Goal: Task Accomplishment & Management: Manage account settings

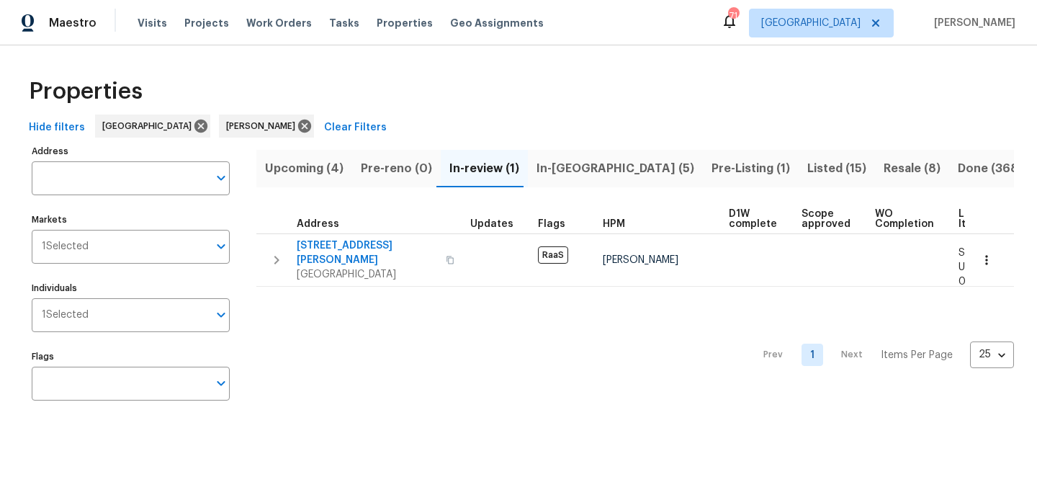
click at [551, 166] on span "In-reno (5)" at bounding box center [615, 168] width 158 height 20
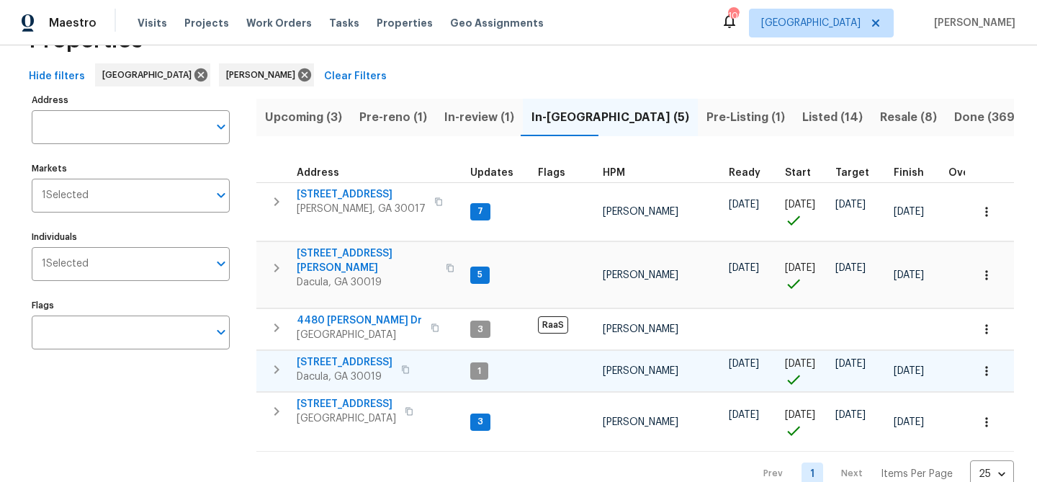
scroll to position [53, 0]
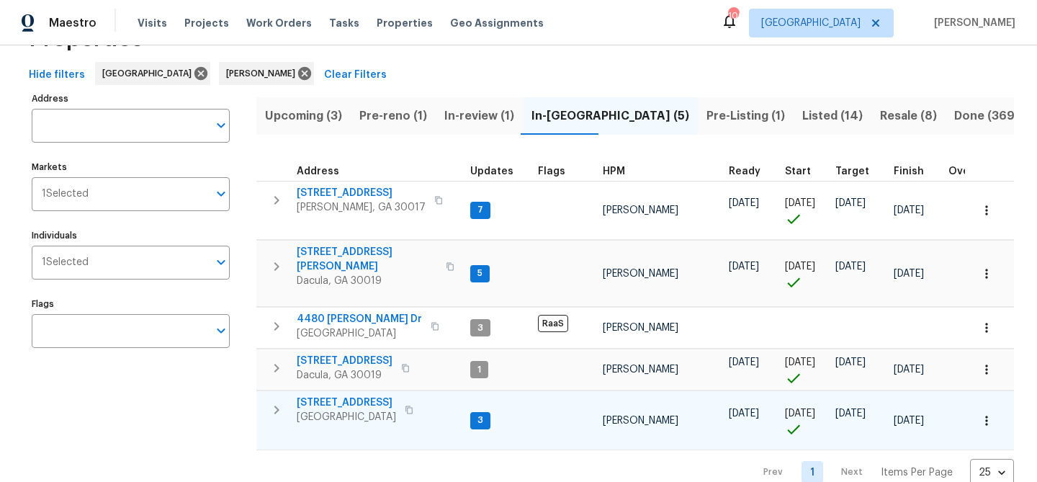
click at [337, 395] on span "983 Pike Forest Dr" at bounding box center [346, 402] width 99 height 14
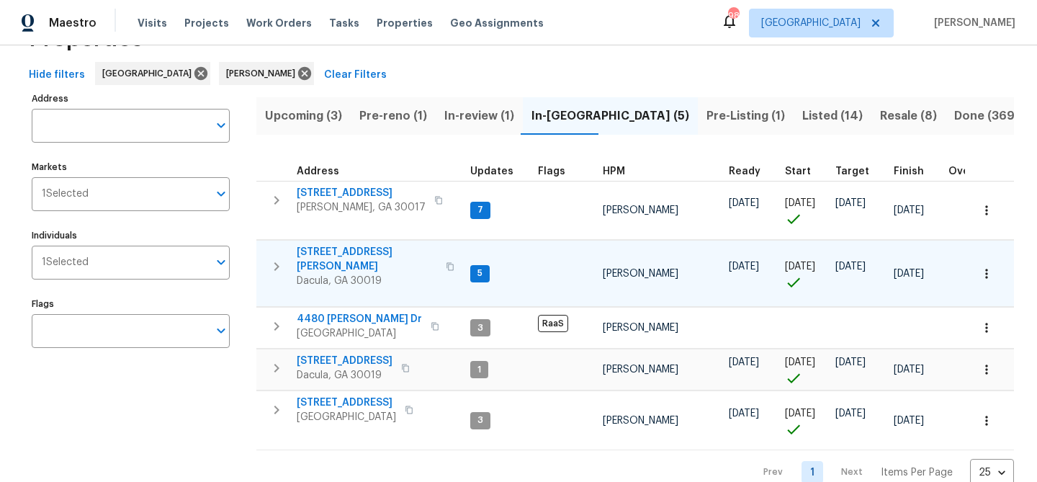
click at [348, 253] on span "3225 Mary Todd Ln" at bounding box center [367, 259] width 140 height 29
click at [330, 249] on span "3225 Mary Todd Ln" at bounding box center [367, 259] width 140 height 29
click at [326, 248] on span "[STREET_ADDRESS][PERSON_NAME]" at bounding box center [367, 259] width 140 height 29
click at [333, 248] on span "[STREET_ADDRESS][PERSON_NAME]" at bounding box center [367, 259] width 140 height 29
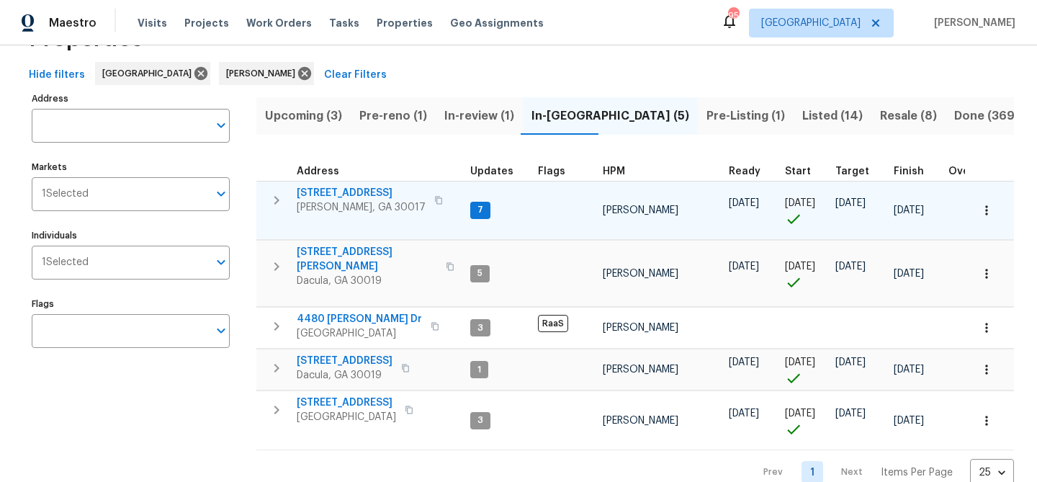
click at [359, 192] on span "2579 Middleton Way" at bounding box center [361, 193] width 129 height 14
click at [357, 191] on span "2579 Middleton Way" at bounding box center [361, 193] width 129 height 14
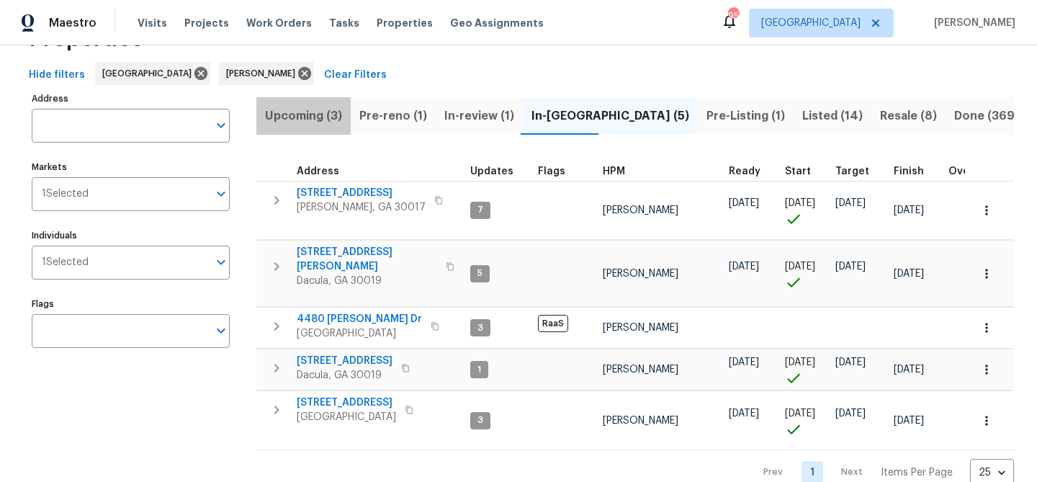
click at [323, 119] on span "Upcoming (3)" at bounding box center [303, 116] width 77 height 20
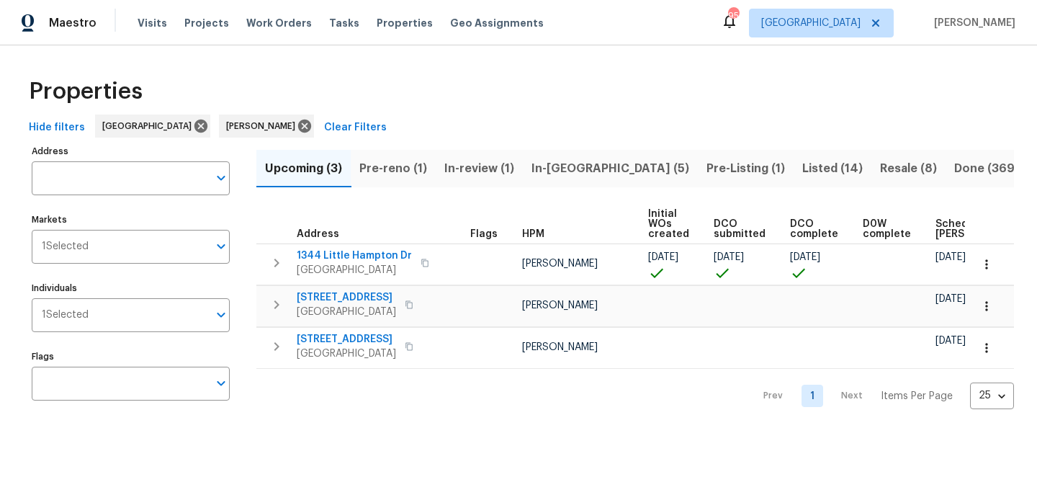
click at [400, 160] on span "Pre-reno (1)" at bounding box center [393, 168] width 68 height 20
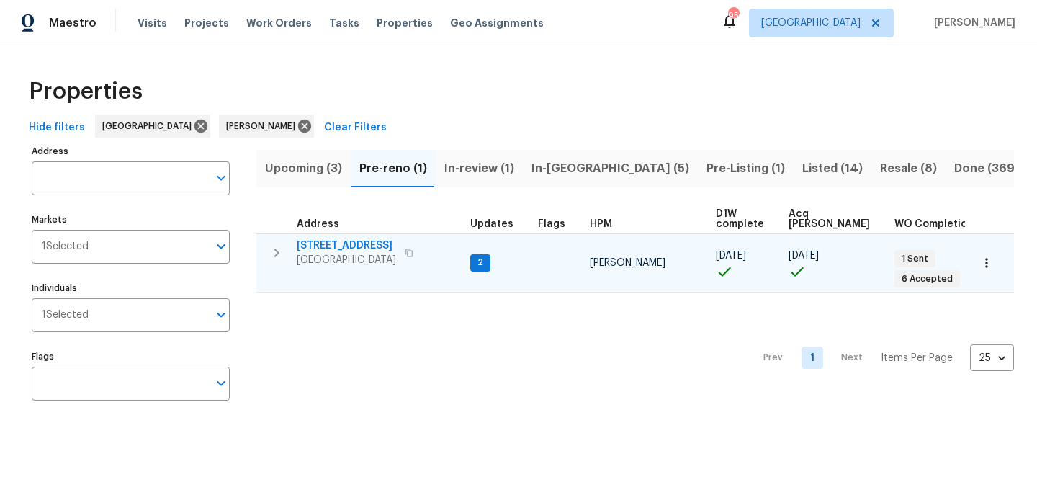
click at [356, 243] on span "550 Wayside Dr" at bounding box center [346, 245] width 99 height 14
click at [343, 246] on span "550 Wayside Dr" at bounding box center [346, 245] width 99 height 14
click at [328, 238] on span "550 Wayside Dr" at bounding box center [346, 245] width 99 height 14
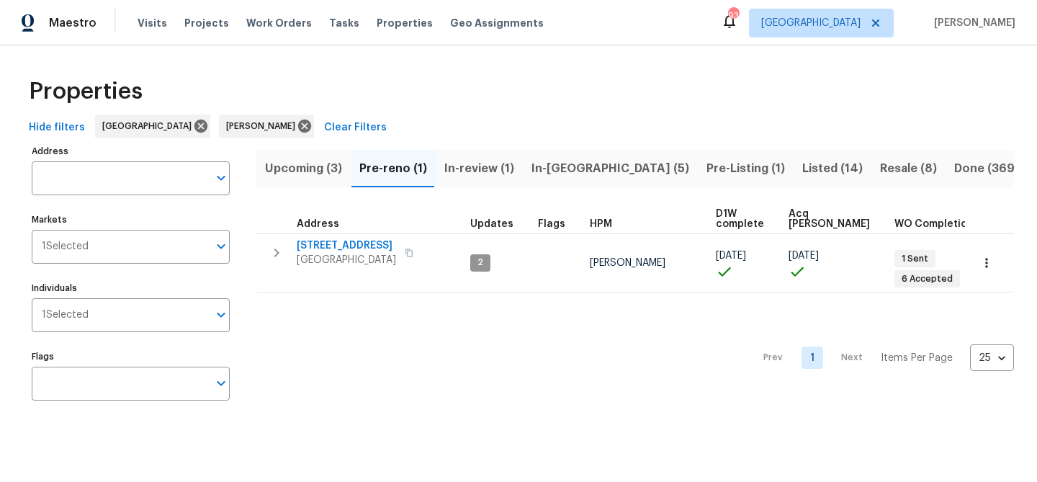
click at [480, 169] on span "In-review (1)" at bounding box center [479, 168] width 70 height 20
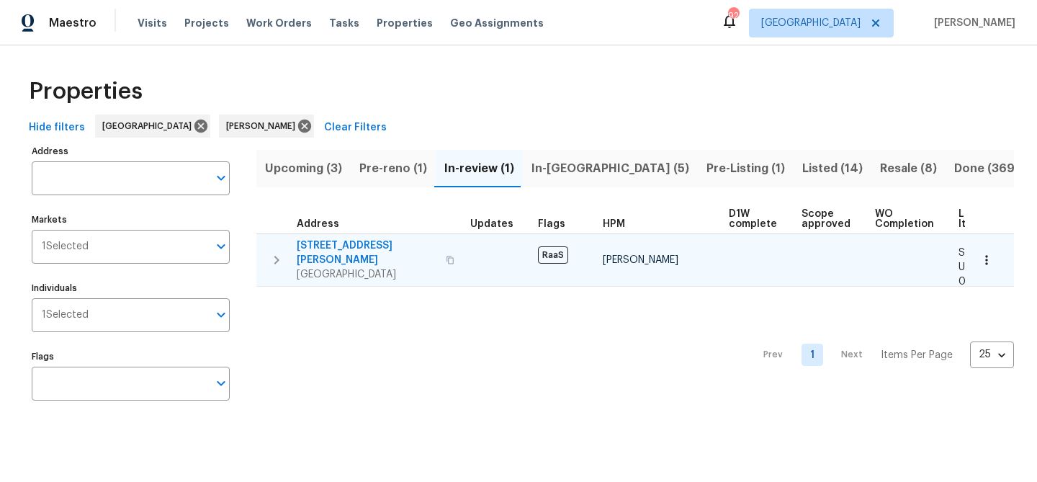
click at [334, 242] on span "135 Harris Cir" at bounding box center [367, 252] width 140 height 29
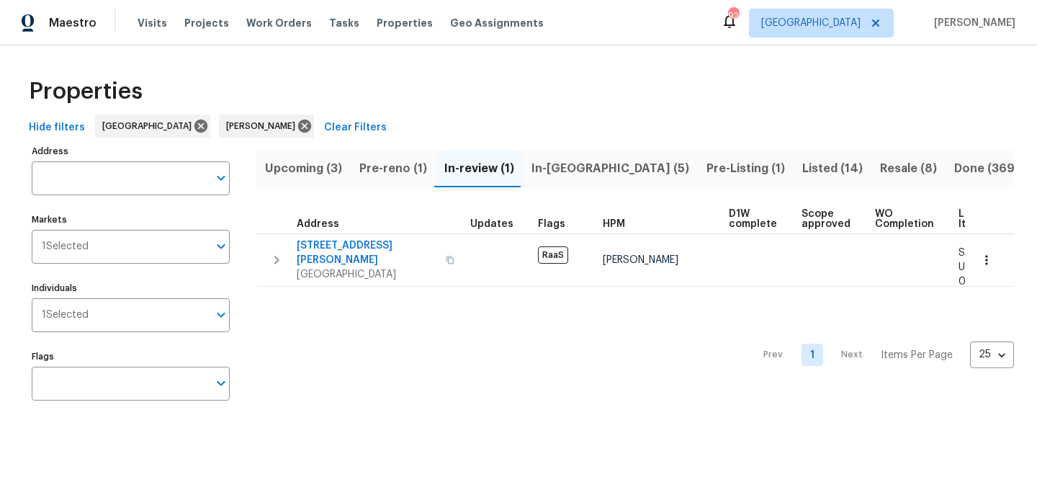
click at [383, 166] on span "Pre-reno (1)" at bounding box center [393, 168] width 68 height 20
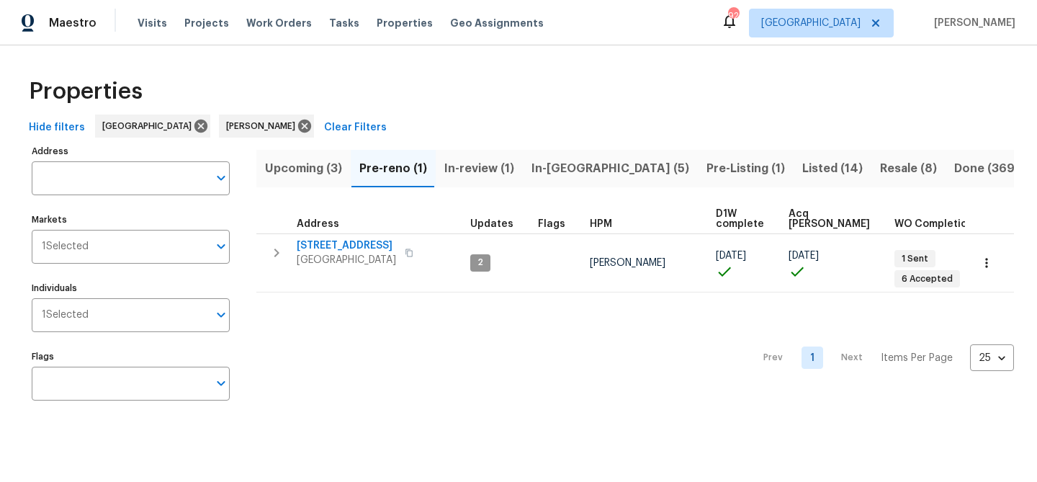
click at [302, 166] on span "Upcoming (3)" at bounding box center [303, 168] width 77 height 20
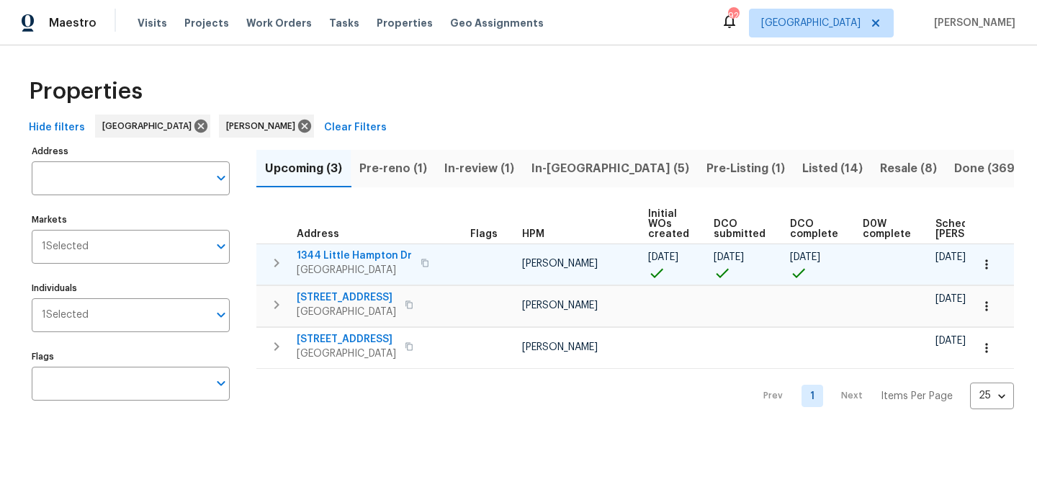
click at [376, 253] on span "1344 Little Hampton Dr" at bounding box center [354, 255] width 115 height 14
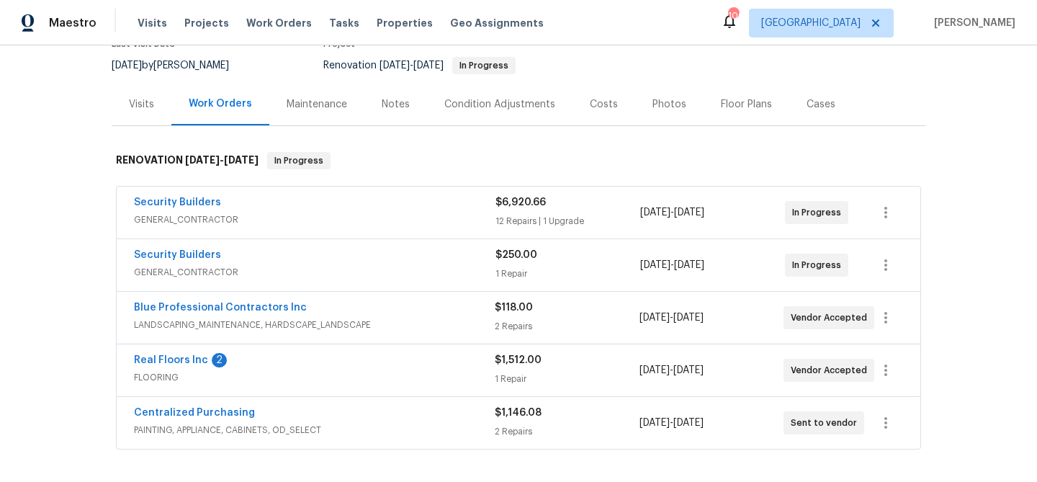
scroll to position [228, 0]
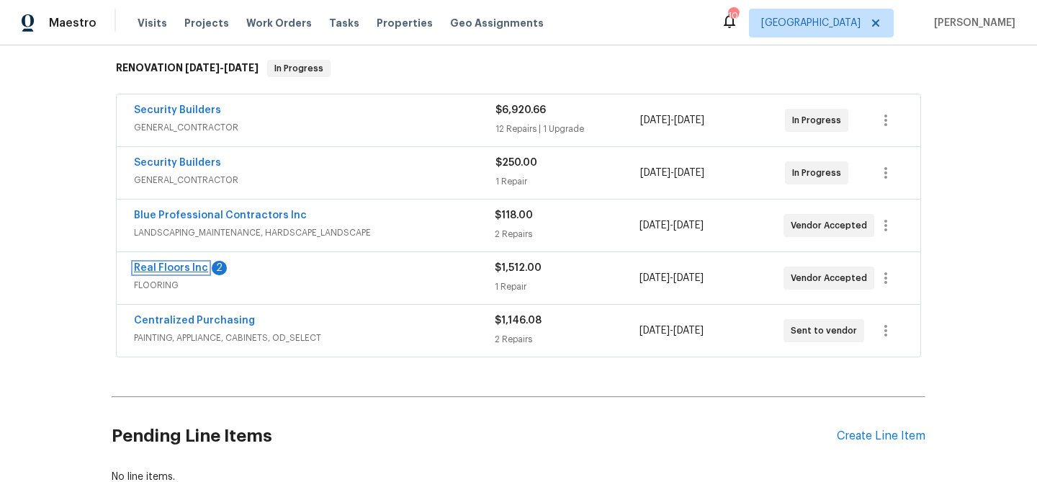
click at [186, 266] on link "Real Floors Inc" at bounding box center [171, 268] width 74 height 10
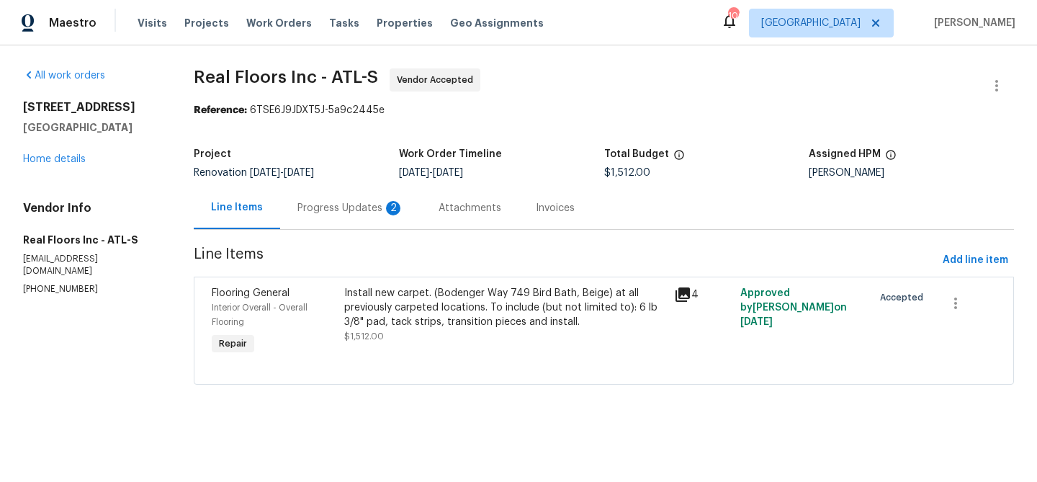
click at [312, 213] on div "Progress Updates 2" at bounding box center [350, 208] width 107 height 14
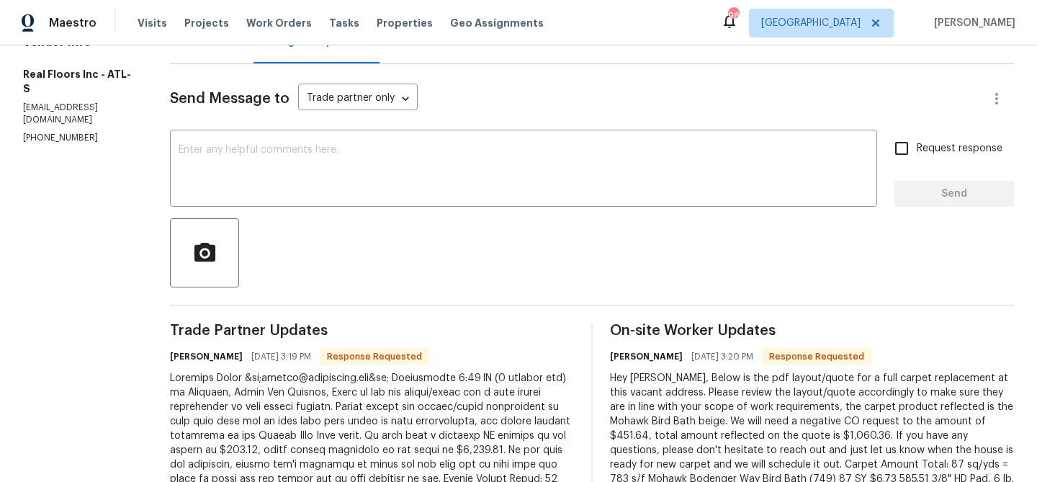
scroll to position [409, 0]
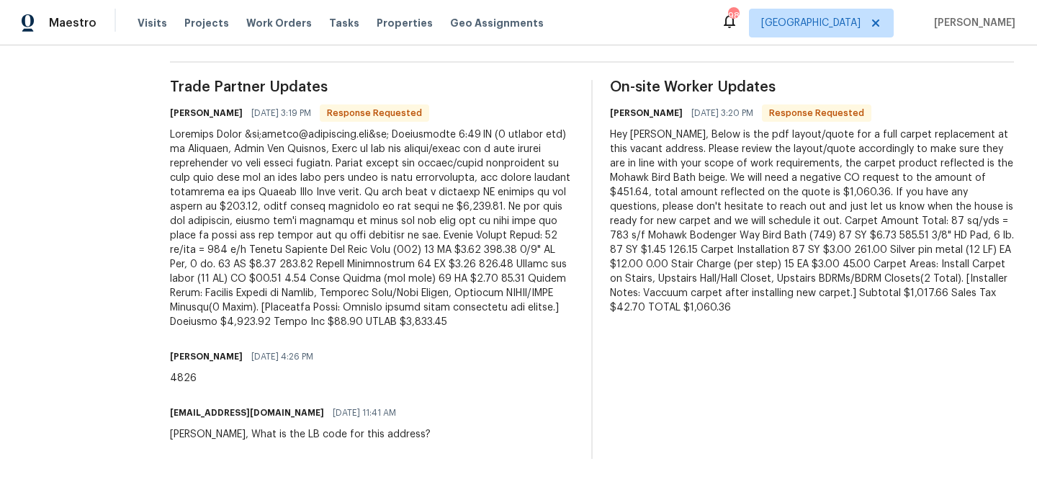
drag, startPoint x: 243, startPoint y: 193, endPoint x: 431, endPoint y: 204, distance: 187.5
click at [431, 204] on div at bounding box center [372, 228] width 404 height 202
click at [258, 226] on div at bounding box center [372, 228] width 404 height 202
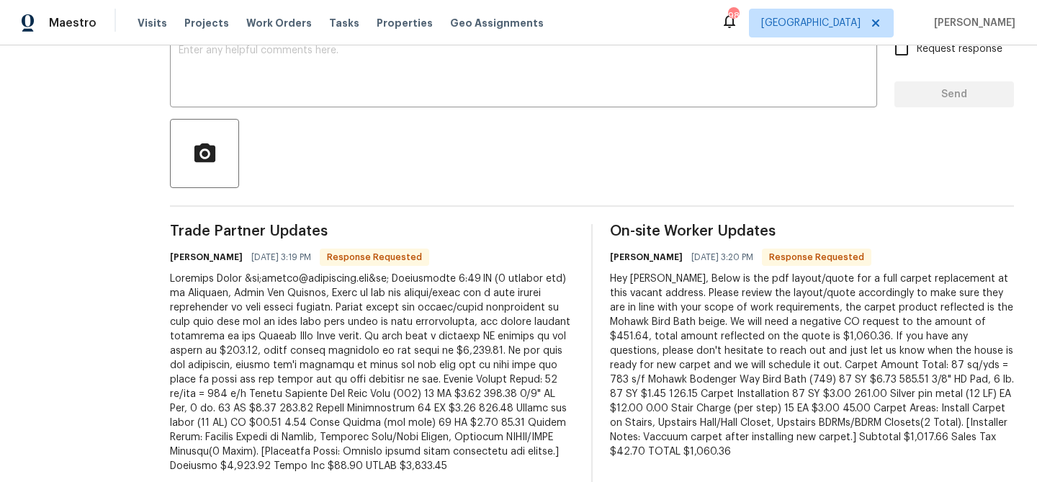
scroll to position [0, 0]
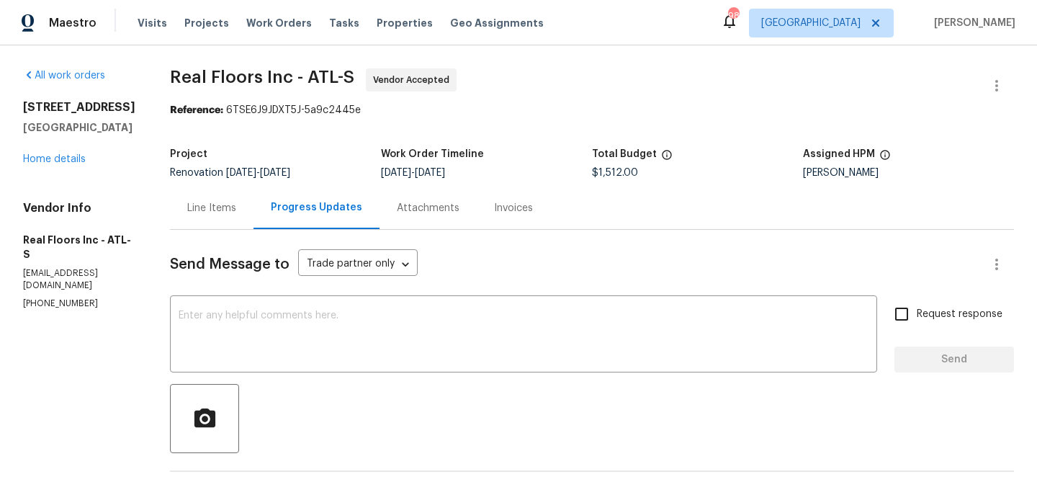
click at [221, 209] on div "Line Items" at bounding box center [211, 208] width 49 height 14
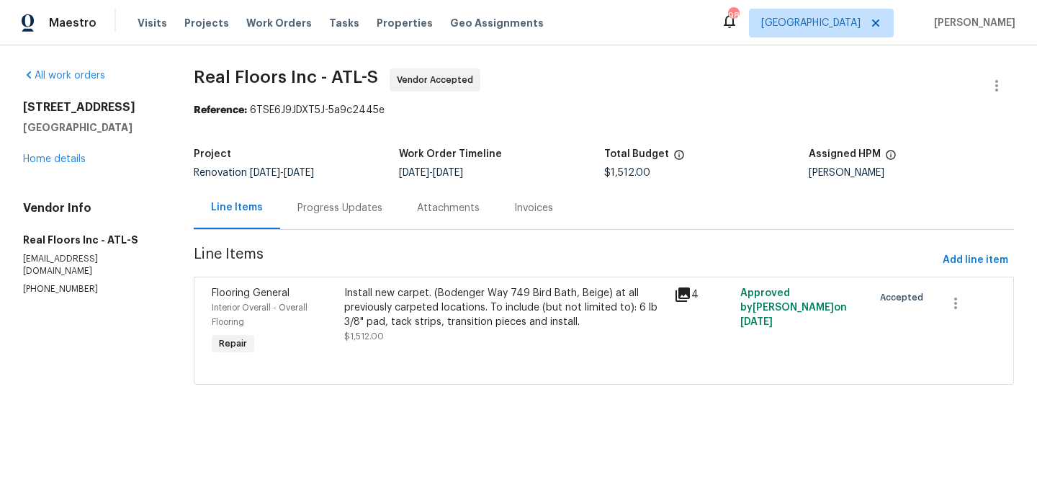
click at [384, 287] on div "Install new carpet. (Bodenger Way 749 Bird Bath, Beige) at all previously carpe…" at bounding box center [505, 307] width 322 height 43
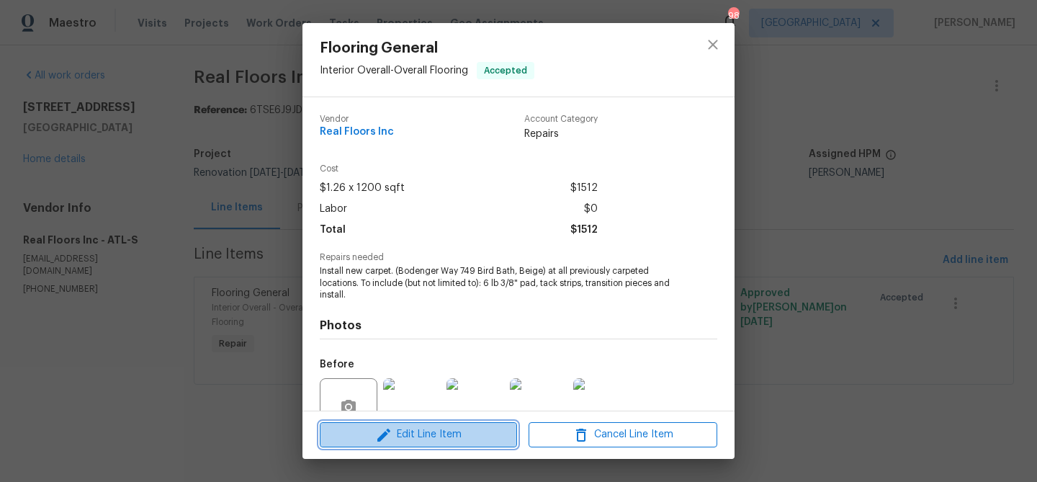
click at [407, 427] on span "Edit Line Item" at bounding box center [418, 435] width 189 height 18
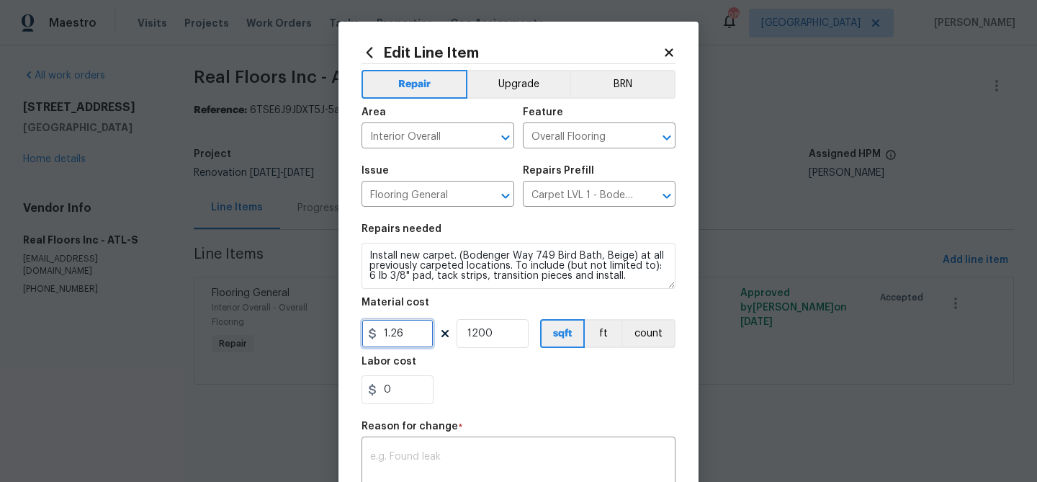
click at [397, 336] on input "1.26" at bounding box center [397, 333] width 72 height 29
type input "1060.36"
click at [484, 333] on input "1200" at bounding box center [492, 333] width 72 height 29
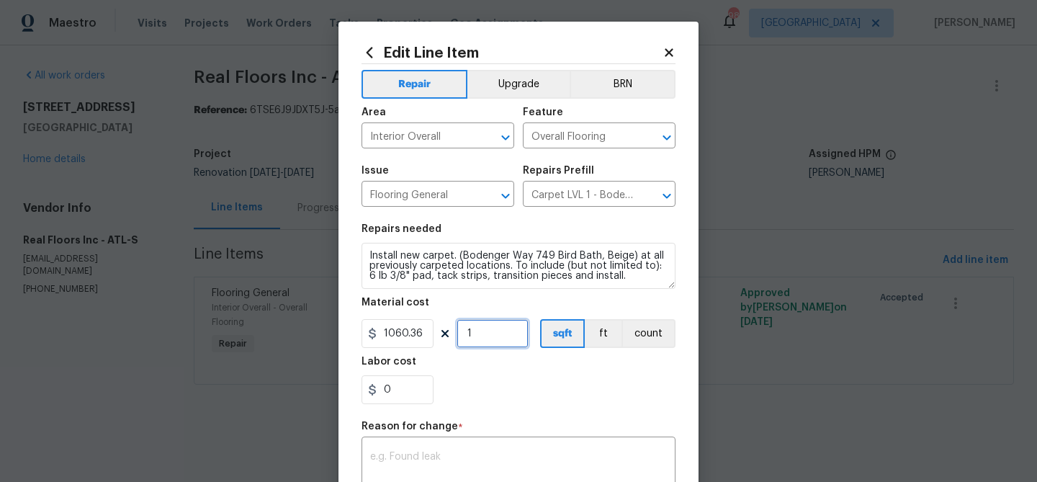
type input "1"
click at [494, 391] on div "0" at bounding box center [518, 389] width 314 height 29
click at [448, 452] on textarea at bounding box center [518, 466] width 297 height 30
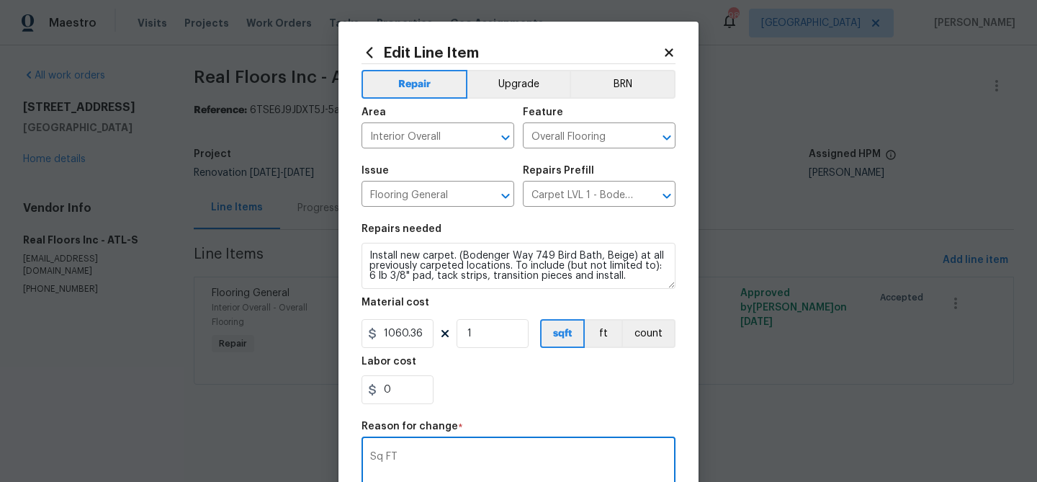
type textarea "Sq FT"
click at [518, 396] on div "0" at bounding box center [518, 389] width 314 height 29
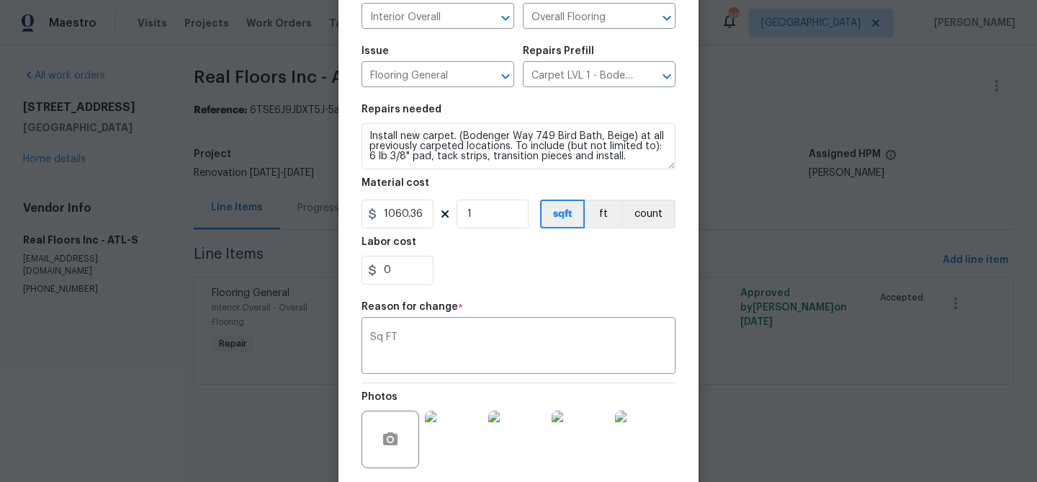
scroll to position [228, 0]
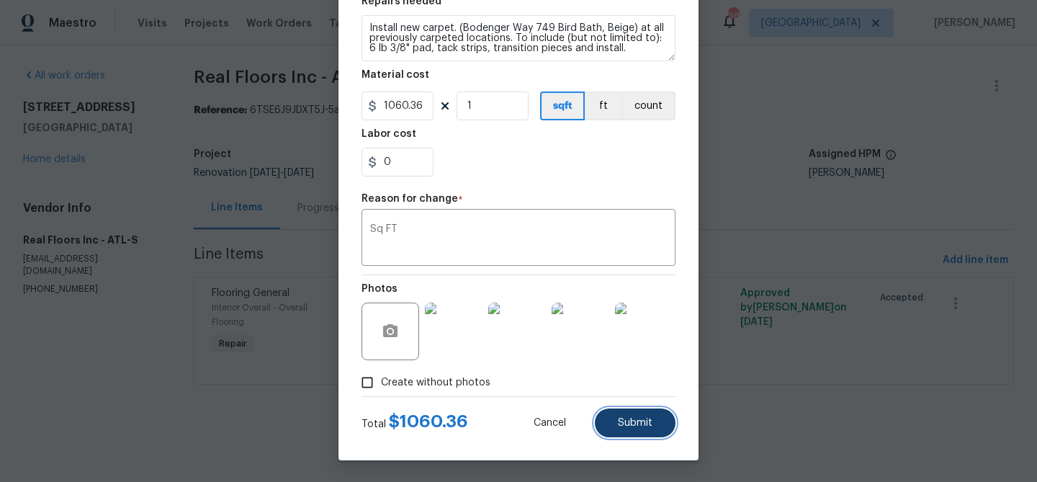
click at [645, 424] on span "Submit" at bounding box center [635, 423] width 35 height 11
type input "1.26"
type input "1200"
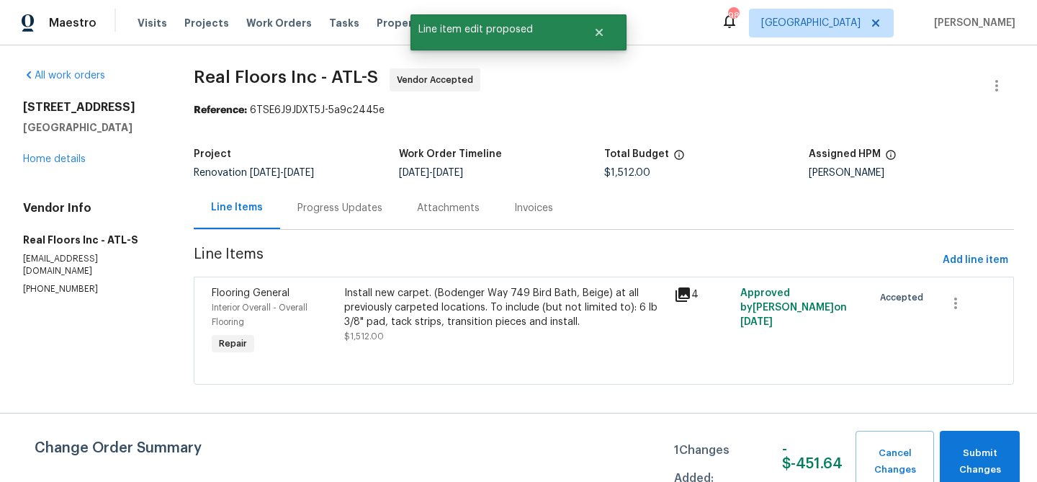
scroll to position [0, 0]
click at [987, 451] on span "Submit Changes" at bounding box center [980, 461] width 66 height 33
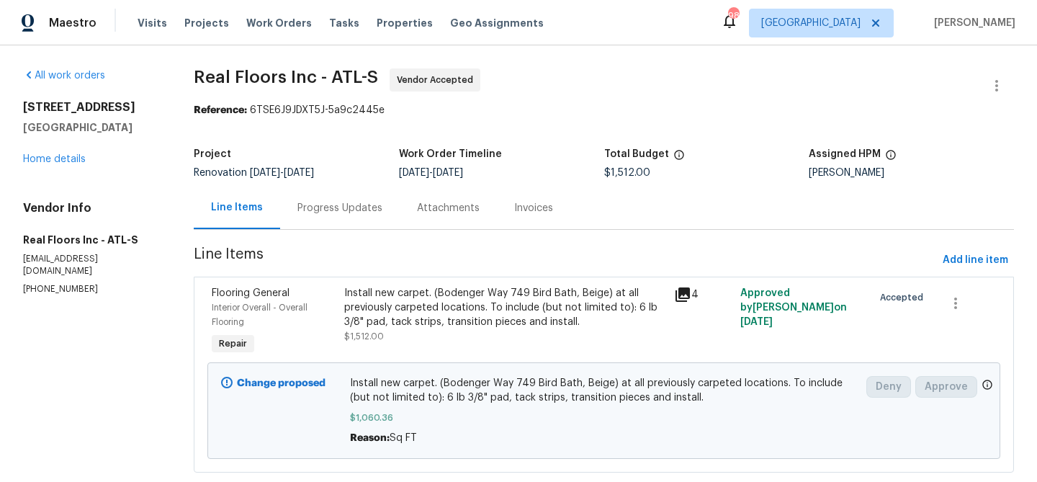
click at [324, 213] on div "Progress Updates" at bounding box center [339, 208] width 85 height 14
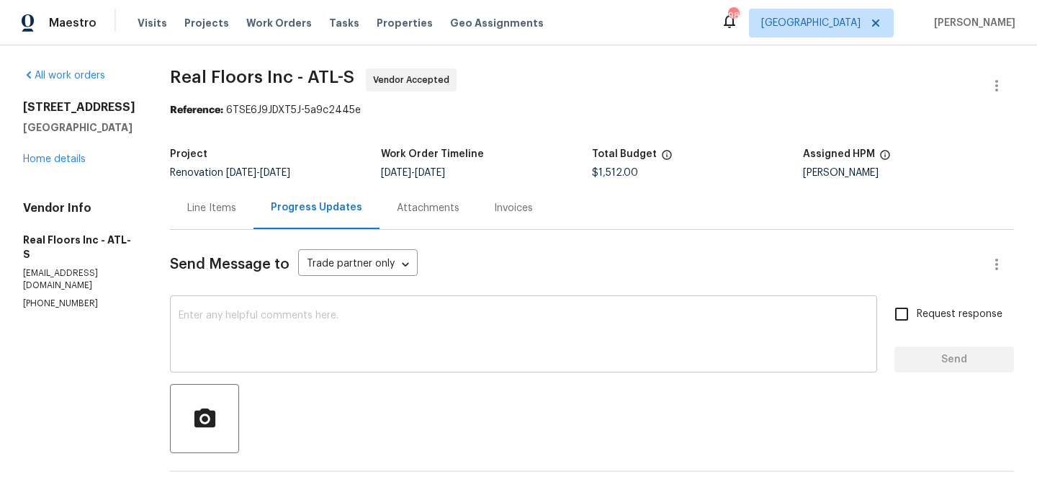
click at [338, 320] on textarea at bounding box center [524, 335] width 690 height 50
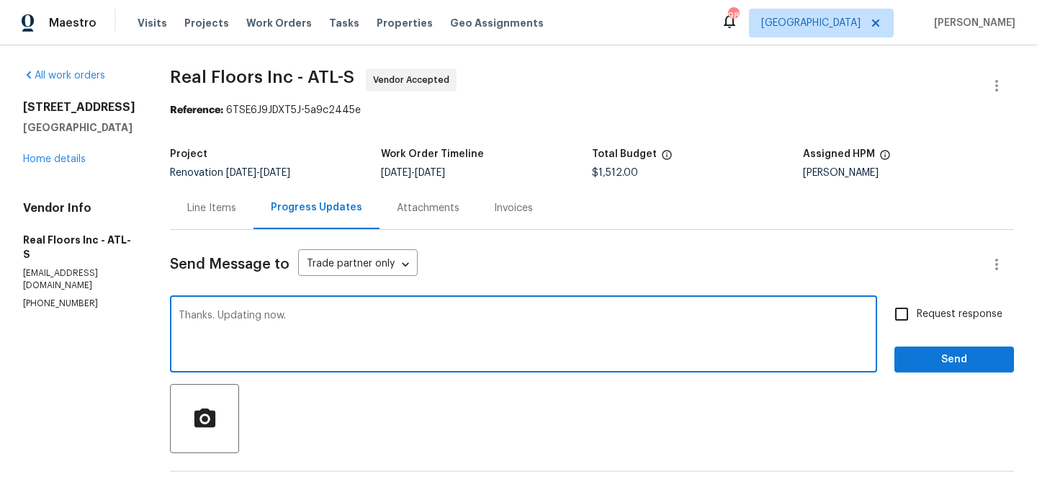
type textarea "Thanks. Updating now."
click at [949, 363] on span "Send" at bounding box center [954, 360] width 96 height 18
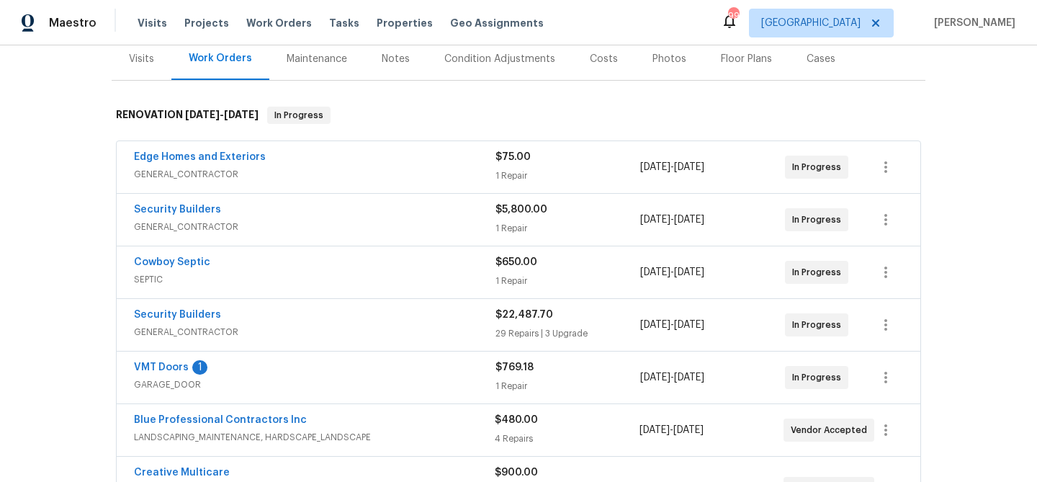
scroll to position [276, 0]
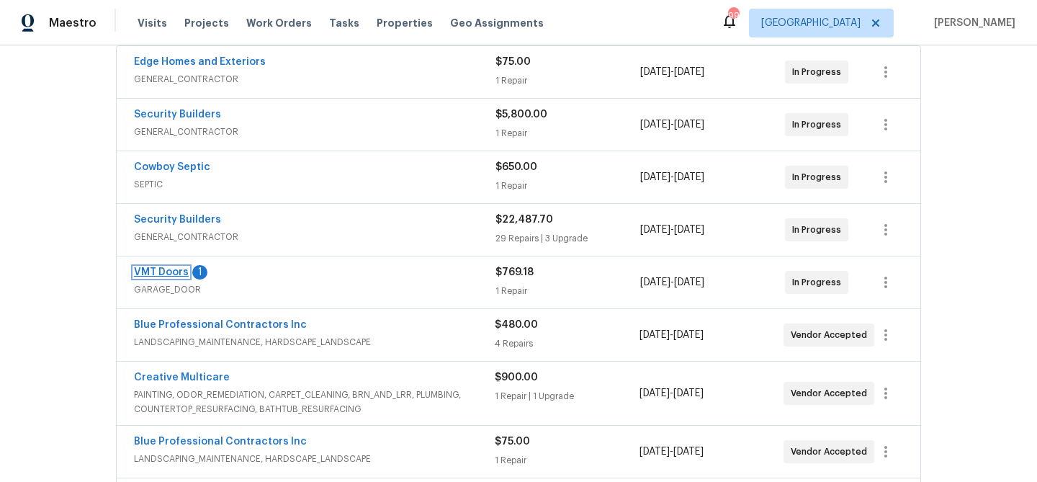
click at [174, 268] on link "VMT Doors" at bounding box center [161, 272] width 55 height 10
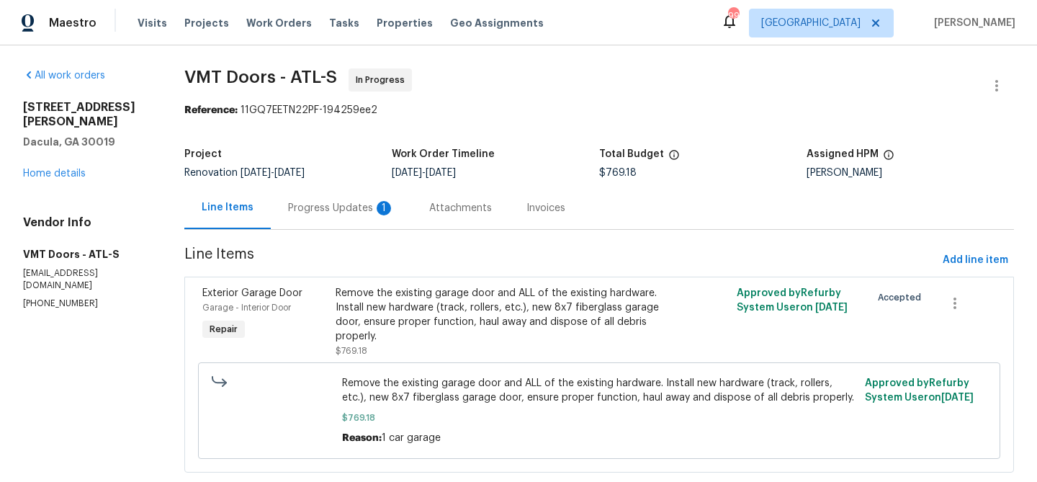
click at [333, 208] on div "Progress Updates 1" at bounding box center [341, 208] width 107 height 14
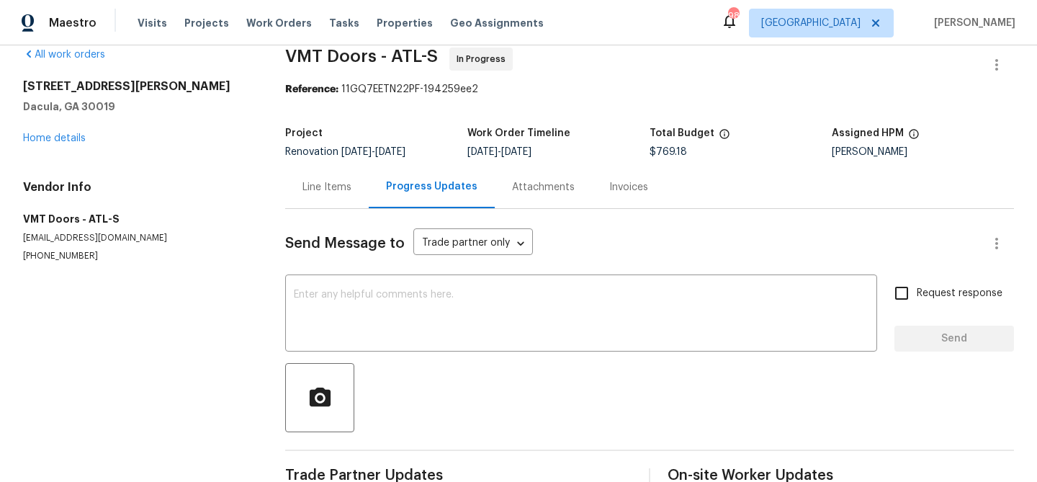
scroll to position [180, 0]
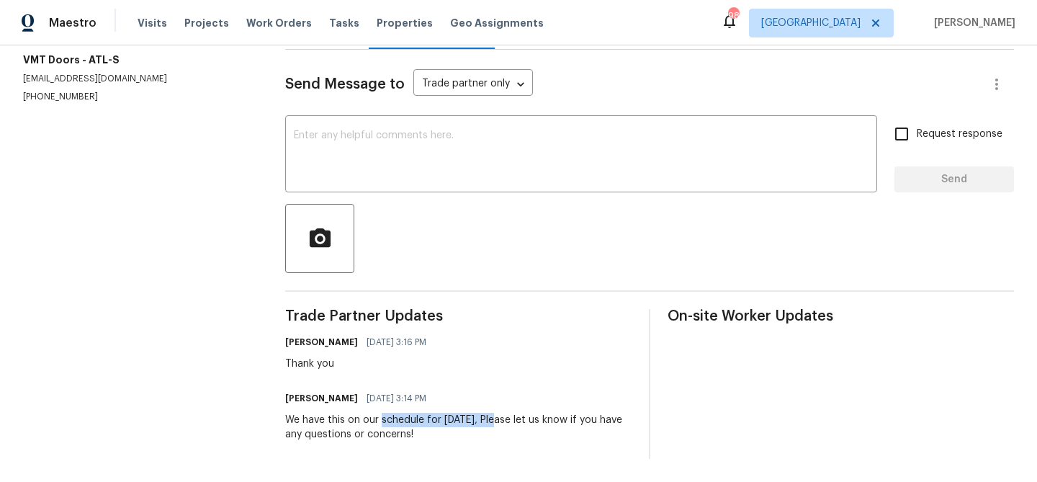
drag, startPoint x: 380, startPoint y: 419, endPoint x: 504, endPoint y: 421, distance: 123.9
click at [504, 421] on div "We have this on our schedule for Monday 9/29, Please let us know if you have an…" at bounding box center [458, 427] width 346 height 29
copy div "schedule for [DATE]"
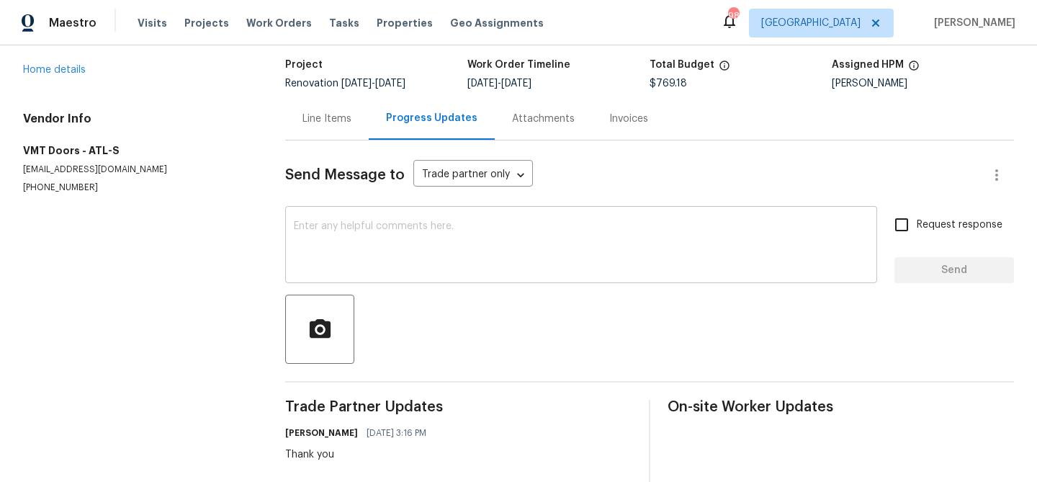
scroll to position [0, 0]
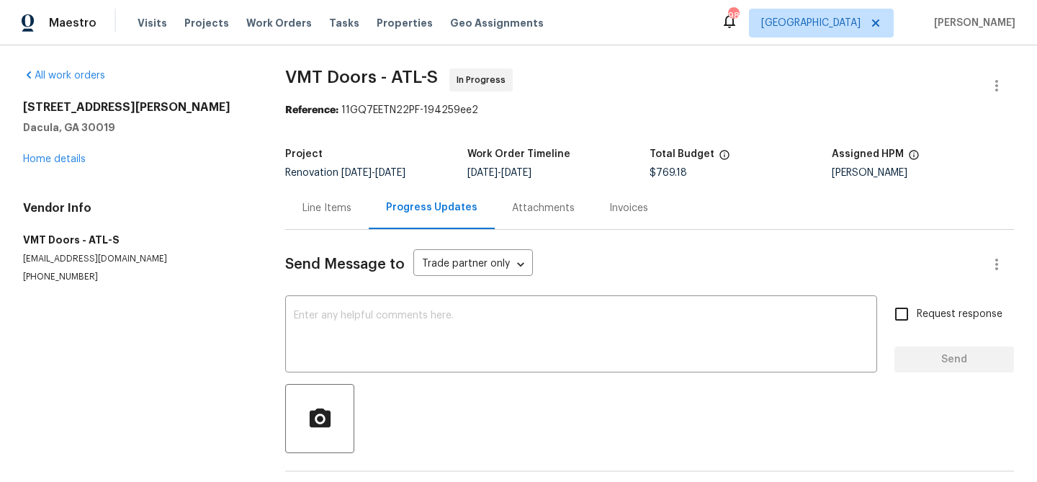
click at [320, 213] on div "Line Items" at bounding box center [326, 208] width 49 height 14
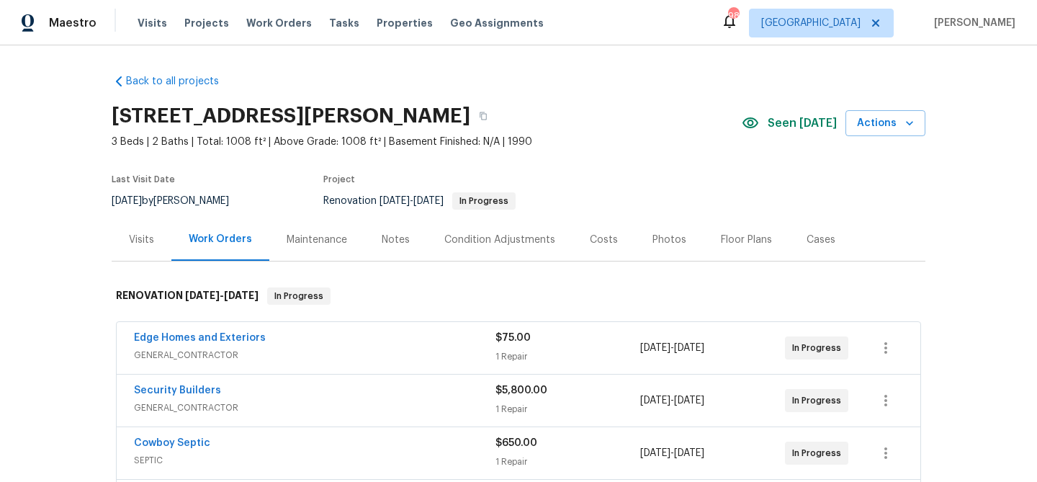
click at [390, 240] on div "Notes" at bounding box center [396, 240] width 28 height 14
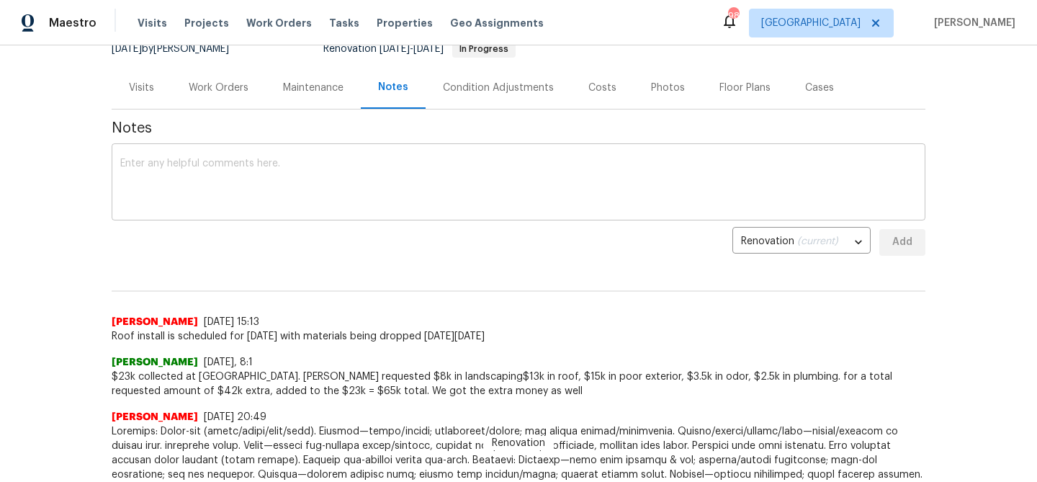
scroll to position [117, 0]
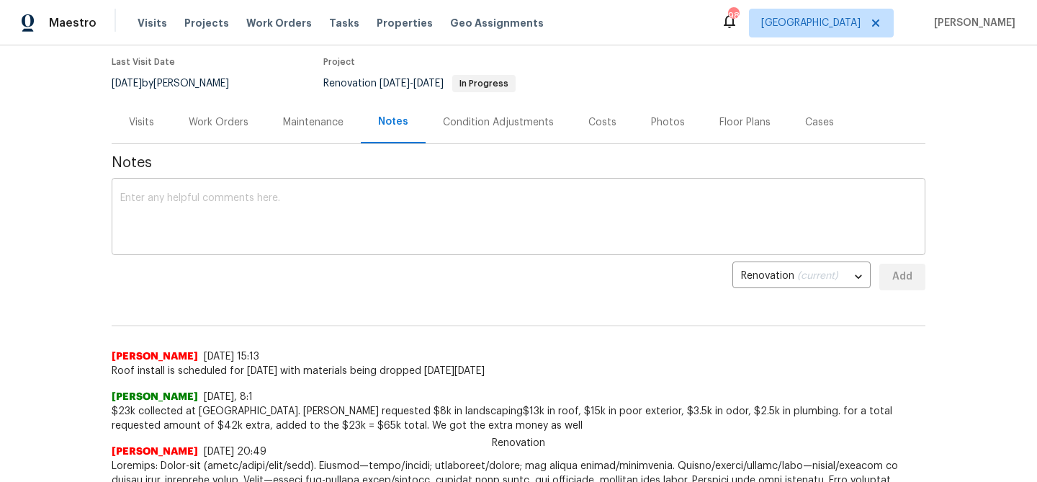
click at [274, 222] on textarea at bounding box center [518, 218] width 796 height 50
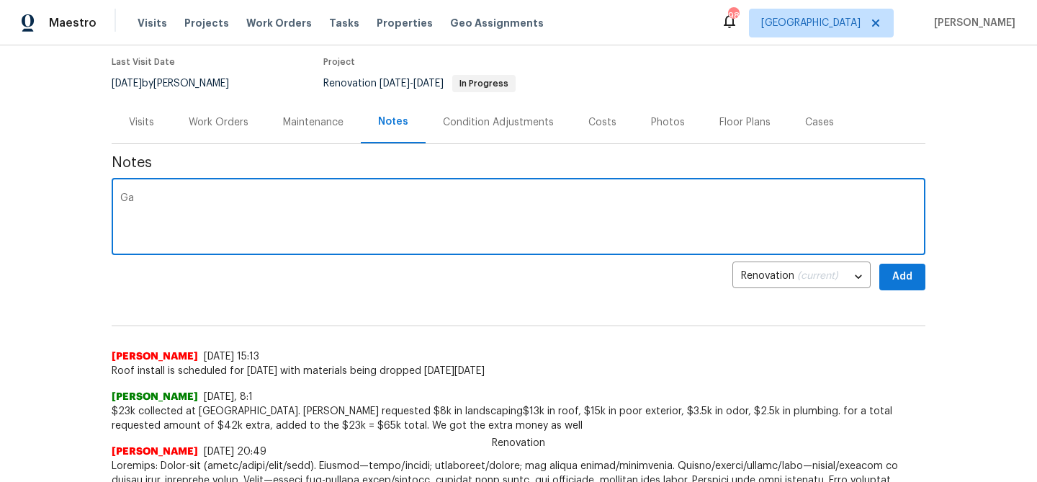
type textarea "G"
paste textarea "schedule for [DATE]"
click at [117, 198] on div "schedule for [DATE] x ​" at bounding box center [519, 217] width 814 height 73
click at [121, 197] on textarea "schedule for [DATE]" at bounding box center [518, 218] width 796 height 50
type textarea "Garage door install is scheduled for [DATE]"
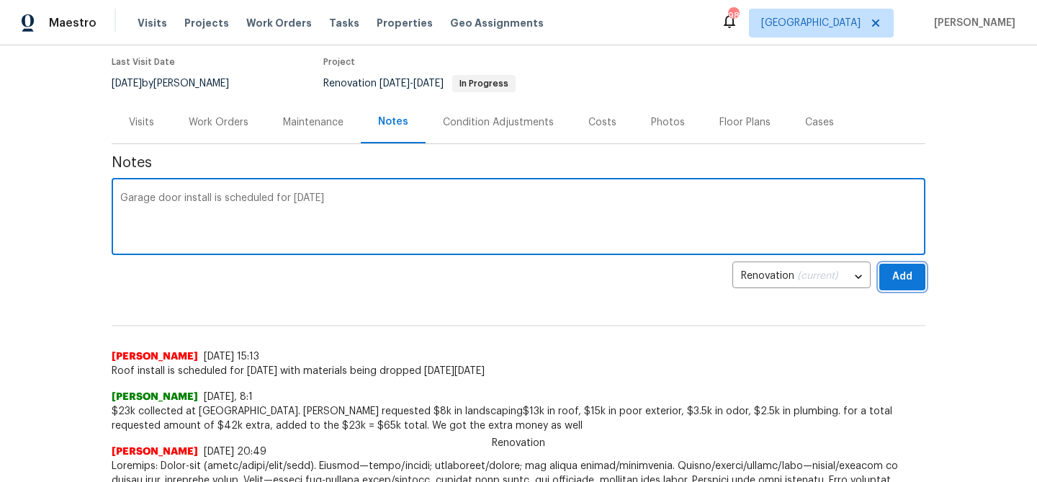
click at [912, 279] on span "Add" at bounding box center [902, 277] width 23 height 18
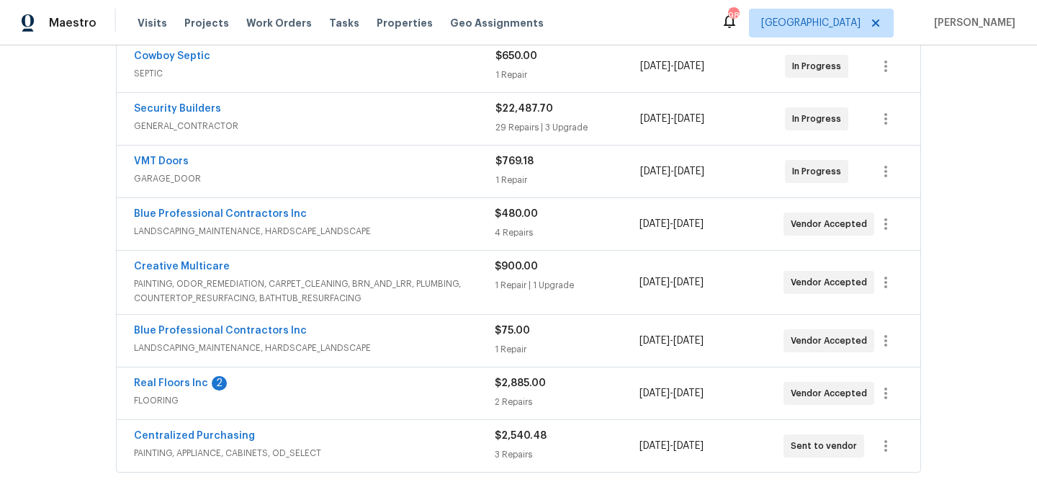
scroll to position [434, 0]
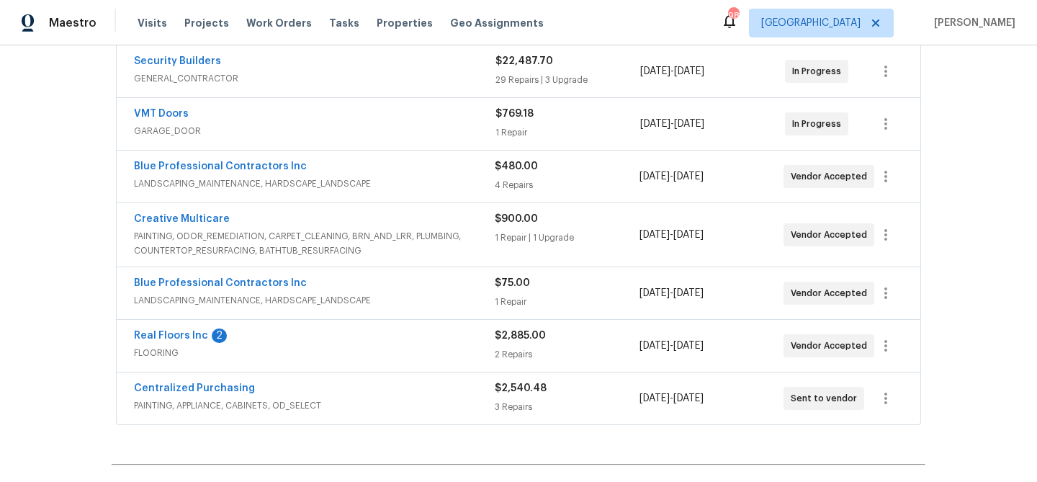
click at [177, 341] on span "Real Floors Inc" at bounding box center [171, 335] width 74 height 14
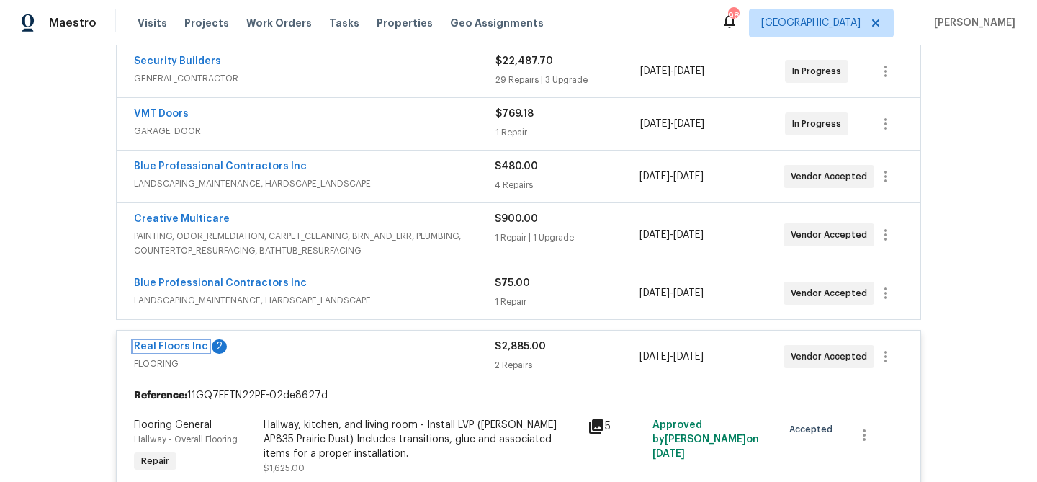
click at [177, 341] on link "Real Floors Inc" at bounding box center [171, 346] width 74 height 10
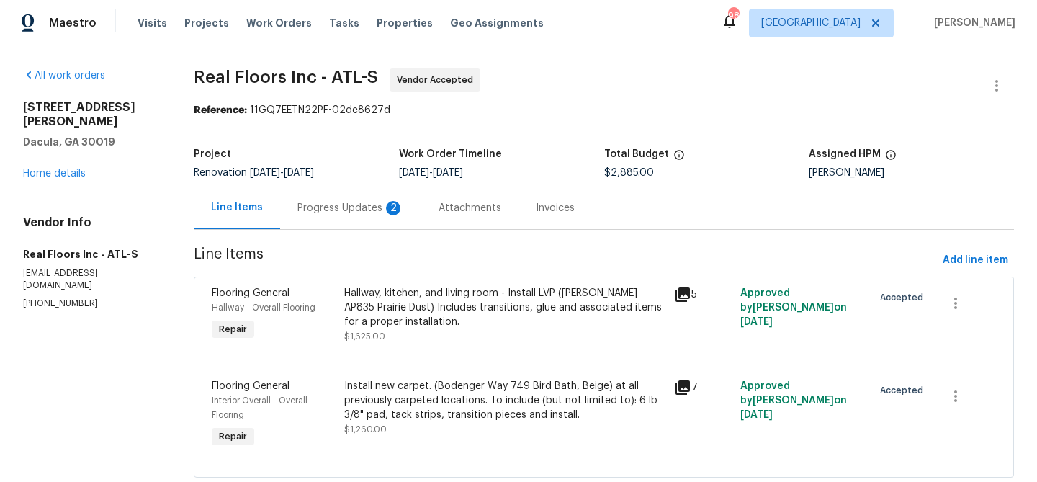
click at [324, 212] on div "Progress Updates 2" at bounding box center [350, 208] width 107 height 14
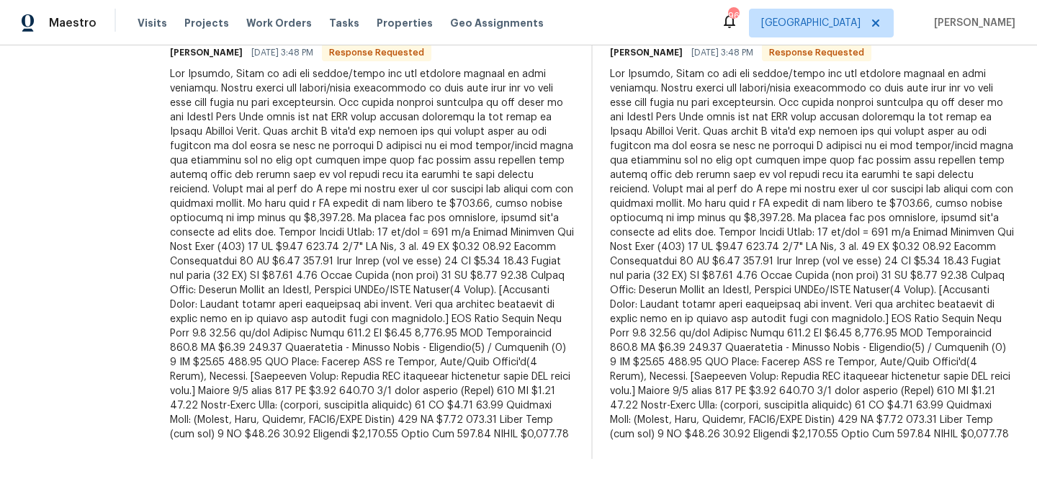
scroll to position [456, 0]
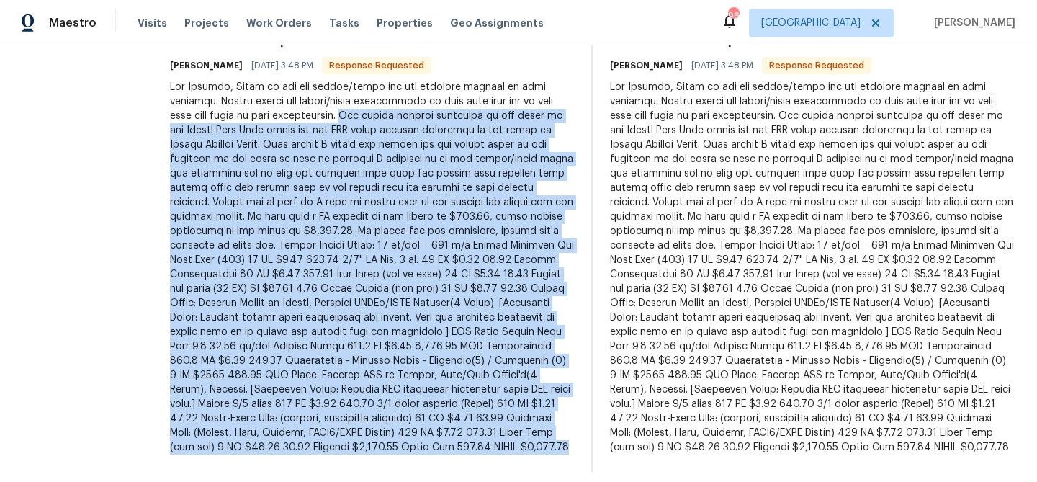
drag, startPoint x: 312, startPoint y: 114, endPoint x: 541, endPoint y: 444, distance: 401.9
click at [541, 444] on div at bounding box center [372, 267] width 404 height 374
copy div "The carpet product reflected in the quote is the Mohawk Bird Bath beige and the…"
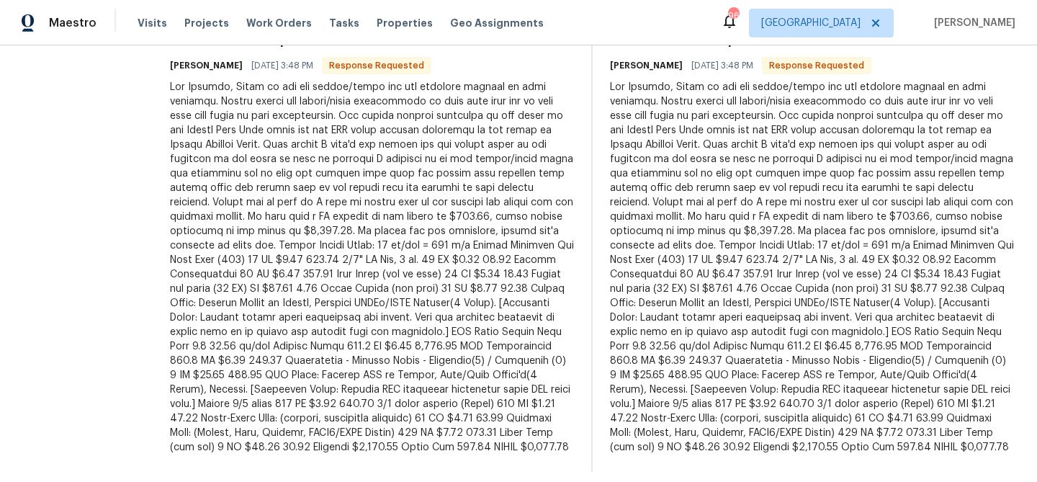
click at [523, 456] on div "Trade Partner Updates Stanford Garey 09/25/2025 3:48 PM Response Requested" at bounding box center [372, 251] width 404 height 439
click at [342, 282] on div at bounding box center [372, 267] width 404 height 374
click at [323, 317] on div at bounding box center [372, 267] width 404 height 374
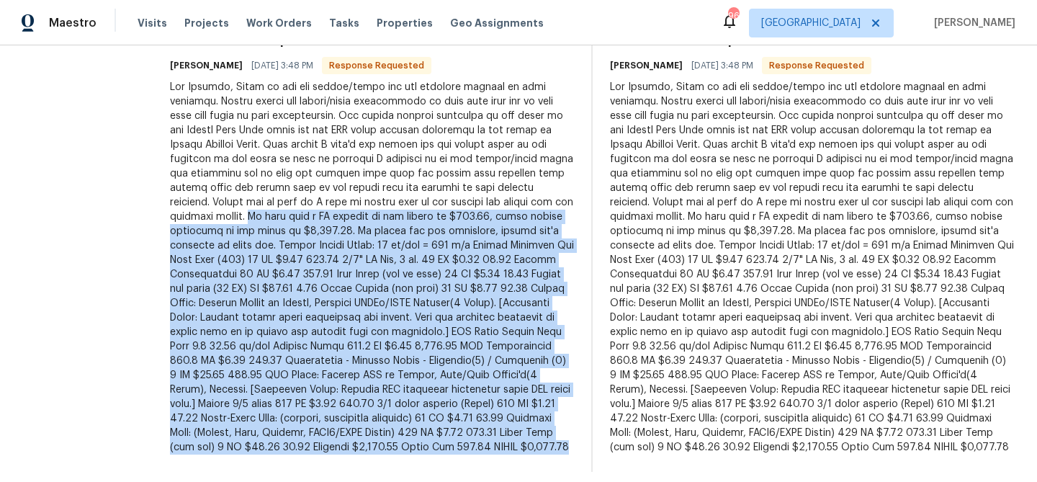
drag, startPoint x: 514, startPoint y: 199, endPoint x: 572, endPoint y: 474, distance: 281.0
click at [572, 474] on div "All work orders 3225 Mary Todd Ln Dacula, GA 30019 Home details Vendor Info Rea…" at bounding box center [518, 42] width 1037 height 906
copy div "We will need a CO request to the amount of $502.99, total amount reflected on t…"
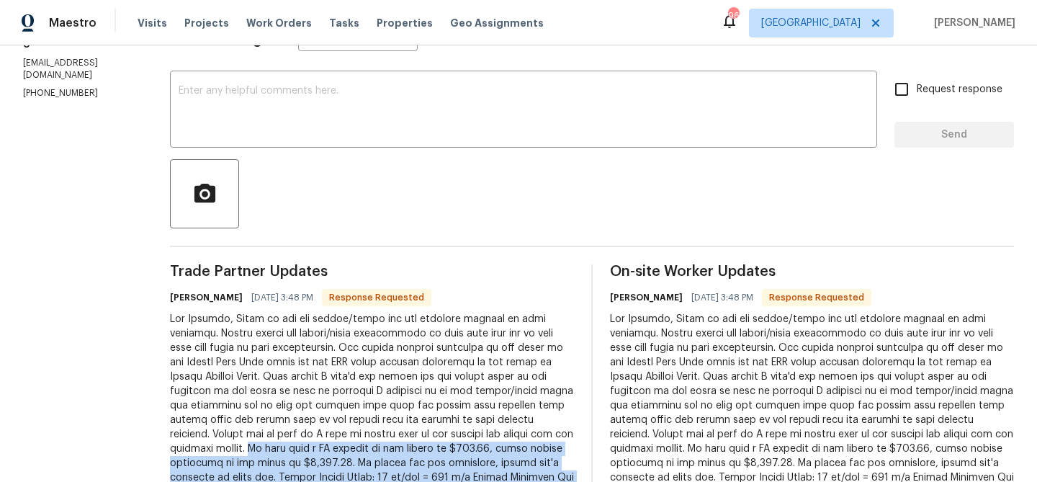
scroll to position [0, 0]
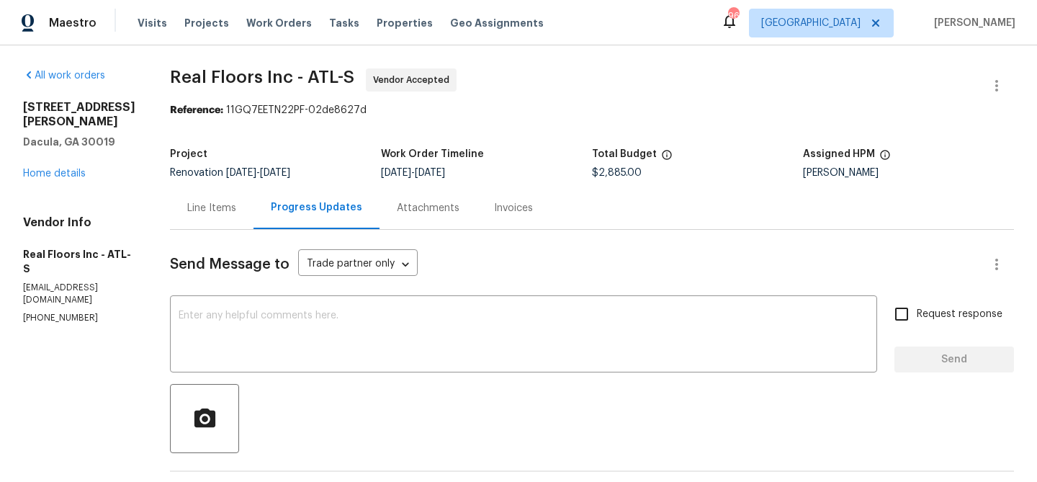
click at [218, 202] on div "Line Items" at bounding box center [211, 208] width 49 height 14
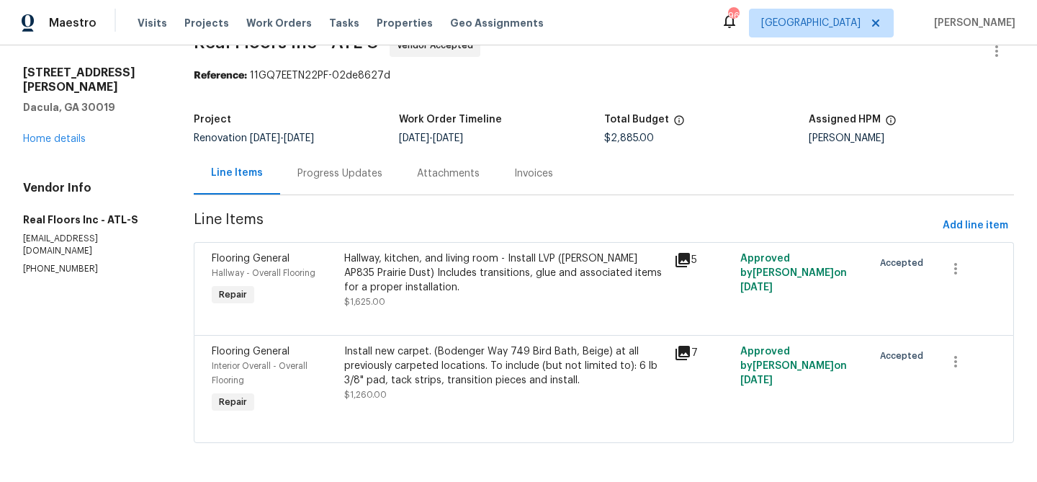
scroll to position [37, 0]
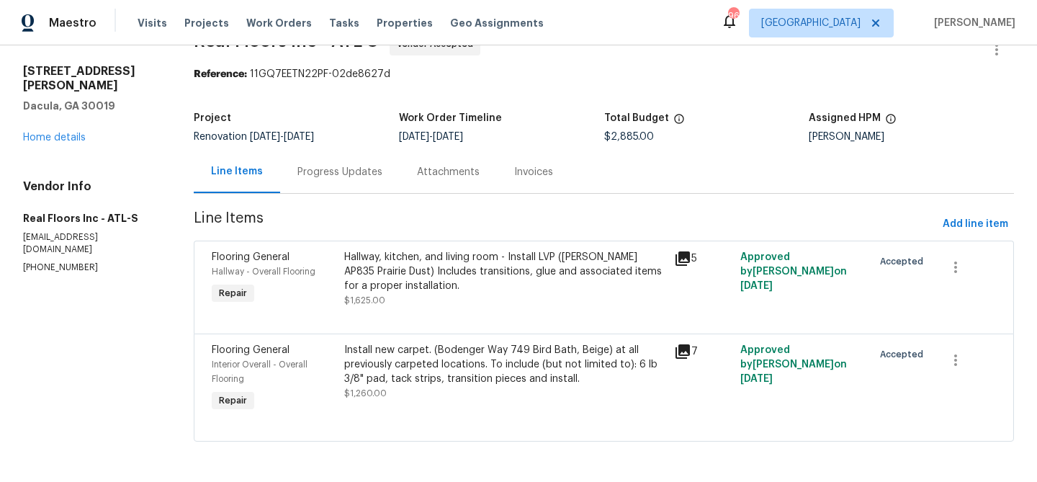
click at [308, 170] on div "Progress Updates" at bounding box center [339, 172] width 85 height 14
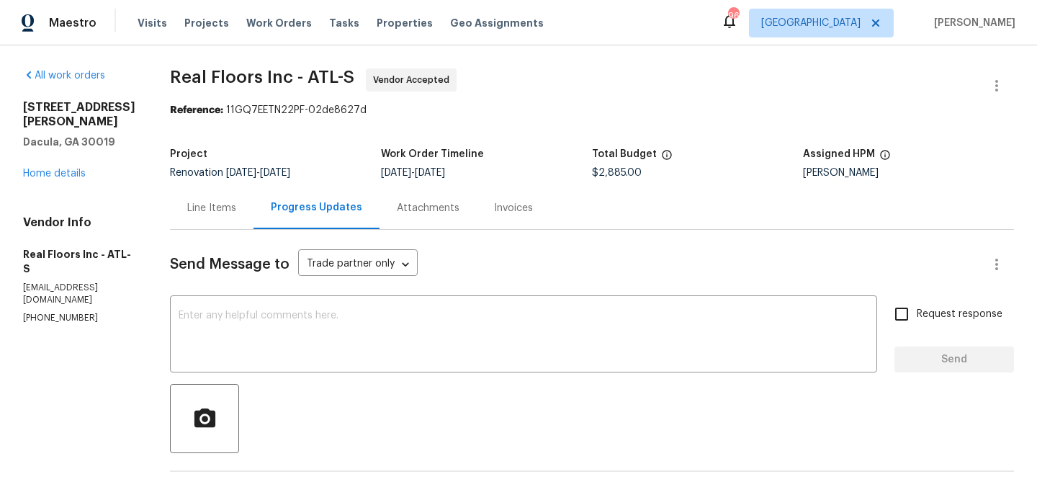
click at [205, 204] on div "Line Items" at bounding box center [211, 208] width 49 height 14
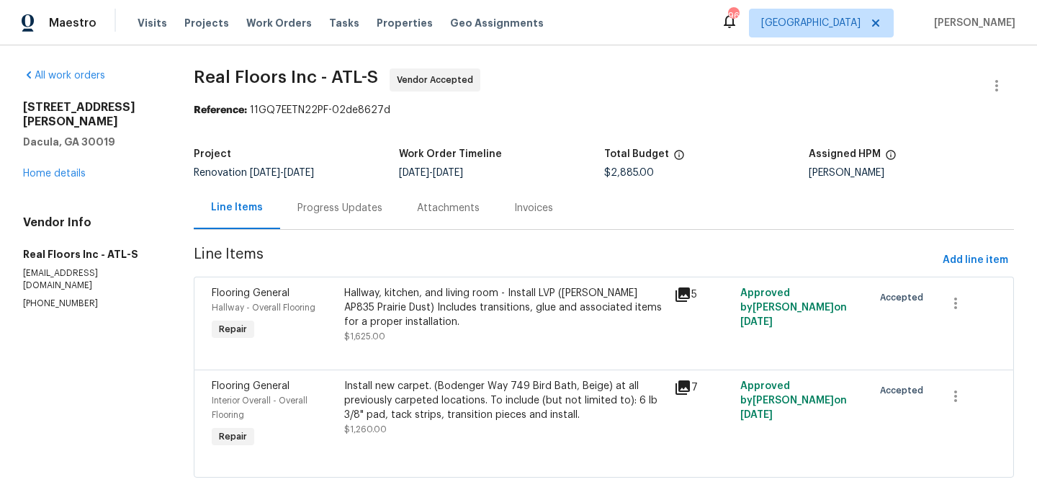
scroll to position [37, 0]
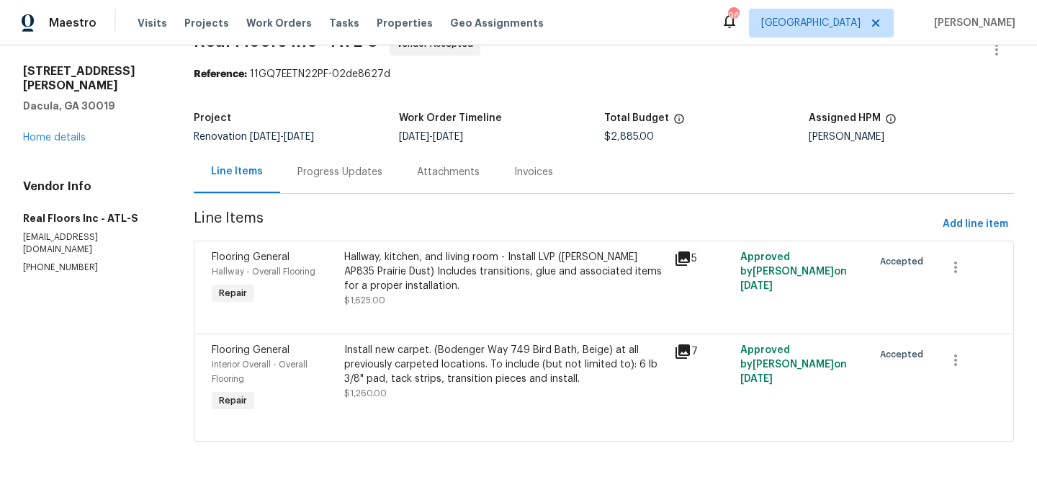
click at [452, 361] on div "Install new carpet. (Bodenger Way 749 Bird Bath, Beige) at all previously carpe…" at bounding box center [505, 364] width 322 height 43
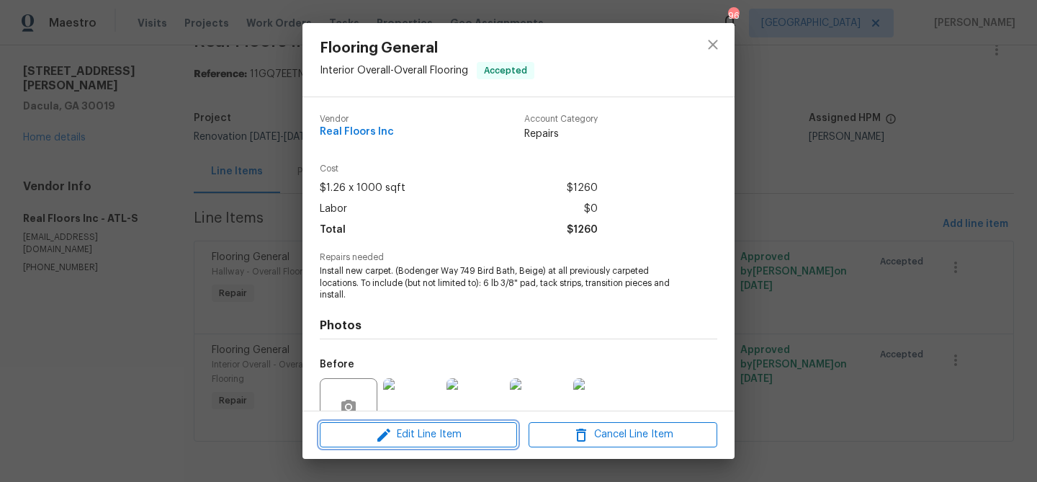
click at [429, 446] on button "Edit Line Item" at bounding box center [418, 434] width 197 height 25
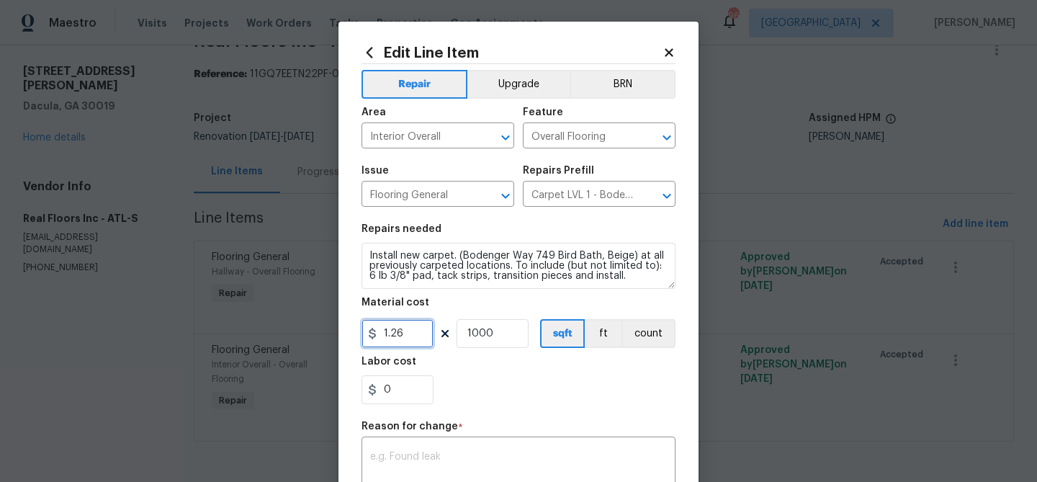
click at [397, 333] on input "1.26" at bounding box center [397, 333] width 72 height 29
type input "2127.99"
click at [487, 334] on input "1000" at bounding box center [492, 333] width 72 height 29
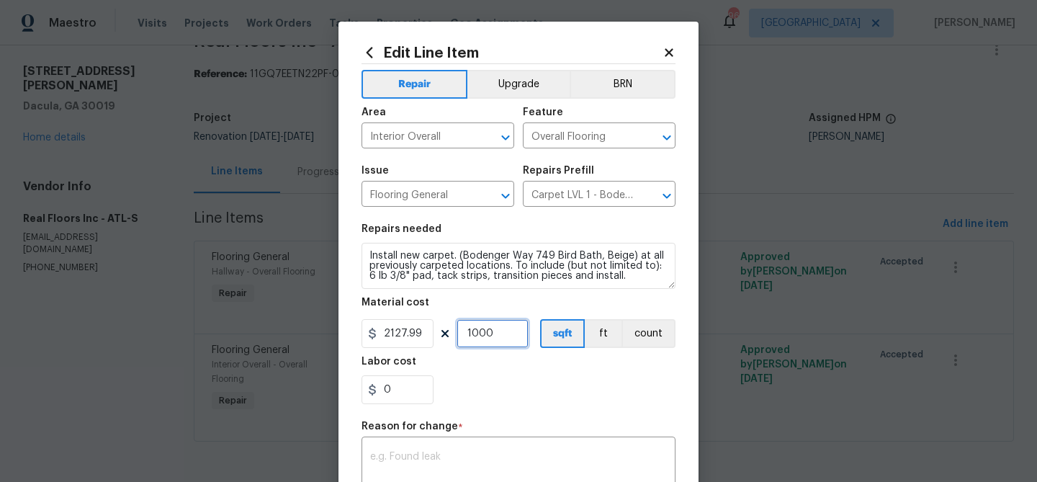
click at [487, 334] on input "1000" at bounding box center [492, 333] width 72 height 29
type input "1"
click at [550, 376] on div "0" at bounding box center [518, 389] width 314 height 29
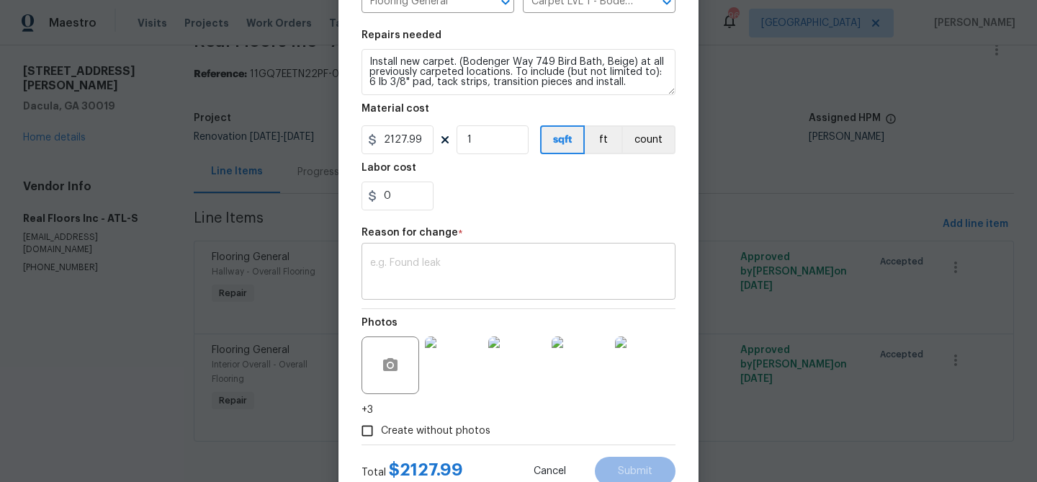
click at [514, 273] on textarea at bounding box center [518, 273] width 297 height 30
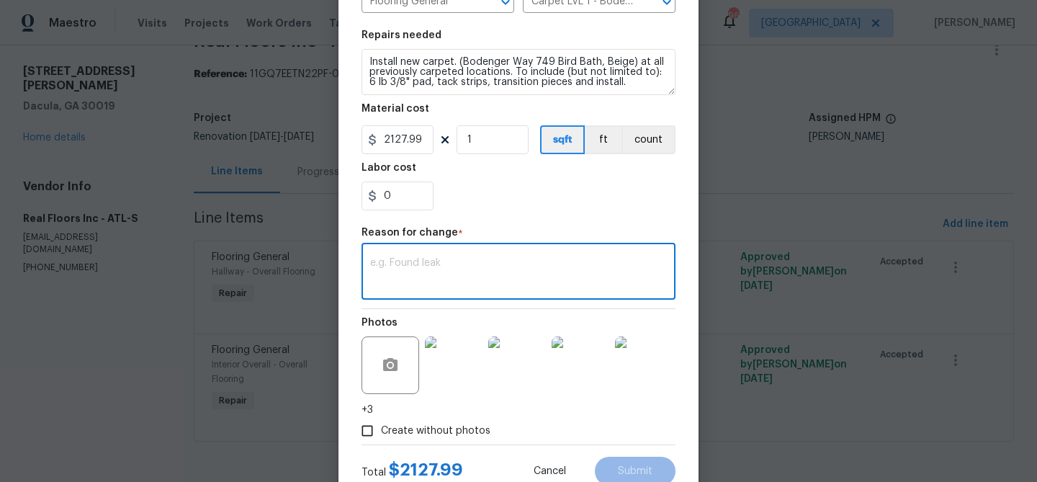
paste textarea "We will need a CO request to the amount of $502.99, total amount reflected on t…"
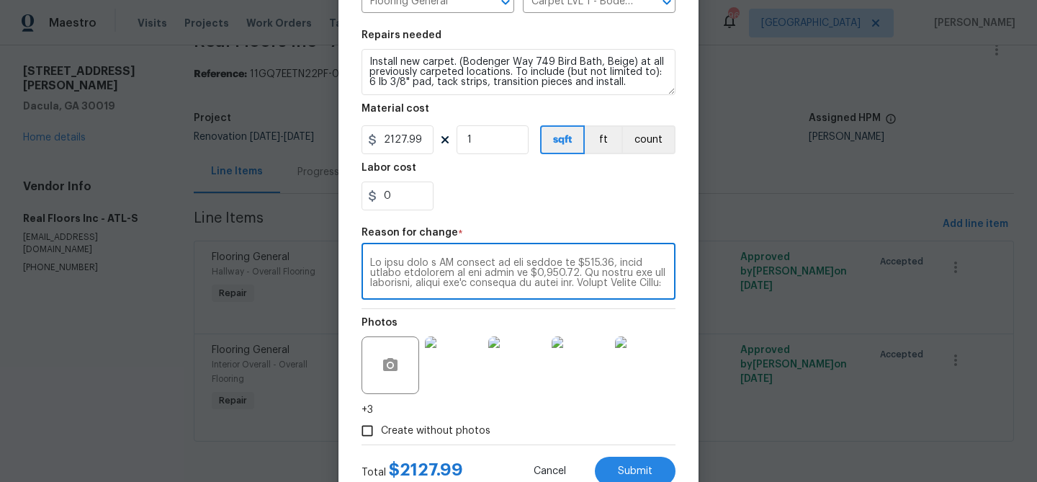
scroll to position [202, 0]
type textarea "We will need a CO request to the amount of $502.99, total amount reflected on t…"
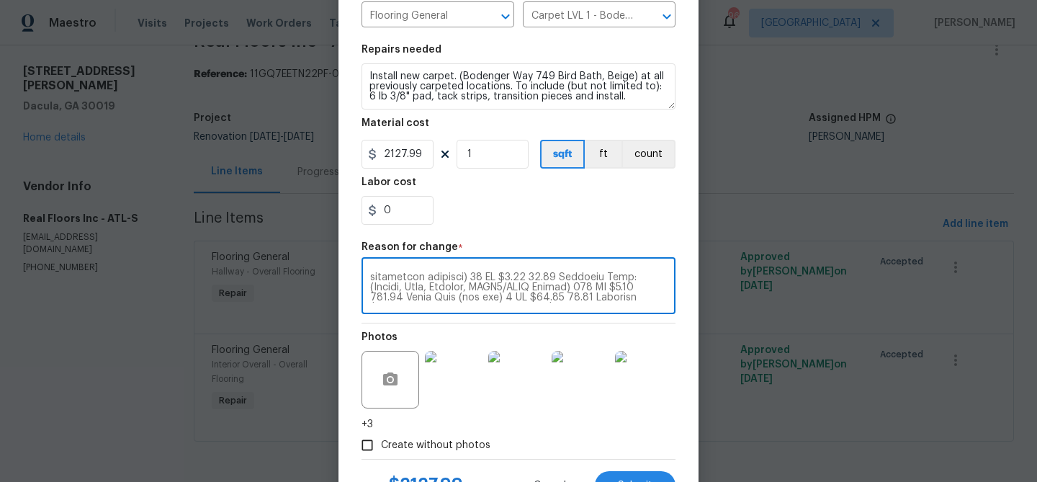
scroll to position [243, 0]
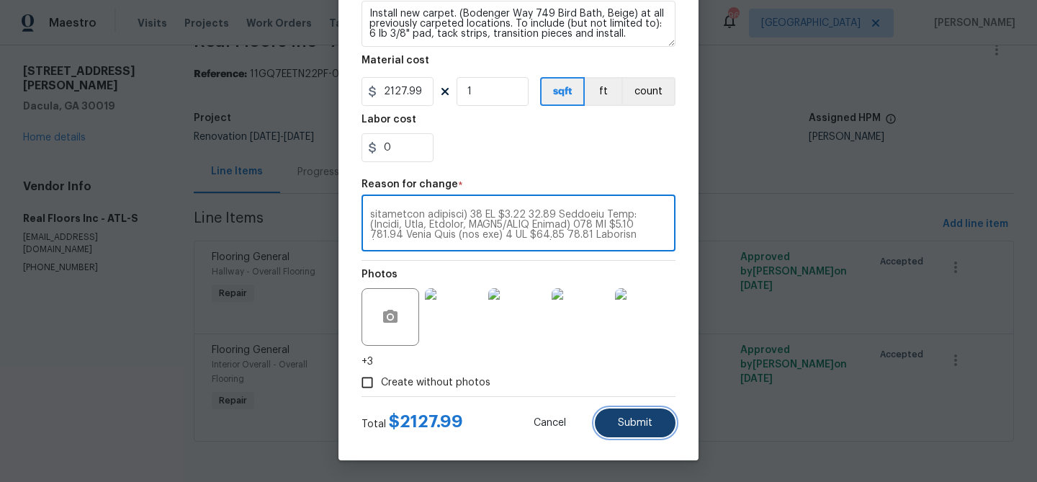
click at [633, 433] on button "Submit" at bounding box center [635, 422] width 81 height 29
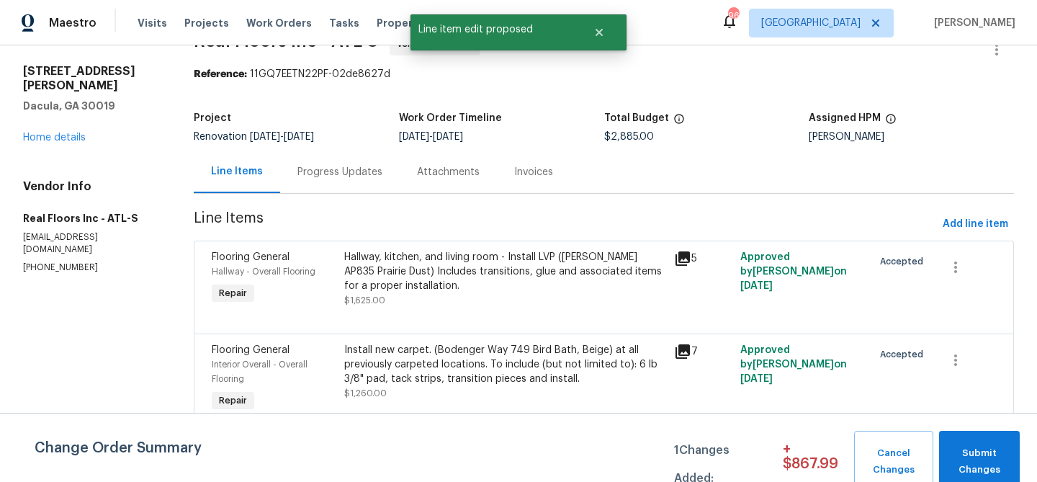
scroll to position [0, 0]
click at [963, 441] on button "Submit Changes" at bounding box center [979, 462] width 81 height 62
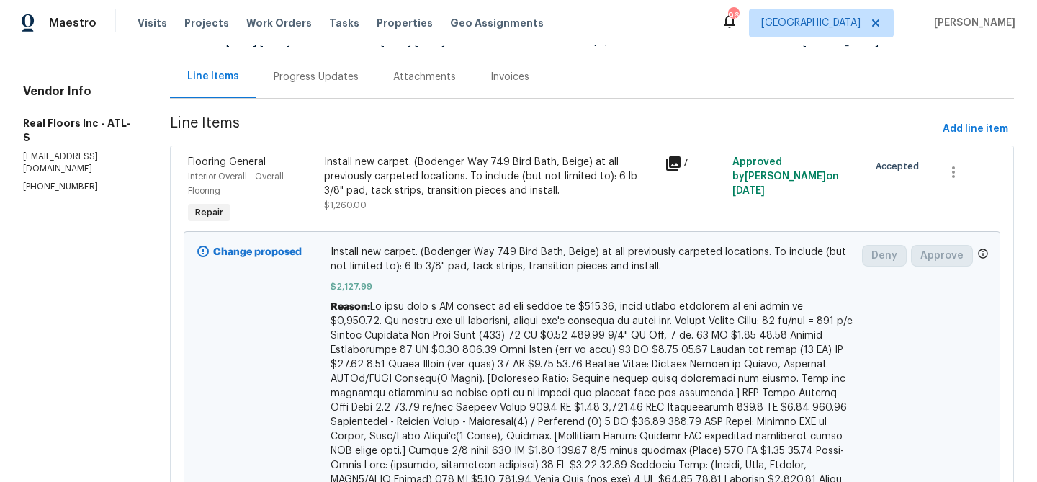
scroll to position [132, 0]
click at [426, 316] on span at bounding box center [591, 398] width 522 height 197
click at [433, 184] on div "Install new carpet. (Bodenger Way 749 Bird Bath, Beige) at all previously carpe…" at bounding box center [490, 174] width 332 height 43
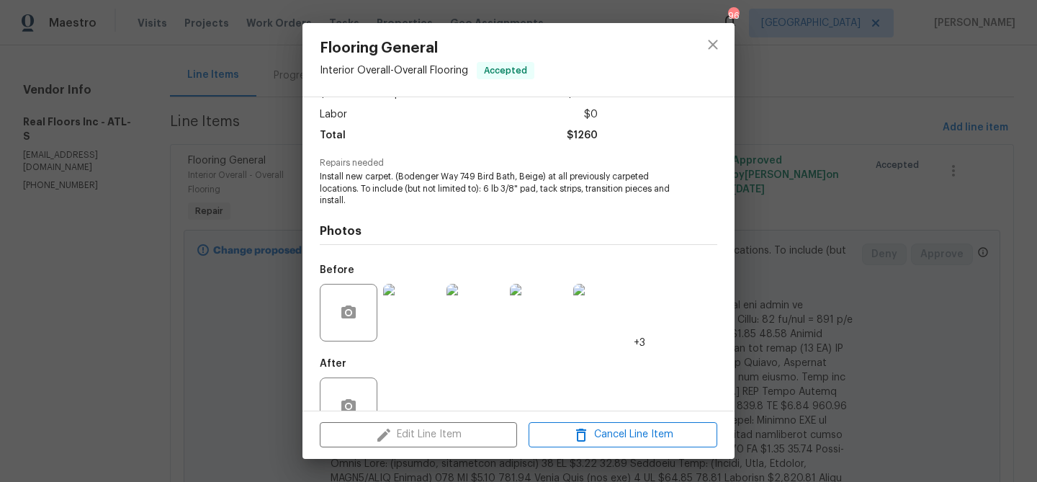
scroll to position [104, 0]
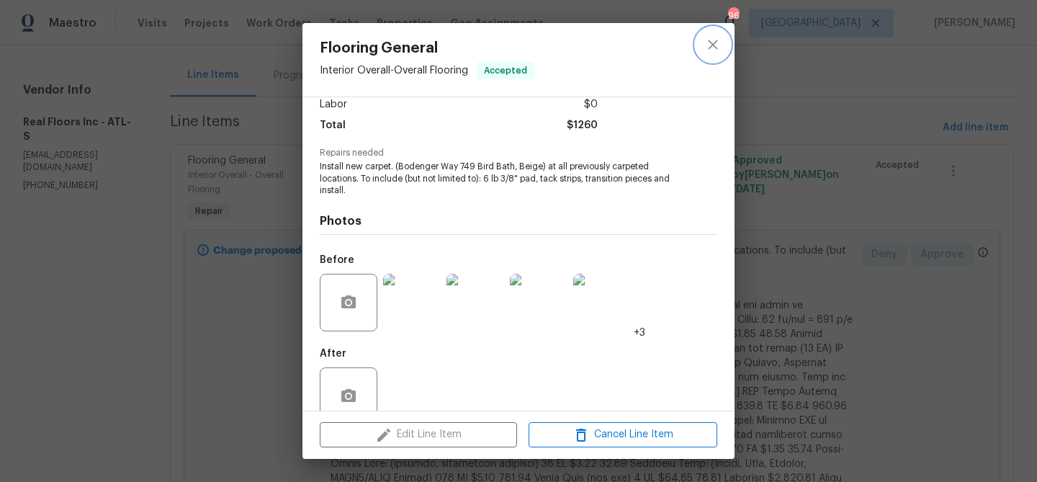
click at [711, 43] on icon "close" at bounding box center [712, 44] width 9 height 9
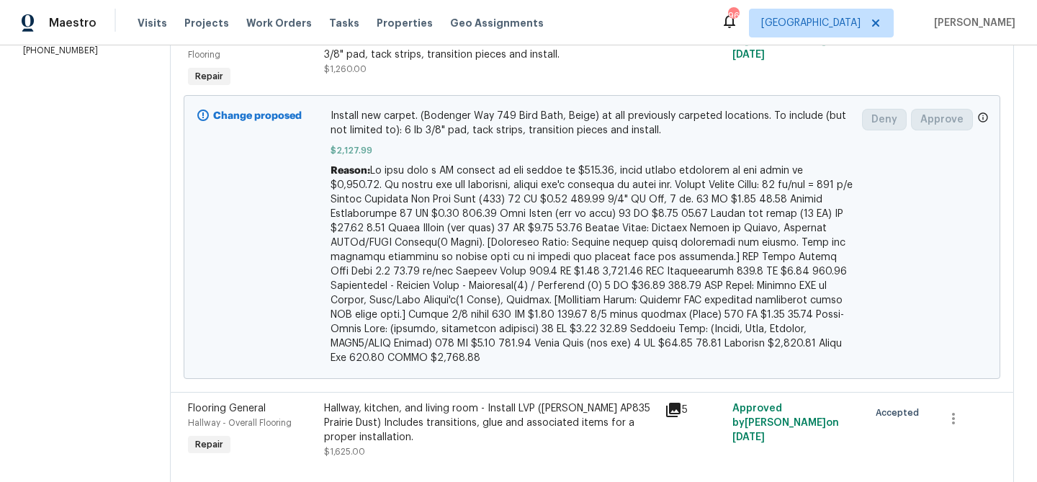
scroll to position [298, 0]
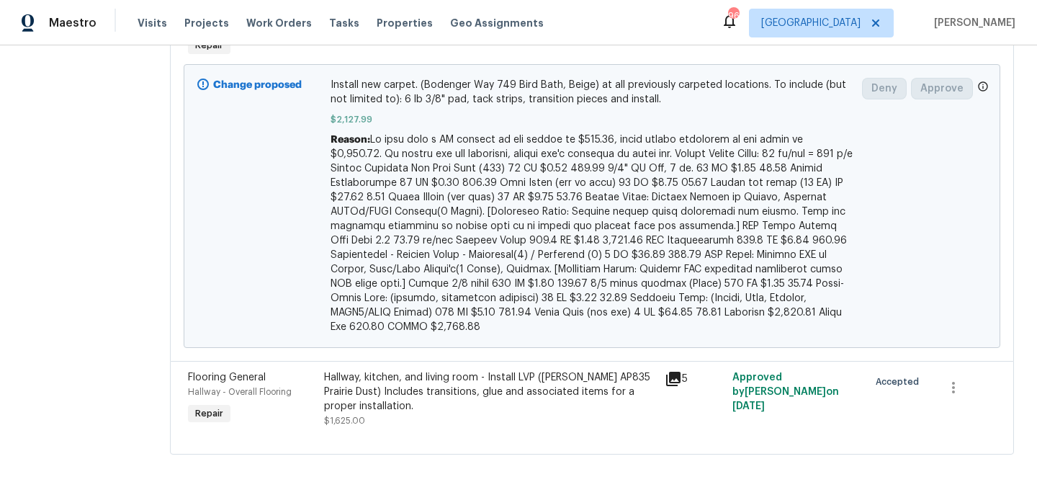
click at [499, 381] on div "Hallway, kitchen, and living room - Install LVP (Knighton AP835 Prairie Dust) I…" at bounding box center [490, 391] width 332 height 43
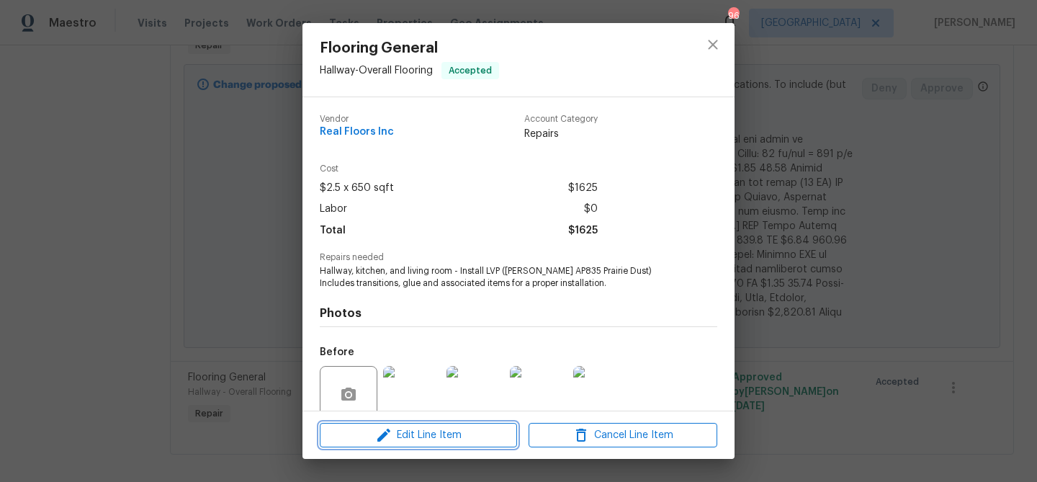
click at [461, 438] on span "Edit Line Item" at bounding box center [418, 435] width 189 height 18
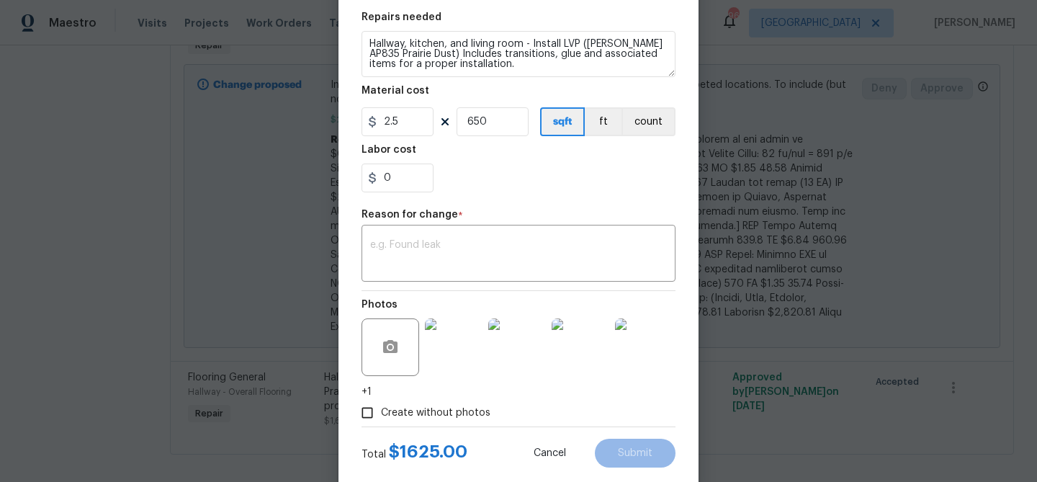
scroll to position [243, 0]
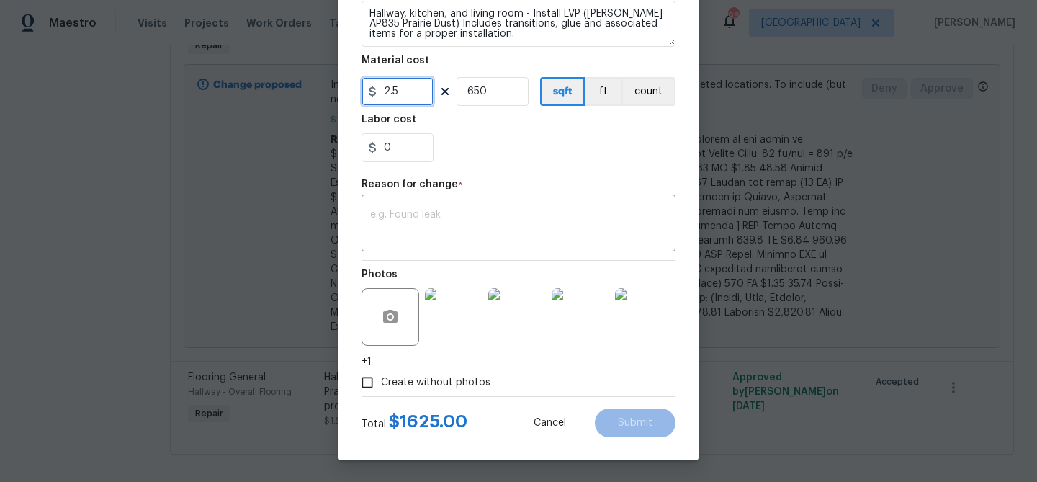
click at [395, 93] on input "2.5" at bounding box center [397, 91] width 72 height 29
type input "1259.01"
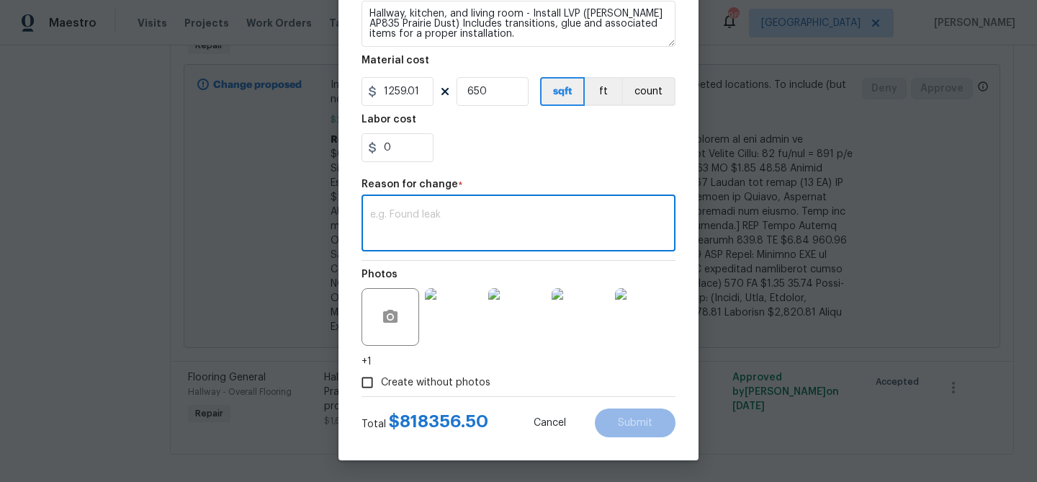
click at [441, 228] on textarea at bounding box center [518, 225] width 297 height 30
click at [479, 89] on input "650" at bounding box center [492, 91] width 72 height 29
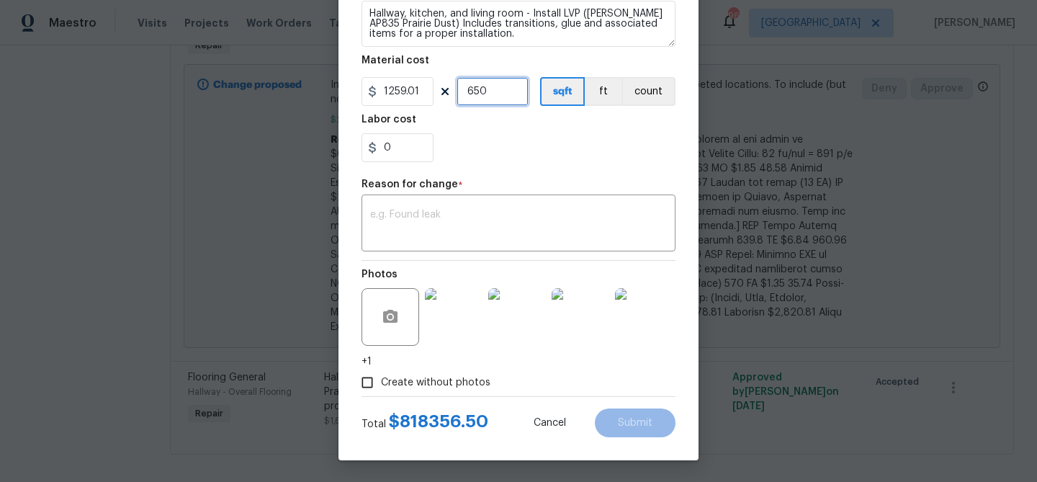
click at [479, 89] on input "650" at bounding box center [492, 91] width 72 height 29
type input "1"
click at [454, 220] on textarea at bounding box center [518, 225] width 297 height 30
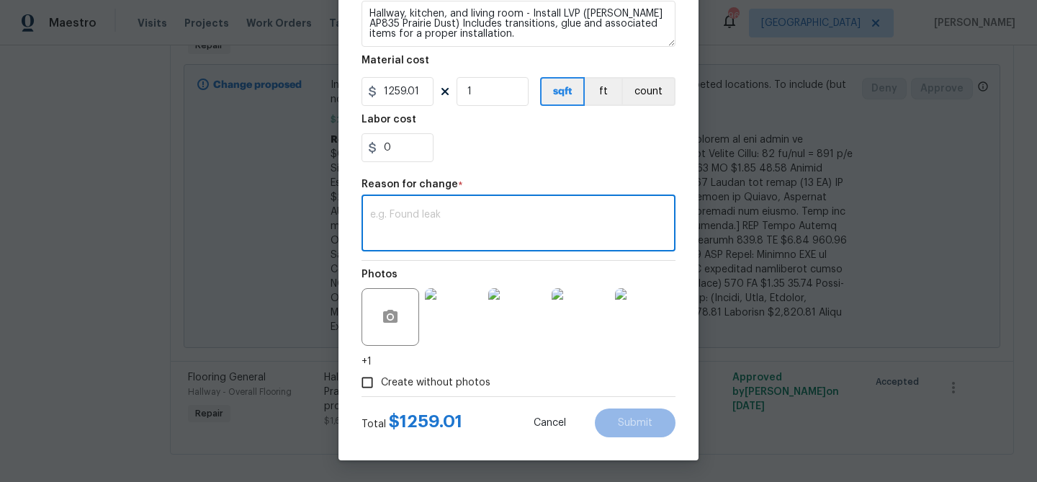
paste textarea "We will need a CO request to the amount of $502.99, total amount reflected on t…"
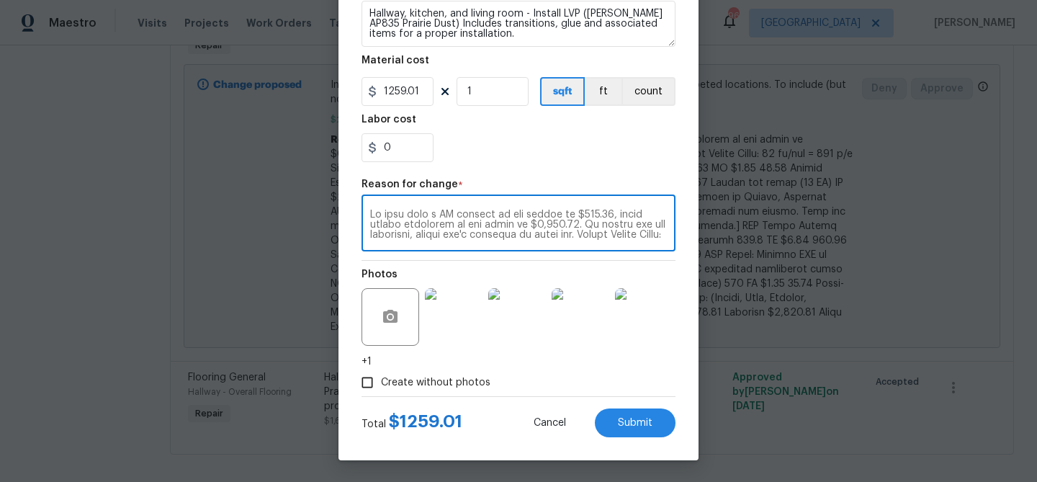
scroll to position [202, 0]
type textarea "We will need a CO request to the amount of $502.99, total amount reflected on t…"
click at [620, 415] on button "Submit" at bounding box center [635, 422] width 81 height 29
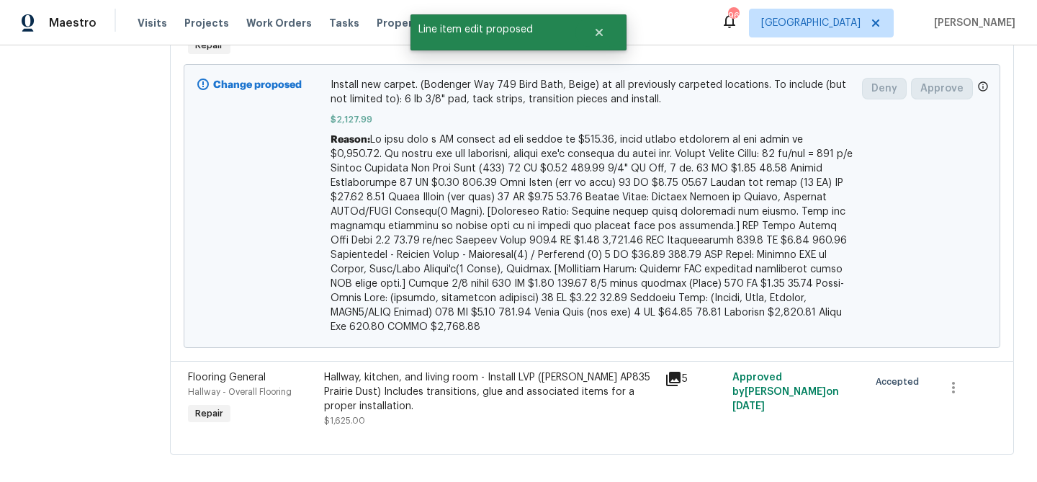
scroll to position [0, 0]
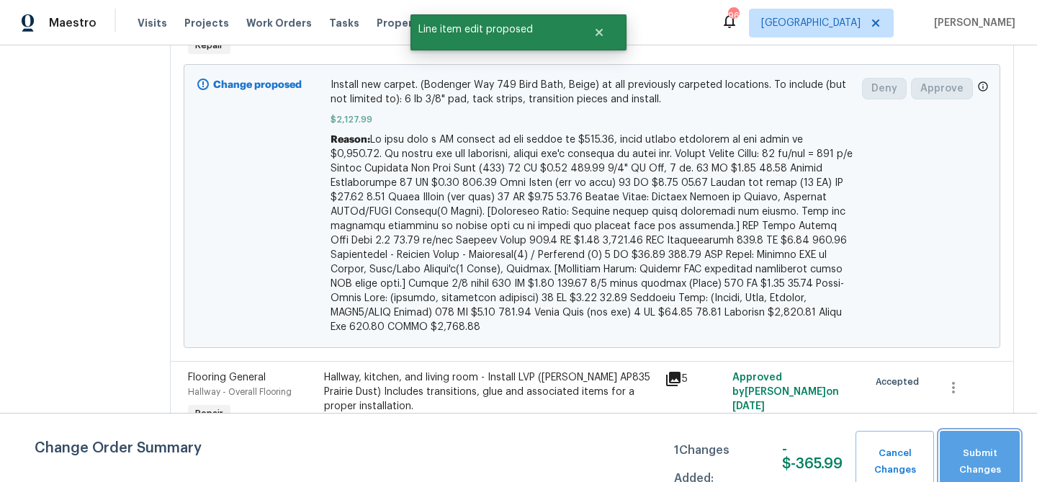
click at [983, 457] on span "Submit Changes" at bounding box center [980, 461] width 66 height 33
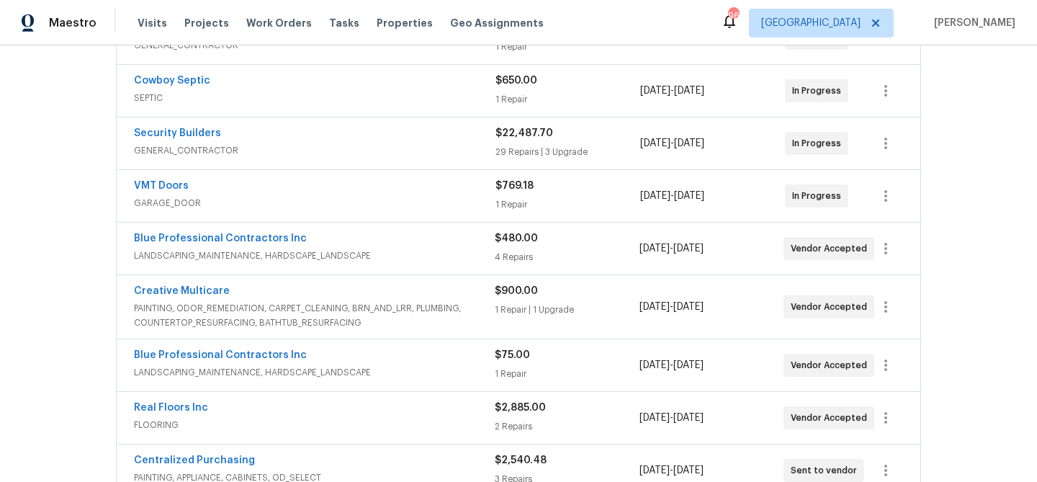
scroll to position [377, 0]
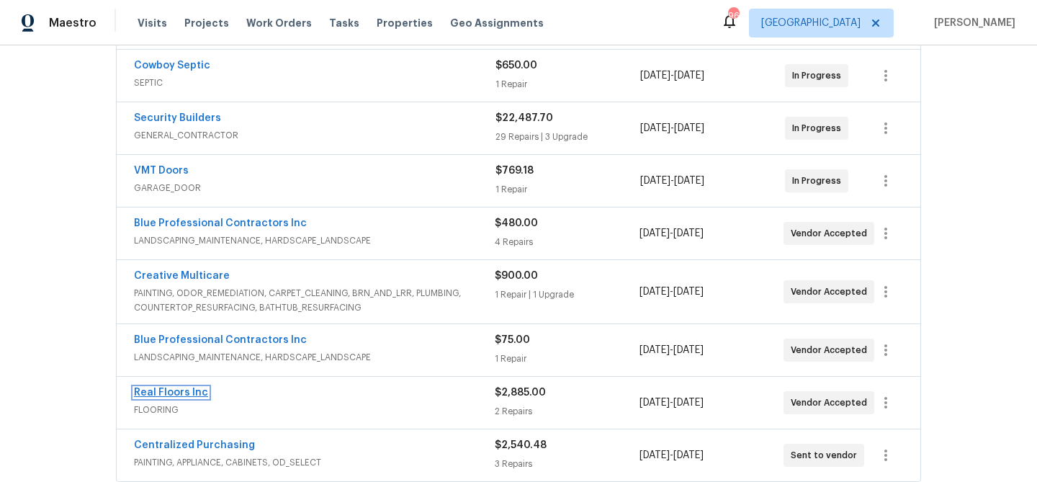
click at [181, 388] on link "Real Floors Inc" at bounding box center [171, 392] width 74 height 10
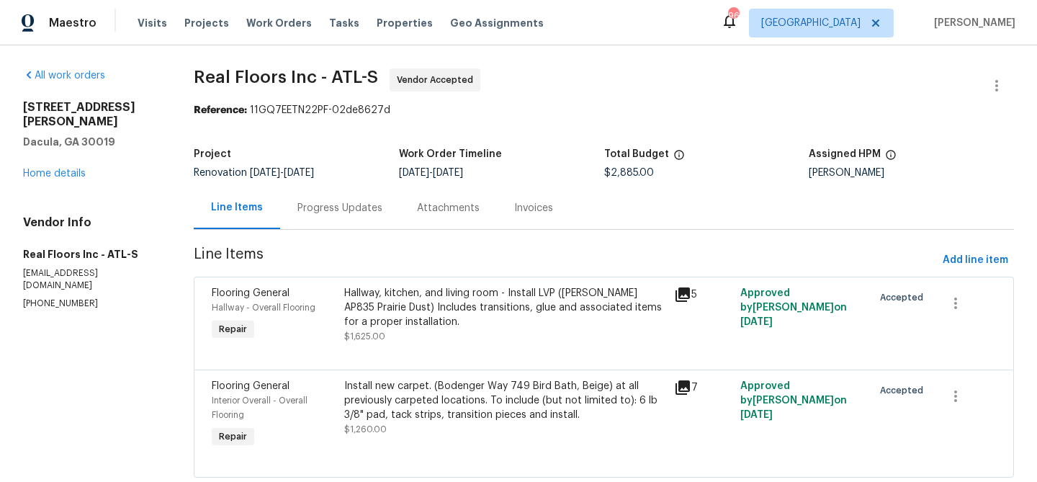
scroll to position [37, 0]
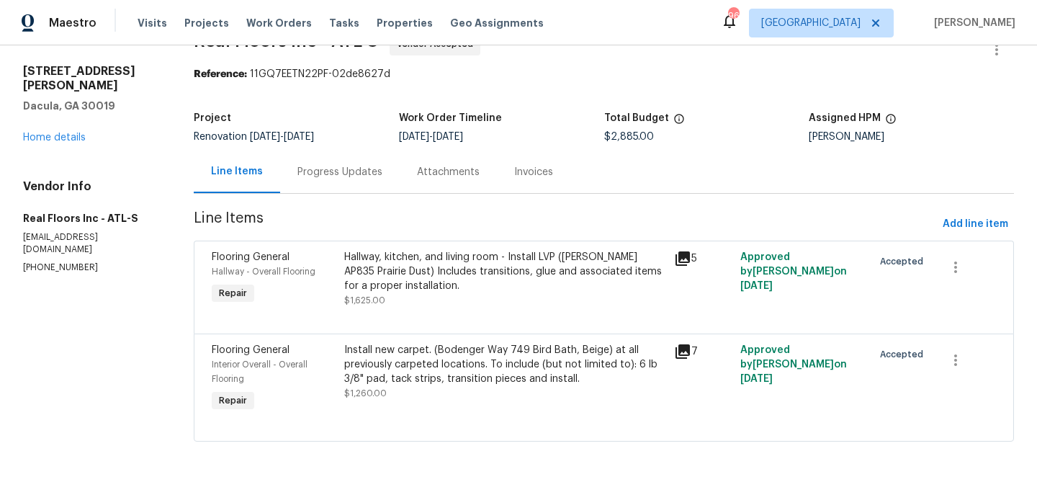
click at [437, 276] on div "Hallway, kitchen, and living room - Install LVP ([PERSON_NAME] AP835 Prairie Du…" at bounding box center [505, 271] width 322 height 43
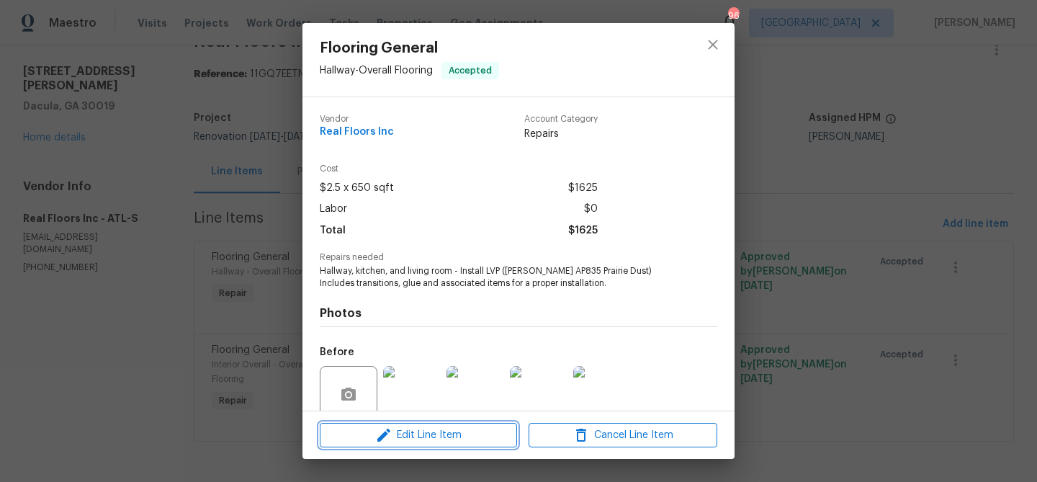
click at [415, 428] on span "Edit Line Item" at bounding box center [418, 435] width 189 height 18
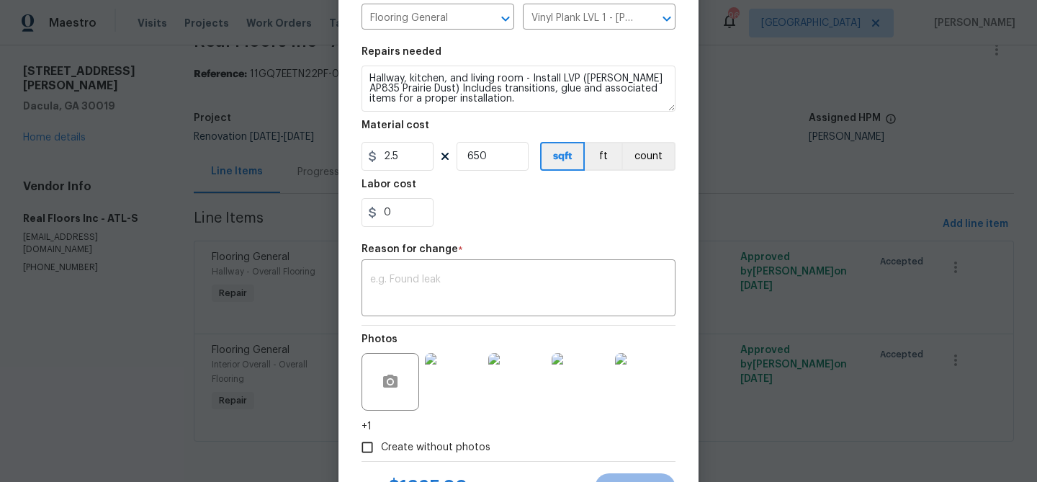
scroll to position [243, 0]
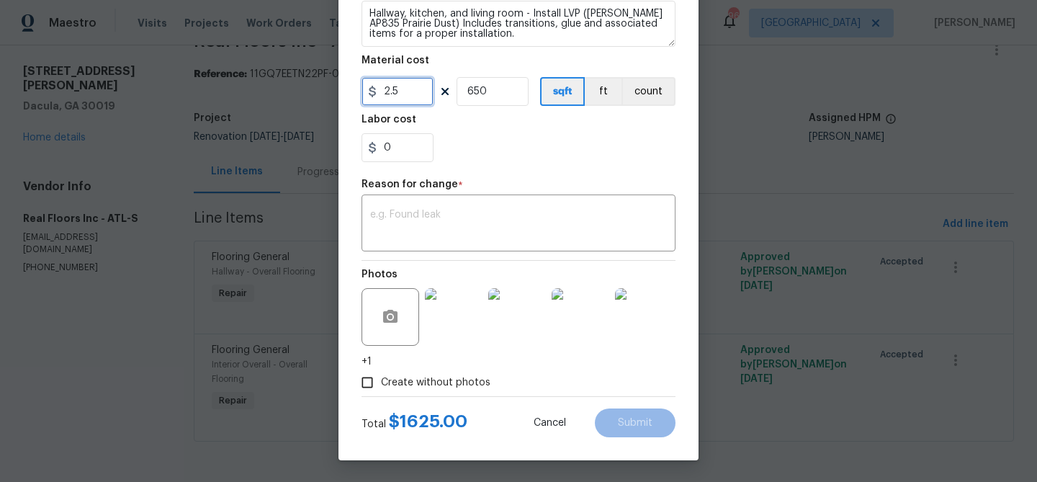
click at [389, 89] on input "2.5" at bounding box center [397, 91] width 72 height 29
type input "2127.99"
click at [428, 207] on div "x ​" at bounding box center [518, 224] width 314 height 53
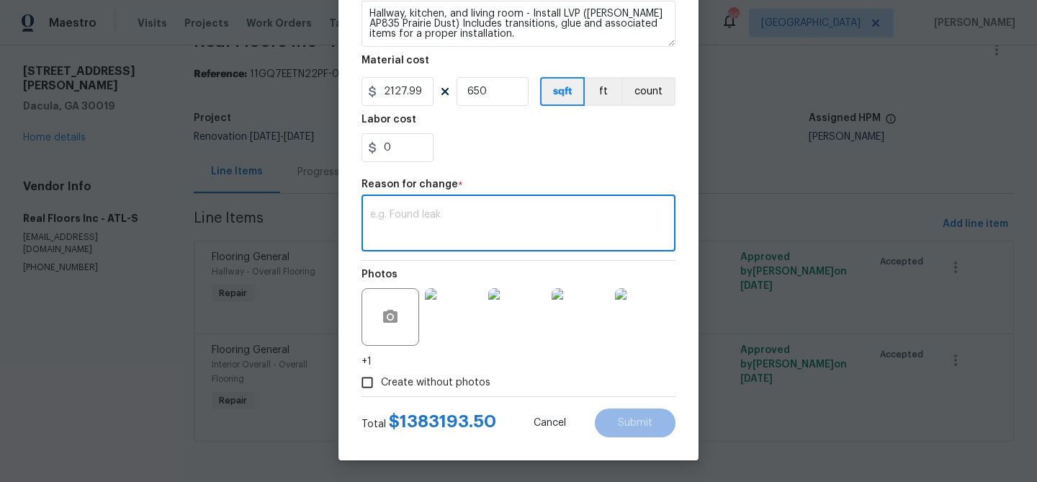
paste textarea "We will need a CO request to the amount of $502.99, total amount reflected on t…"
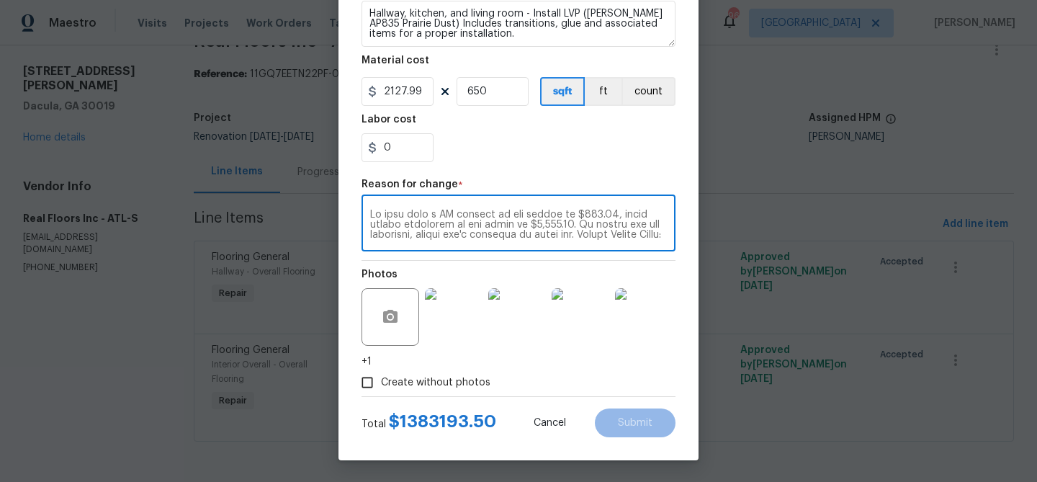
scroll to position [202, 0]
type textarea "We will need a CO request to the amount of $502.99, total amount reflected on t…"
click at [480, 86] on input "650" at bounding box center [492, 91] width 72 height 29
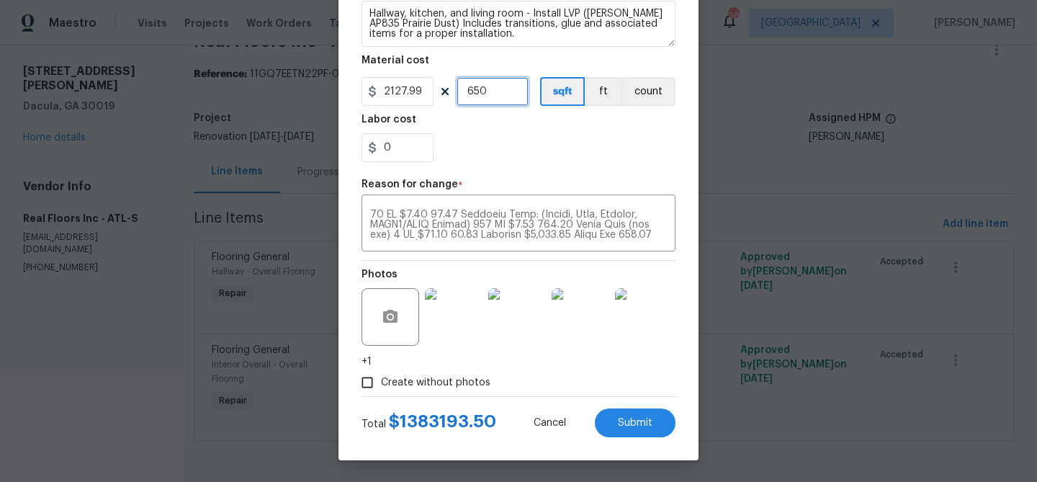
click at [480, 86] on input "650" at bounding box center [492, 91] width 72 height 29
type input "1"
click at [558, 365] on div "Photos +1" at bounding box center [518, 315] width 314 height 108
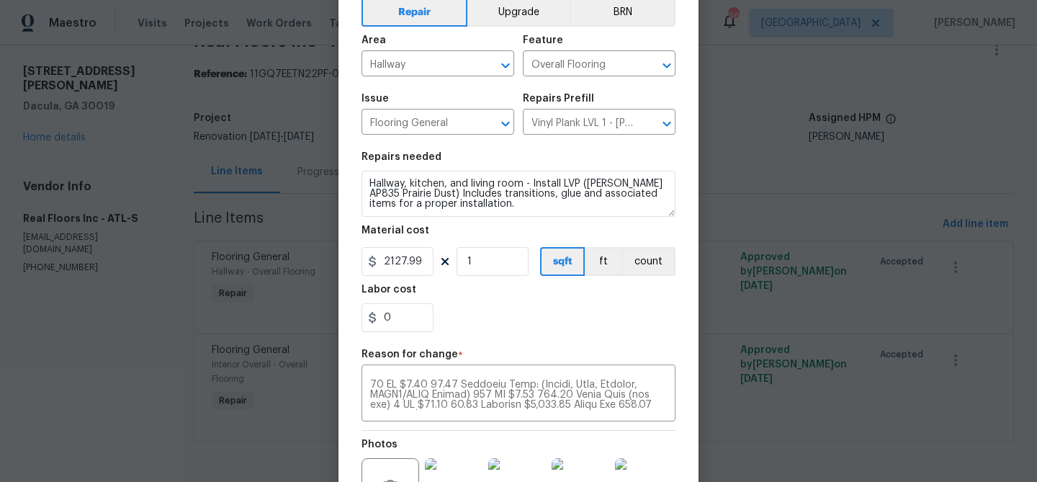
scroll to position [0, 0]
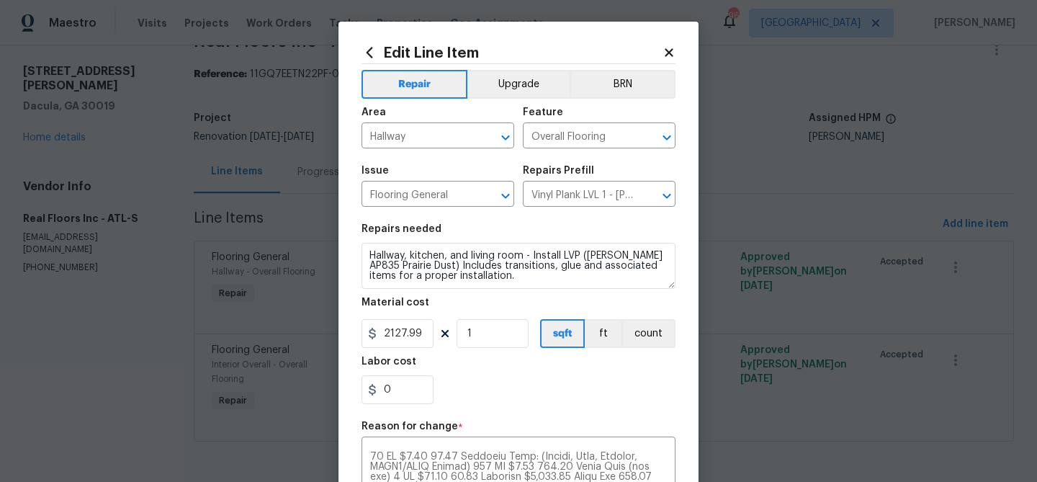
click at [672, 49] on icon at bounding box center [669, 52] width 8 height 8
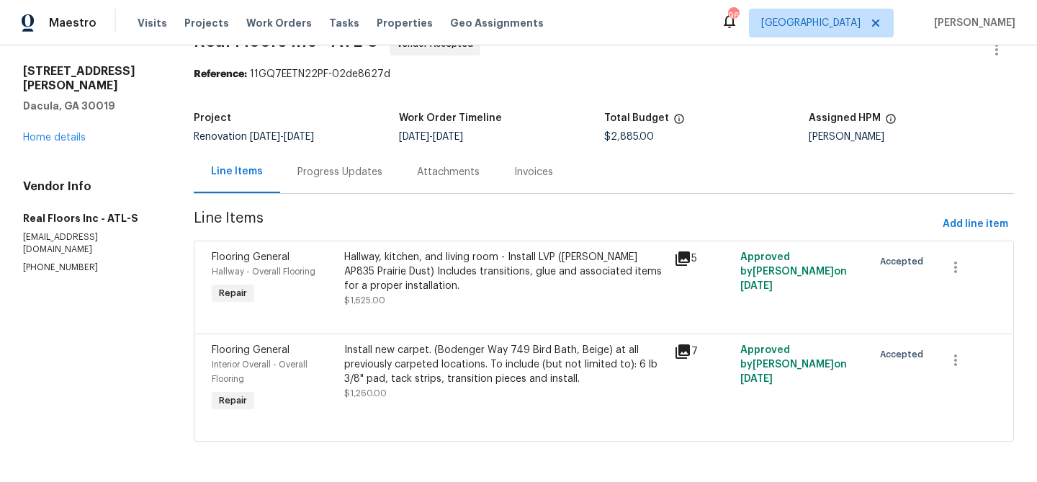
click at [435, 353] on div "Install new carpet. (Bodenger Way 749 Bird Bath, Beige) at all previously carpe…" at bounding box center [505, 364] width 322 height 43
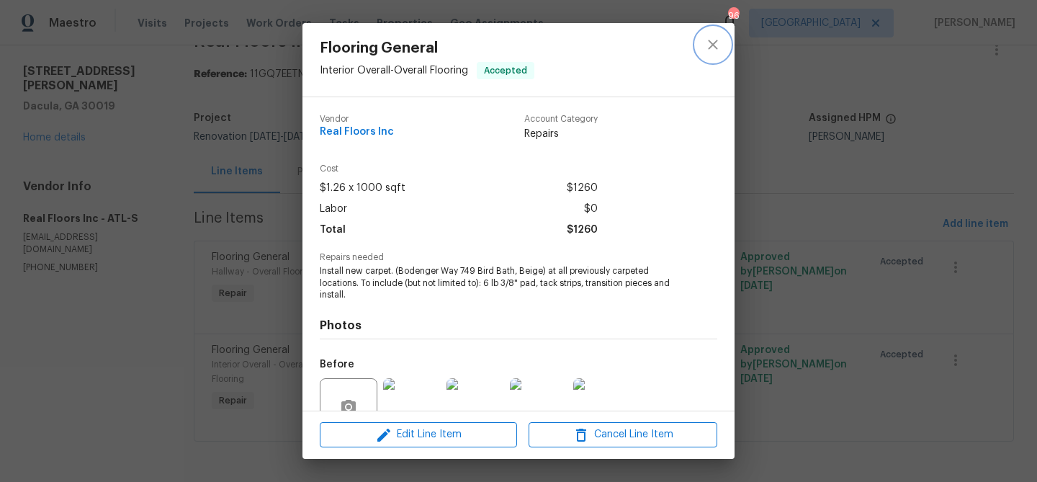
click at [710, 35] on button "close" at bounding box center [712, 44] width 35 height 35
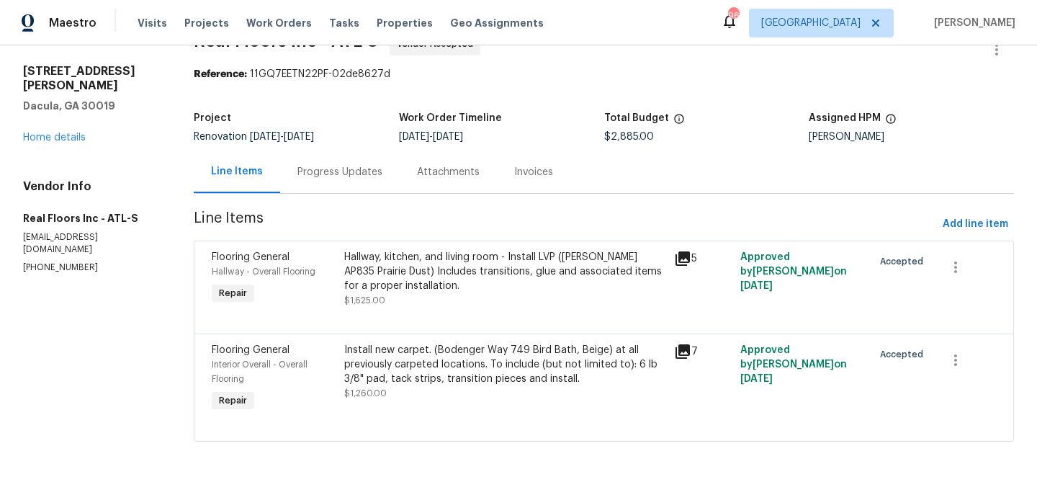
click at [331, 172] on div "Progress Updates" at bounding box center [339, 172] width 85 height 14
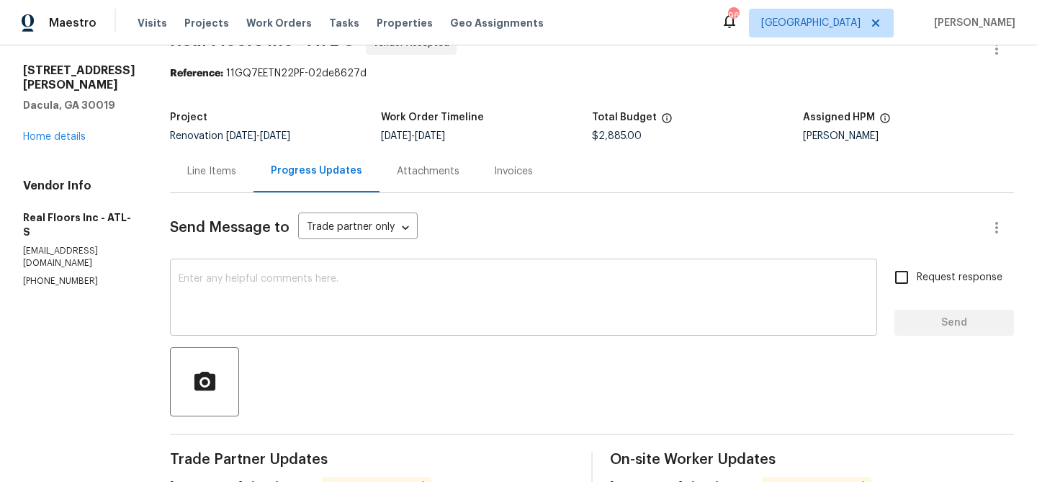
click at [379, 294] on textarea at bounding box center [524, 299] width 690 height 50
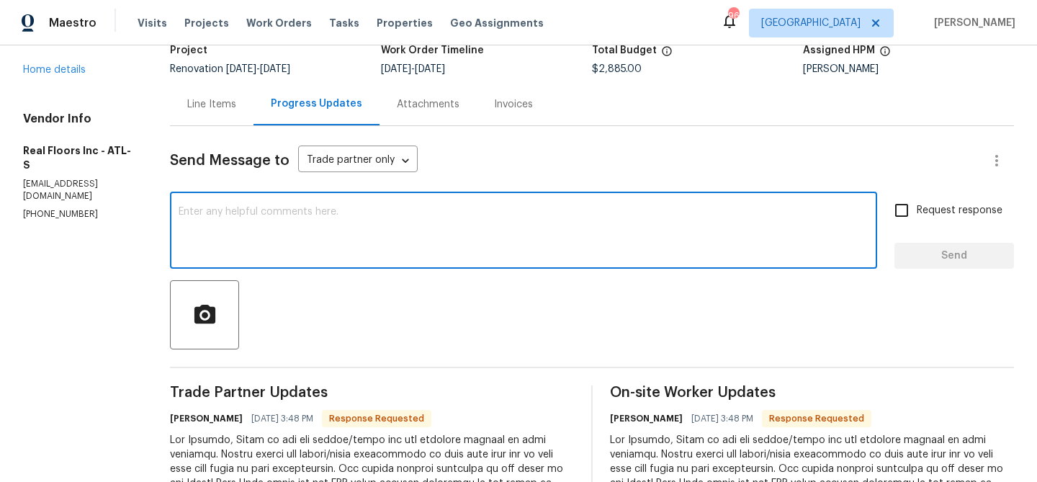
scroll to position [92, 0]
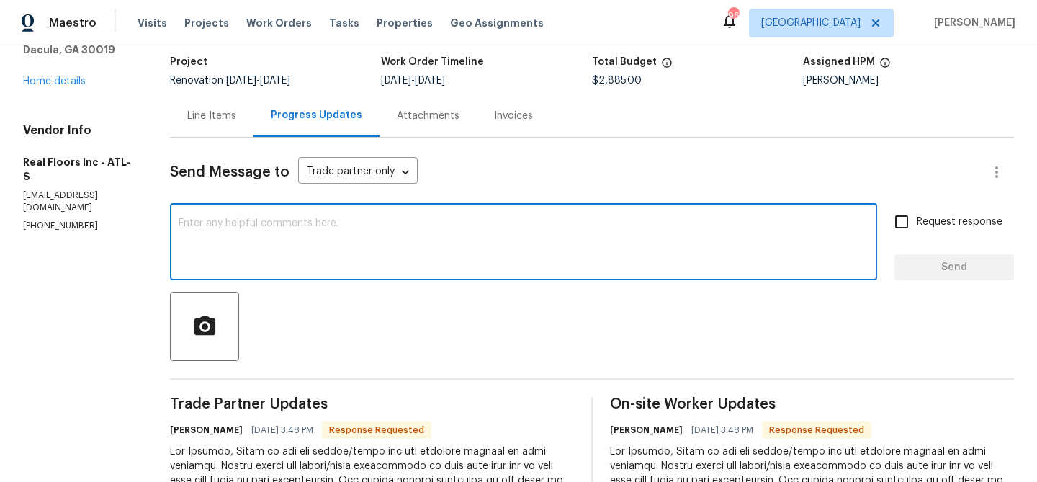
click at [357, 220] on textarea at bounding box center [524, 243] width 690 height 50
type textarea "Thank you!"
click at [937, 273] on span "Send" at bounding box center [954, 267] width 96 height 18
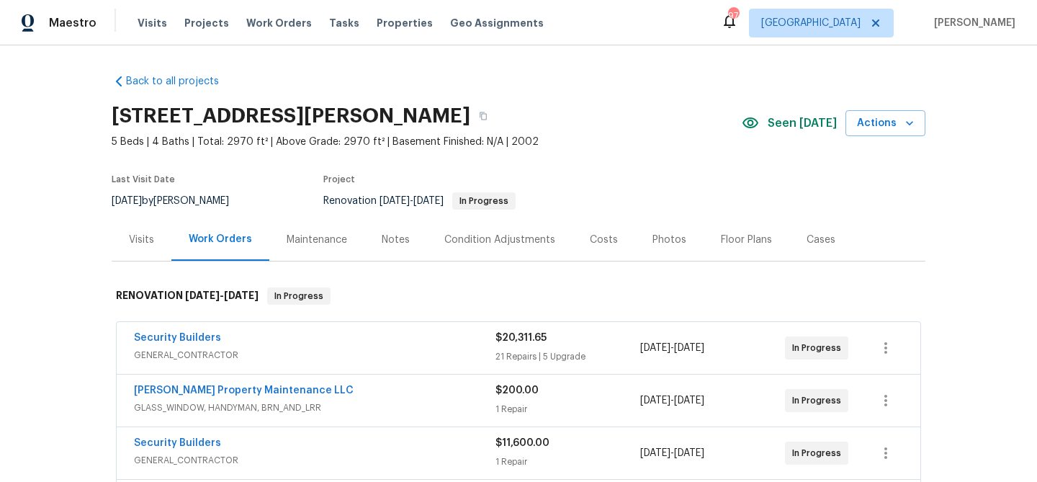
click at [387, 239] on div "Notes" at bounding box center [396, 240] width 28 height 14
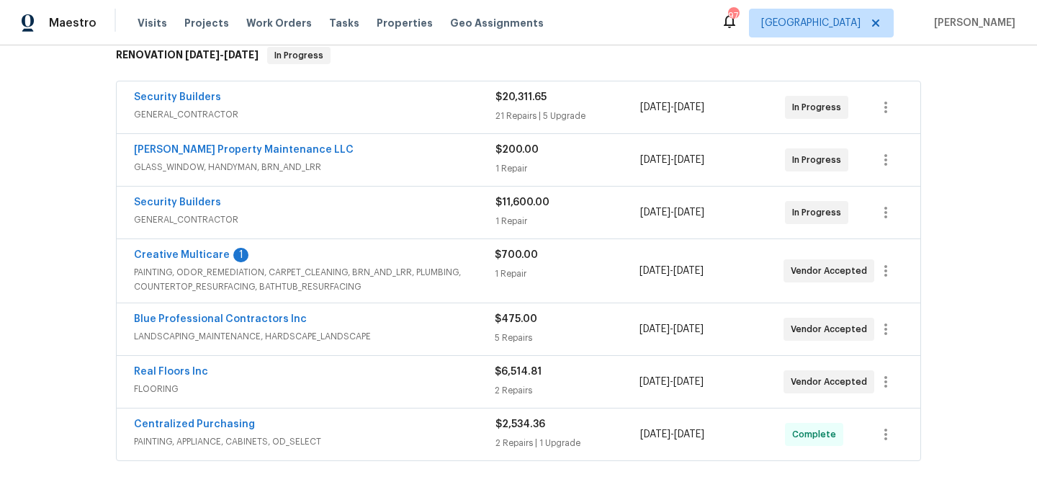
scroll to position [258, 0]
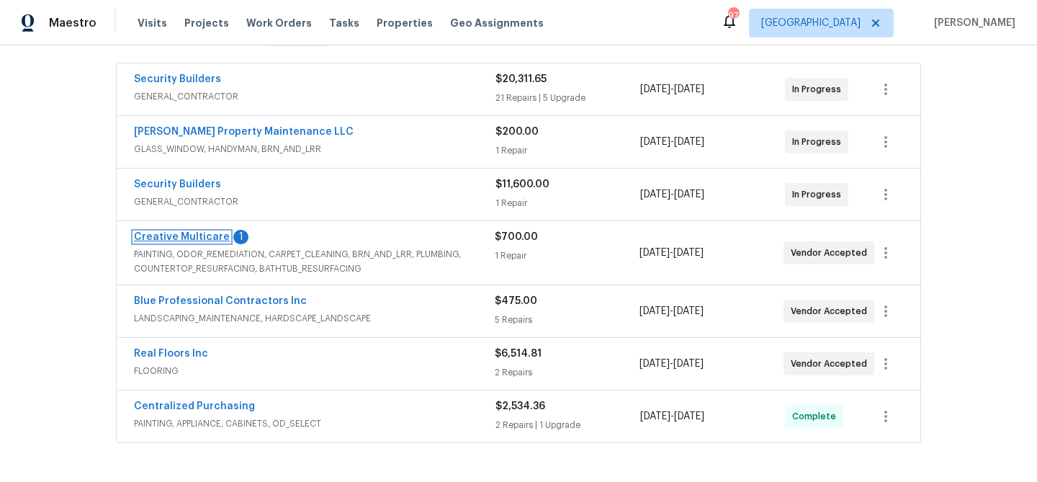
click at [187, 235] on link "Creative Multicare" at bounding box center [182, 237] width 96 height 10
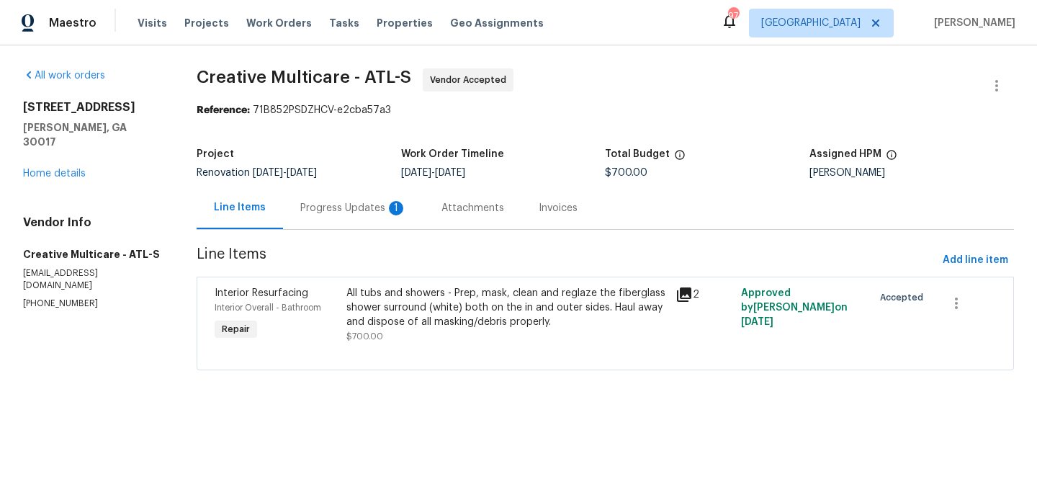
click at [348, 207] on div "Progress Updates 1" at bounding box center [353, 208] width 107 height 14
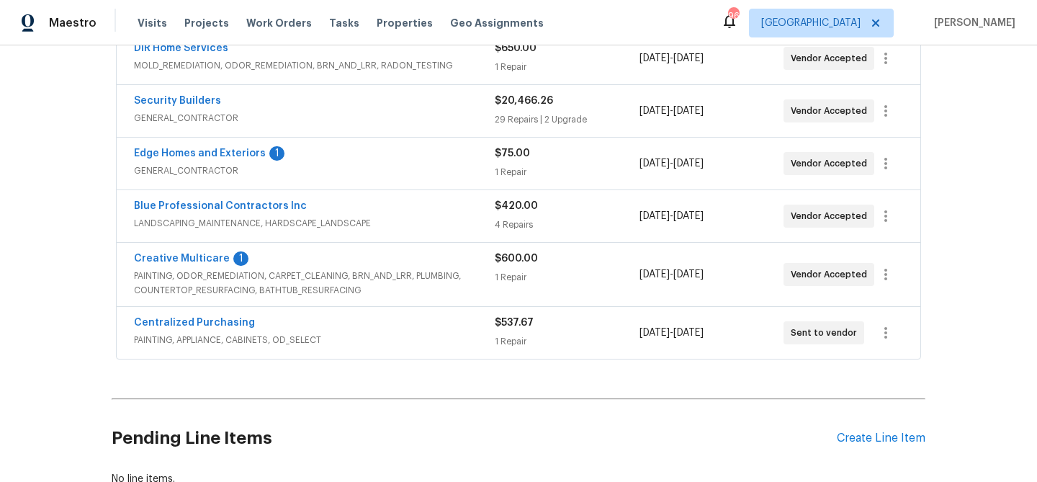
scroll to position [368, 0]
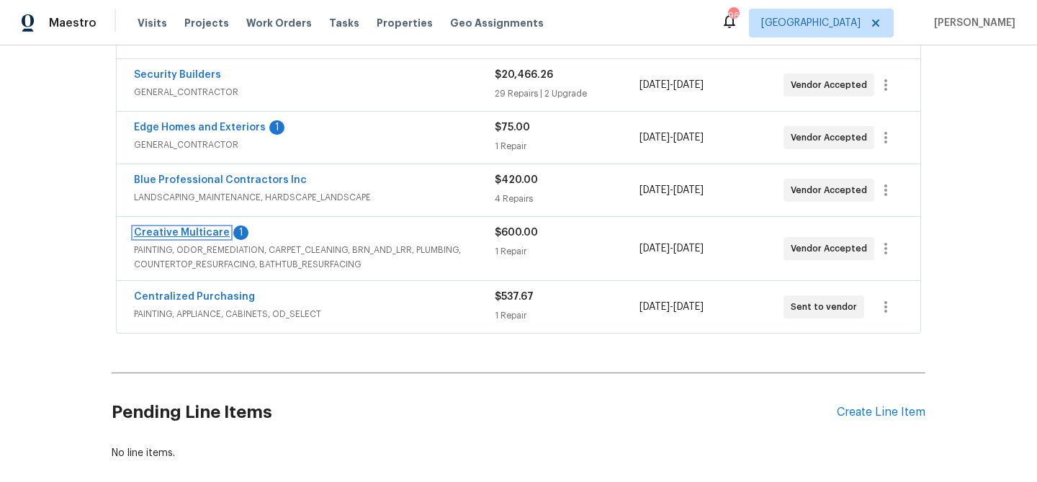
click at [182, 230] on link "Creative Multicare" at bounding box center [182, 233] width 96 height 10
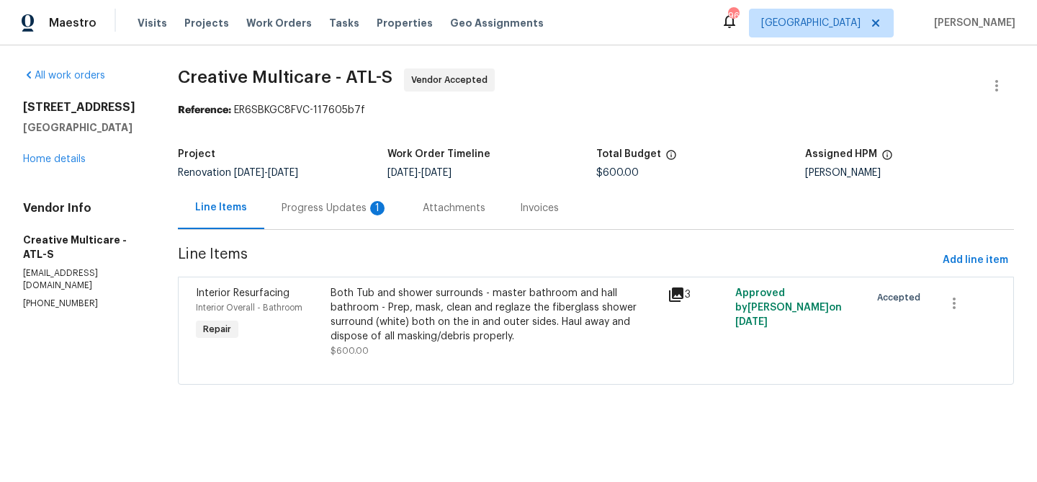
click at [356, 207] on div "Progress Updates 1" at bounding box center [335, 208] width 107 height 14
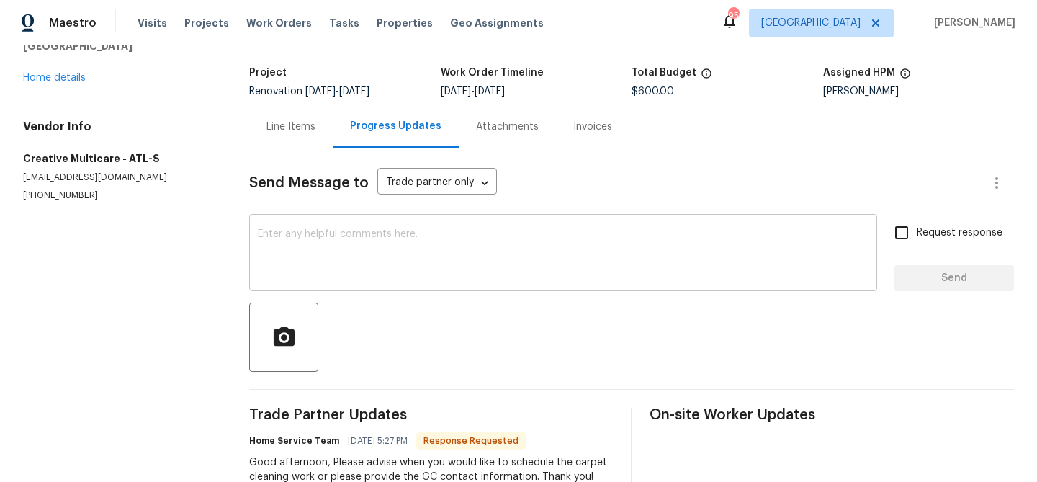
scroll to position [124, 0]
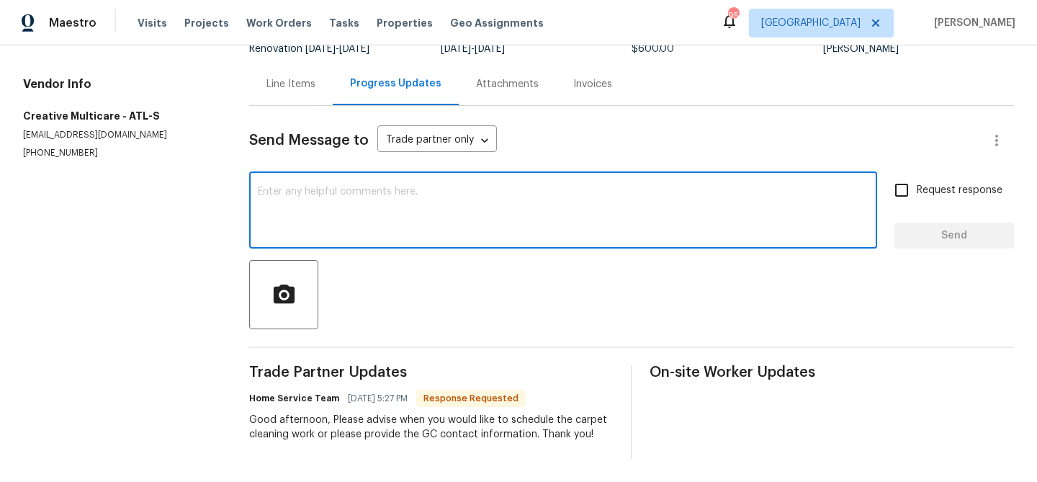
click at [362, 189] on textarea at bounding box center [563, 211] width 611 height 50
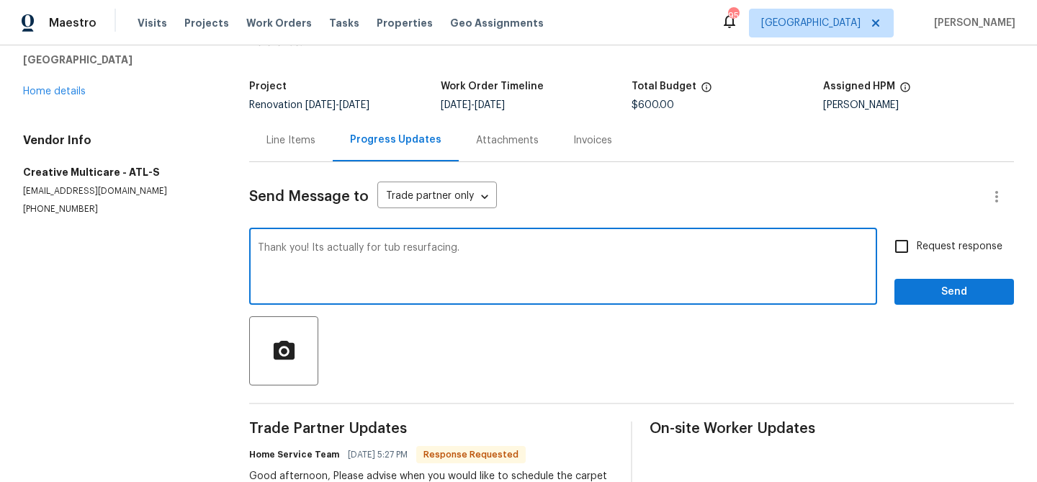
scroll to position [71, 0]
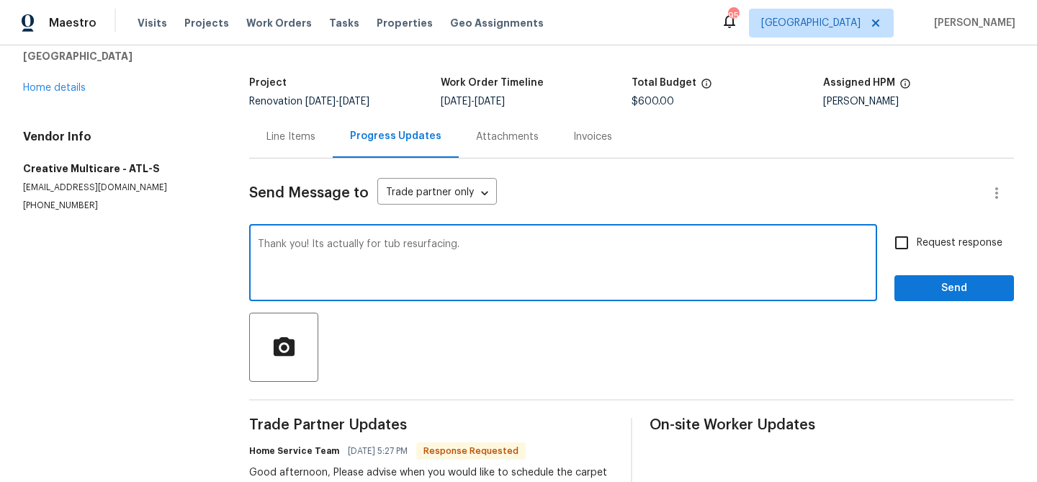
click at [327, 239] on textarea "Thank you! Its actually for tub resurfacing." at bounding box center [563, 264] width 611 height 50
type textarea "Thank you! Its actually for tub resurfacing."
click at [287, 138] on div "Line Items" at bounding box center [290, 137] width 49 height 14
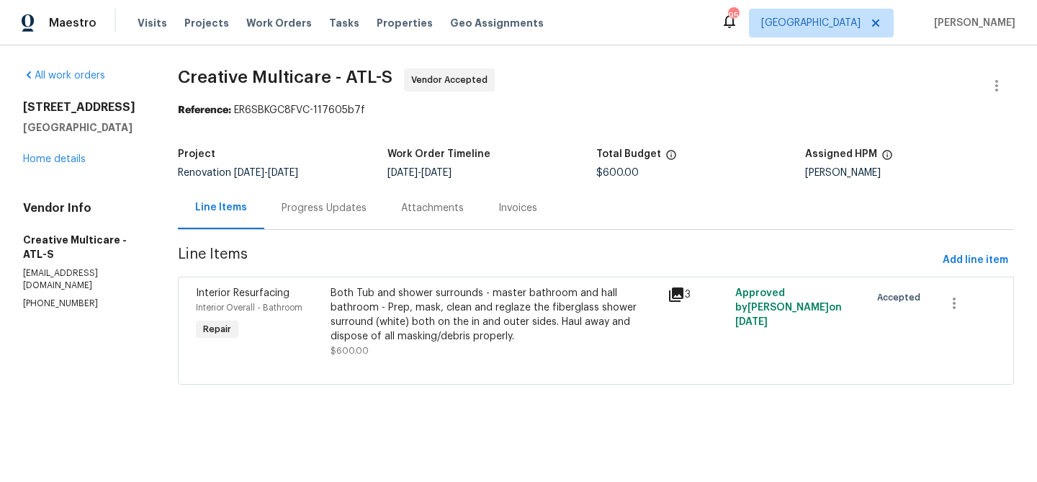
click at [347, 202] on div "Progress Updates" at bounding box center [324, 208] width 85 height 14
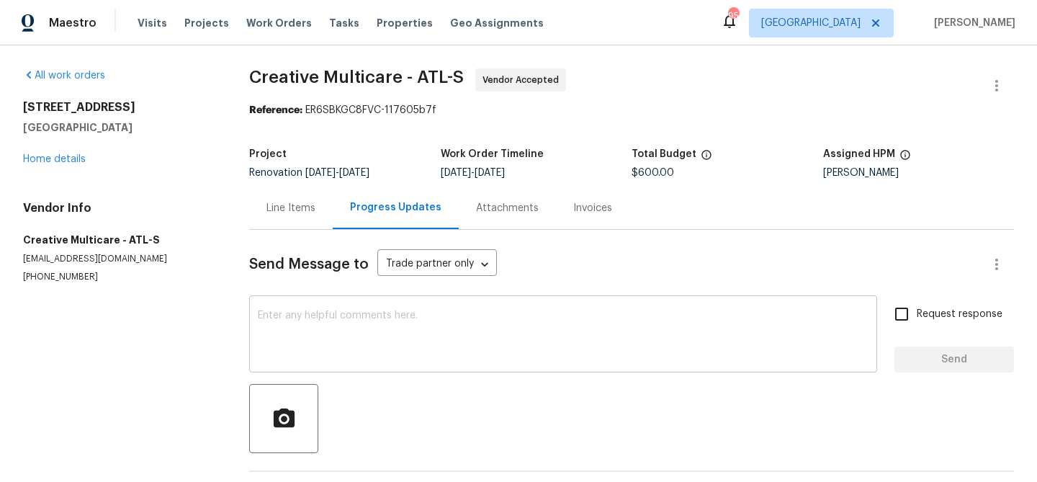
click at [357, 307] on div "x ​" at bounding box center [563, 335] width 628 height 73
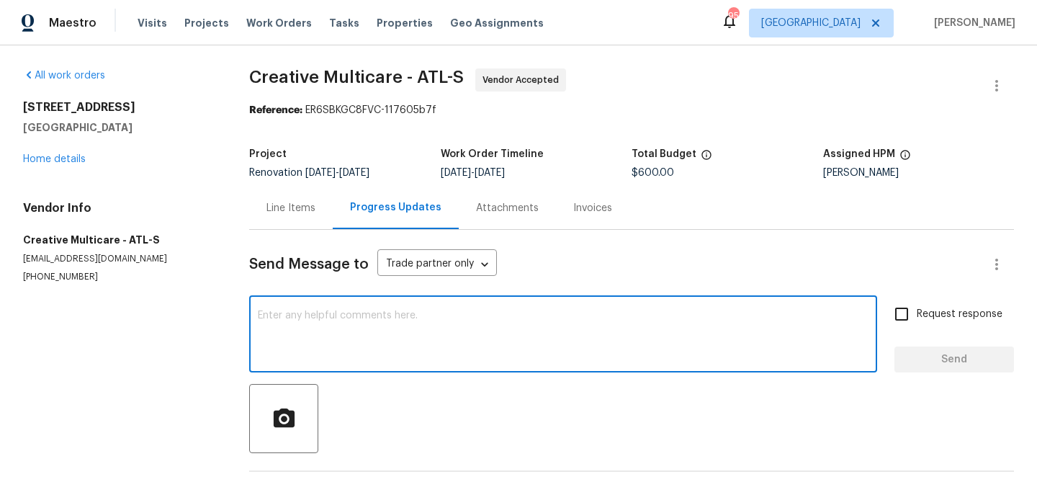
paste textarea "Thank you! Its actually for tub resurfacing."
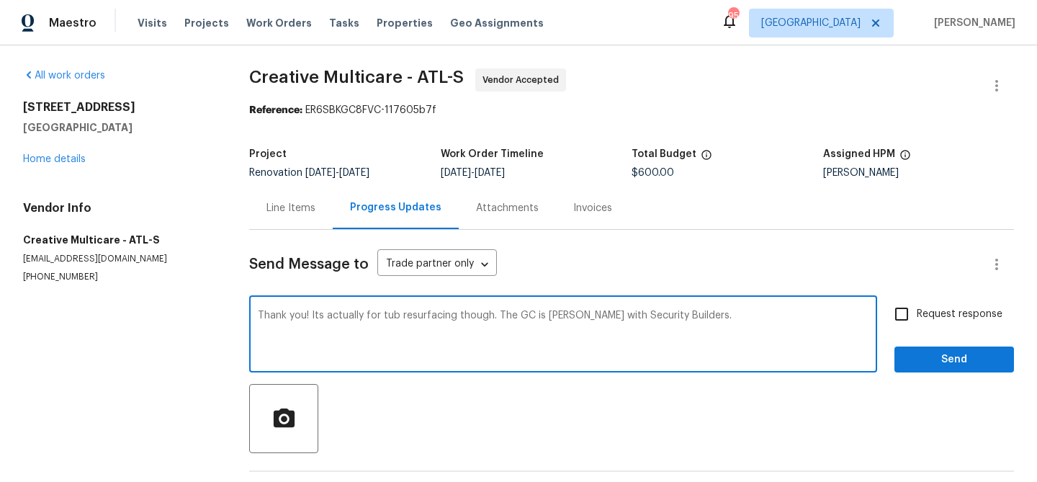
type textarea "Thank you! Its actually for tub resurfacing though. The GC is Bill Faint with S…"
click at [957, 354] on span "Send" at bounding box center [954, 360] width 96 height 18
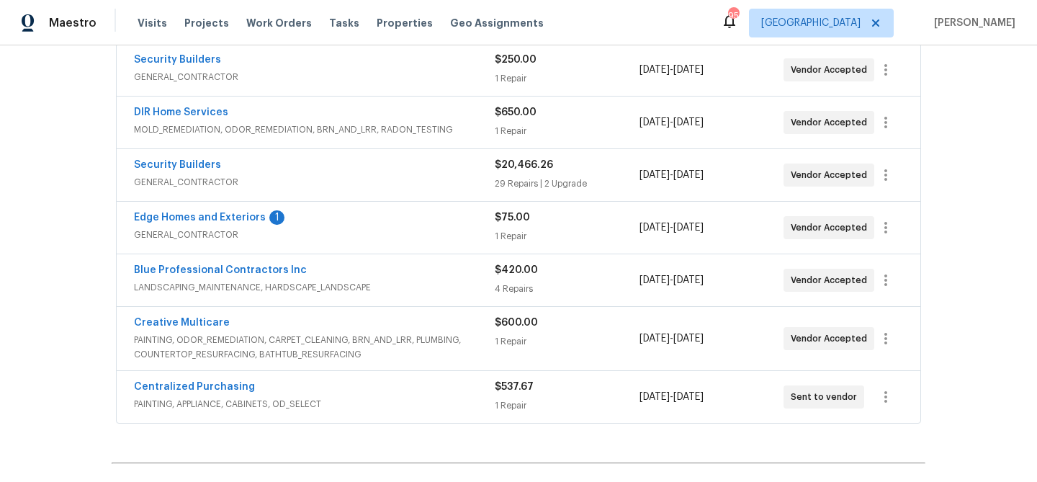
scroll to position [425, 0]
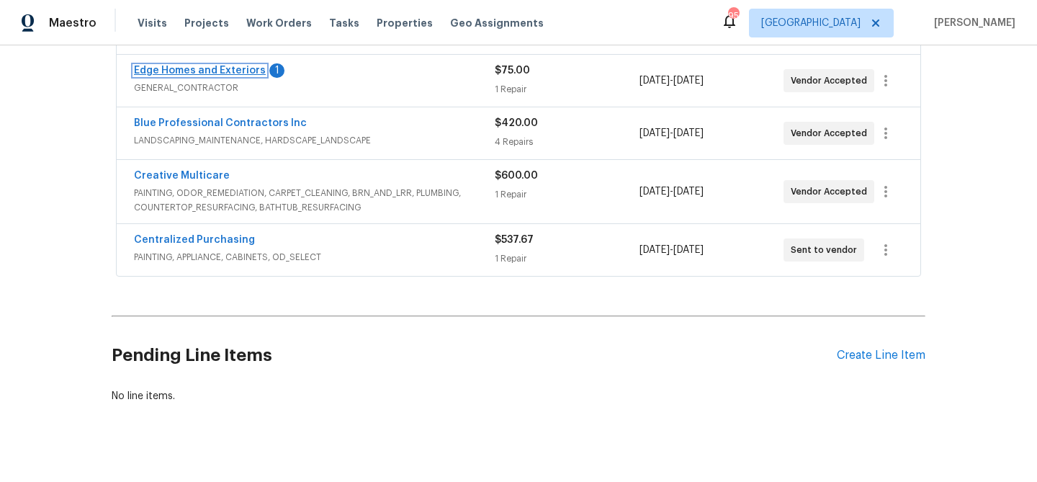
click at [229, 67] on link "Edge Homes and Exteriors" at bounding box center [200, 71] width 132 height 10
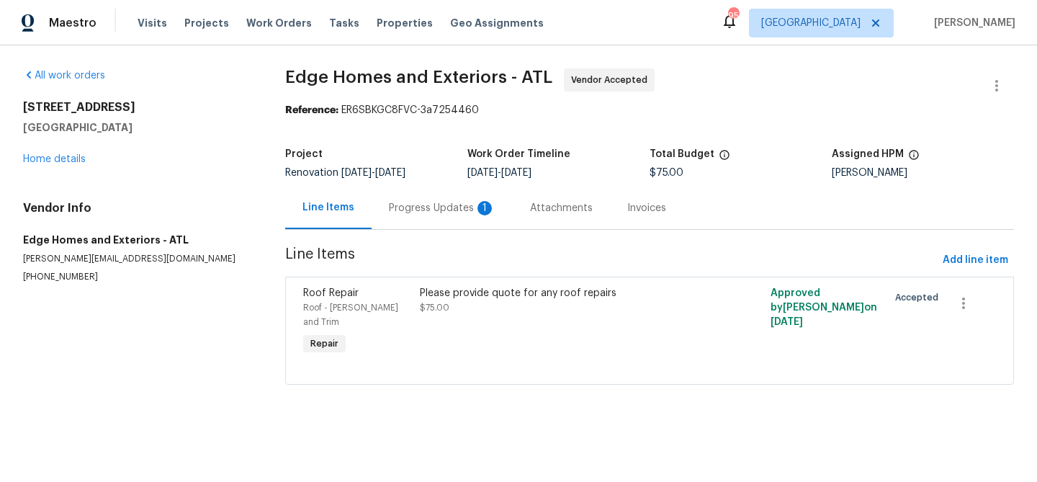
click at [398, 209] on div "Progress Updates 1" at bounding box center [442, 208] width 107 height 14
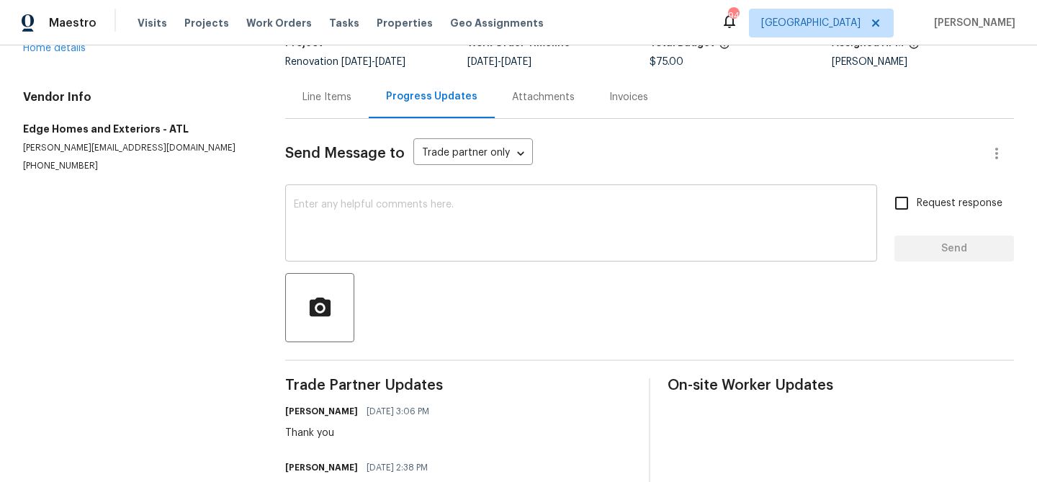
scroll to position [180, 0]
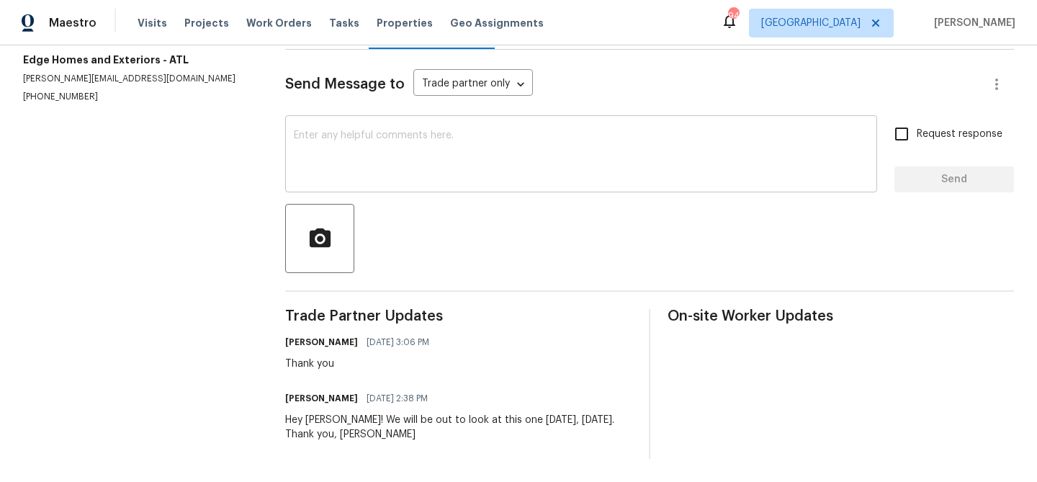
click at [399, 161] on textarea at bounding box center [581, 155] width 575 height 50
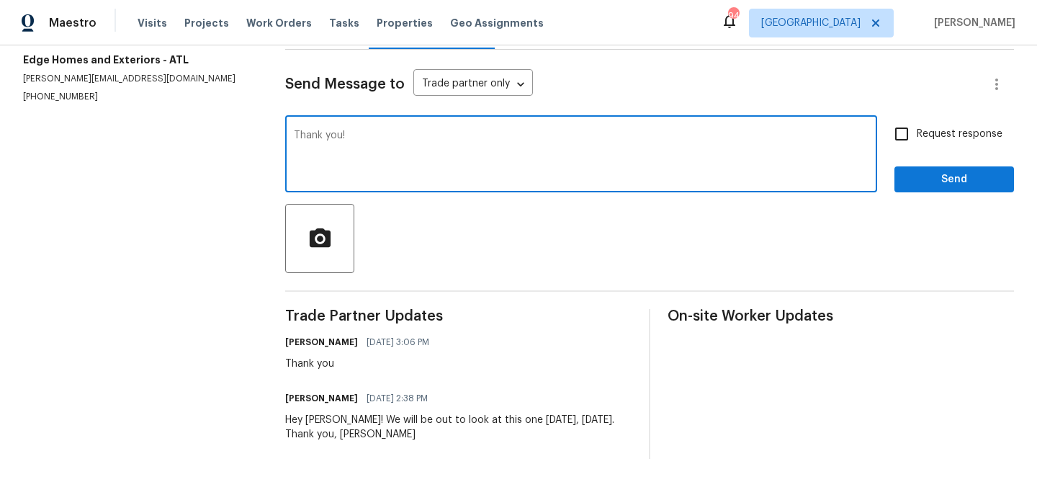
type textarea "Thank you!"
click at [974, 175] on span "Send" at bounding box center [954, 180] width 96 height 18
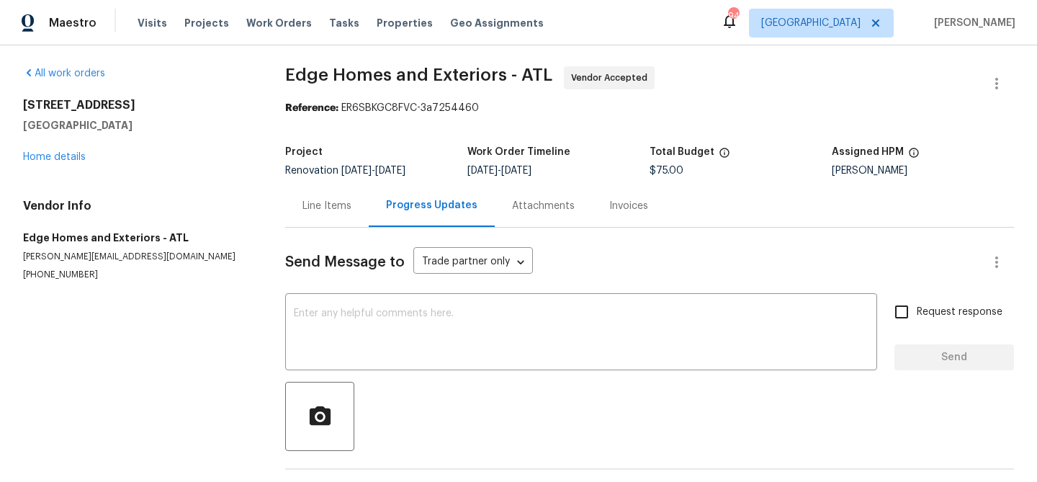
scroll to position [0, 0]
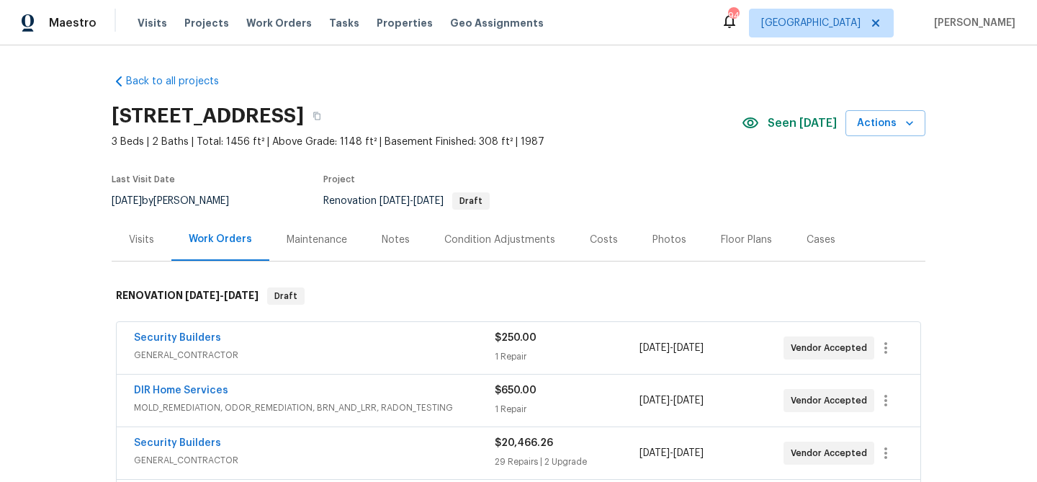
click at [392, 243] on div "Notes" at bounding box center [396, 240] width 28 height 14
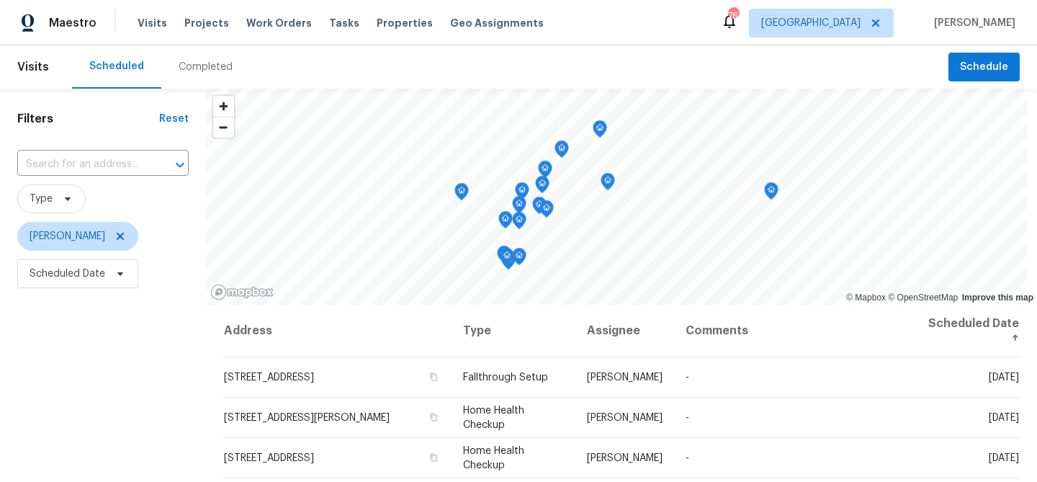
scroll to position [208, 0]
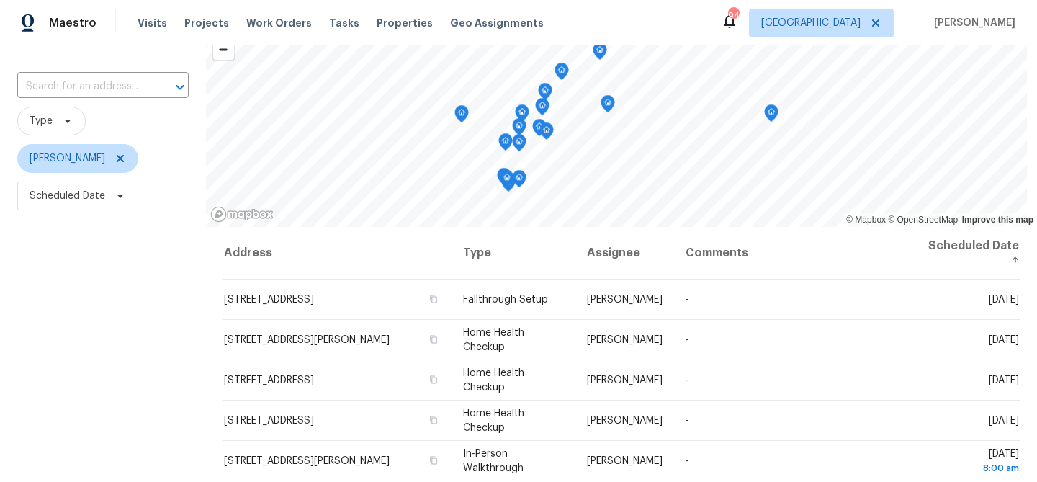
scroll to position [85, 0]
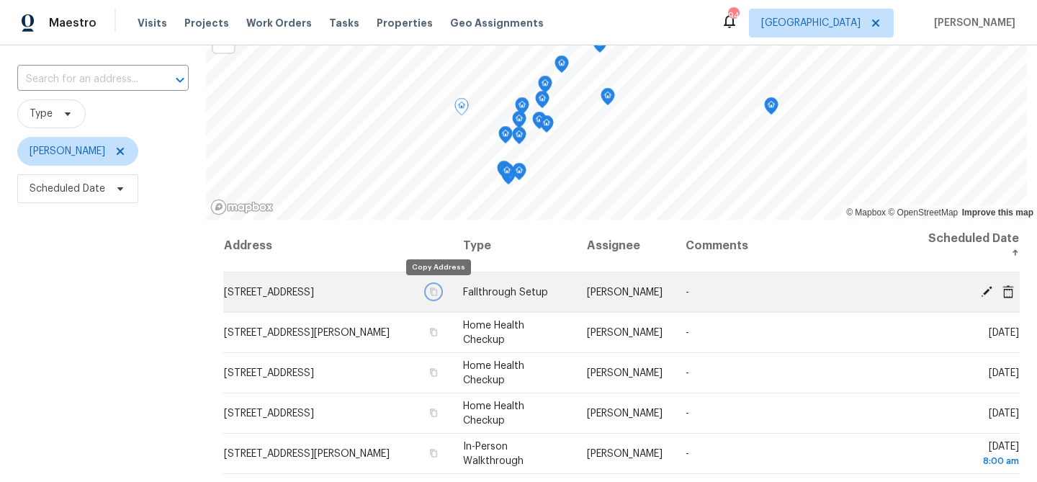
click at [437, 294] on icon "button" at bounding box center [433, 291] width 7 height 8
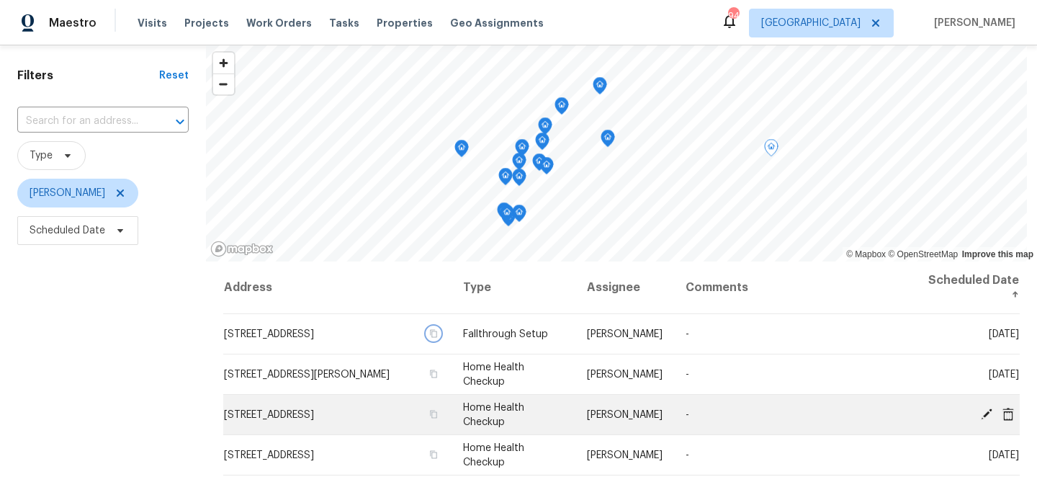
scroll to position [54, 0]
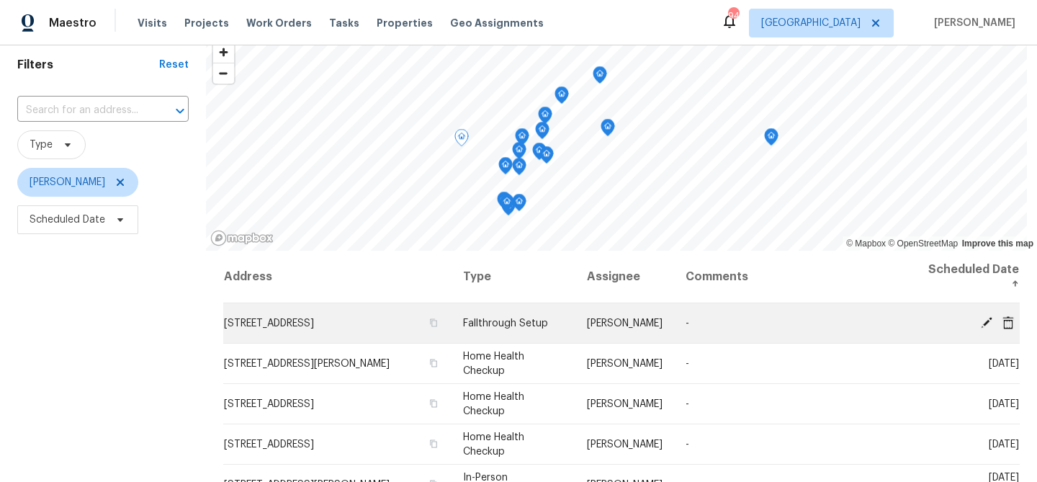
click at [907, 319] on td "-" at bounding box center [793, 323] width 239 height 40
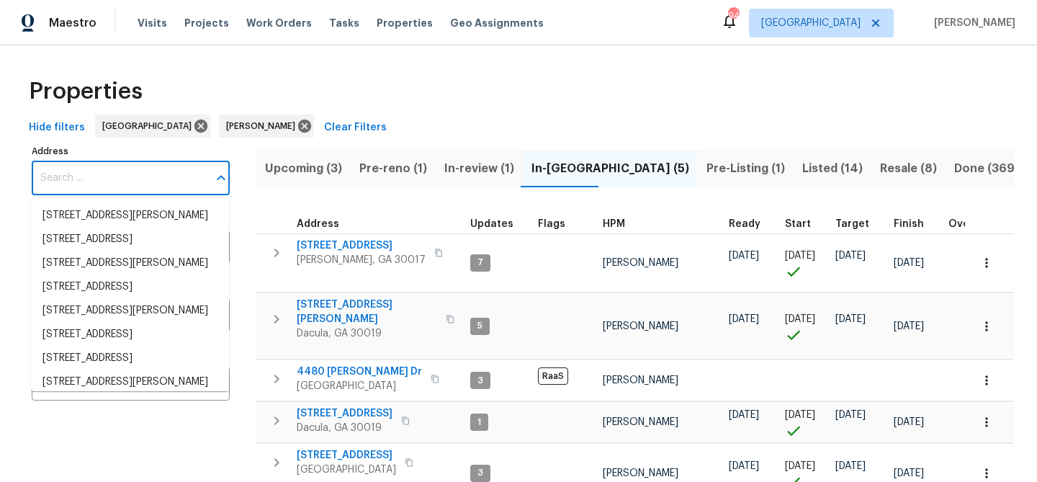
click at [109, 174] on input "Address" at bounding box center [120, 178] width 176 height 34
paste input "[STREET_ADDRESS]"
type input "[STREET_ADDRESS]"
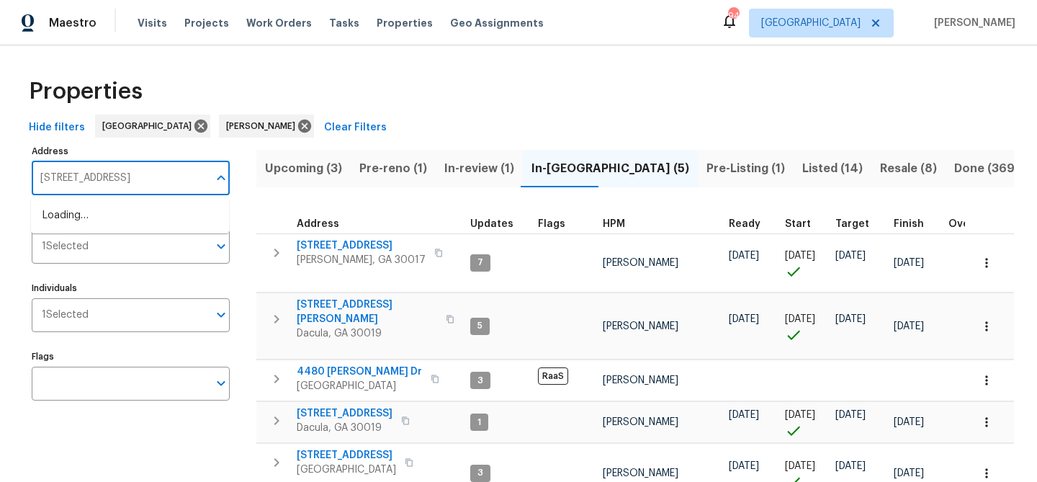
scroll to position [0, 26]
click at [99, 215] on li "[STREET_ADDRESS][PERSON_NAME]" at bounding box center [130, 216] width 198 height 24
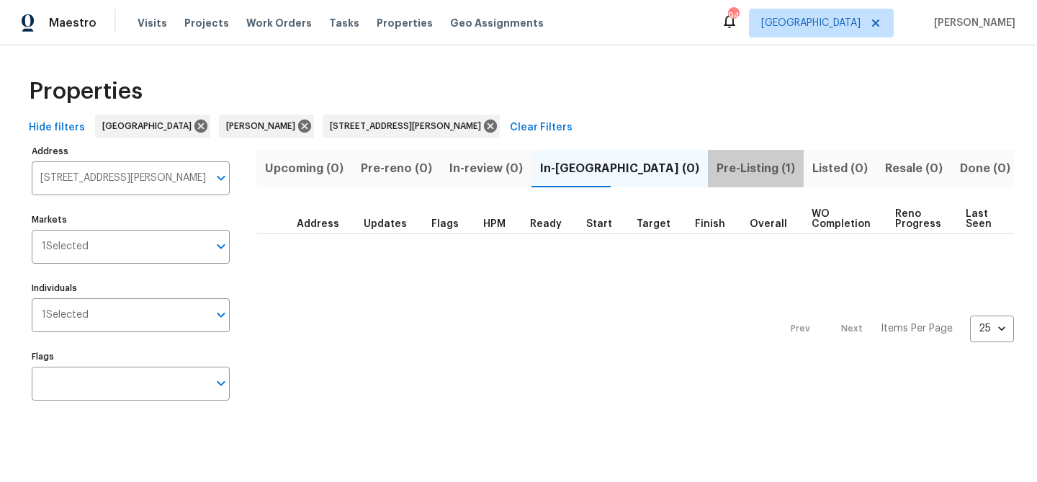
click at [716, 168] on span "Pre-Listing (1)" at bounding box center [755, 168] width 78 height 20
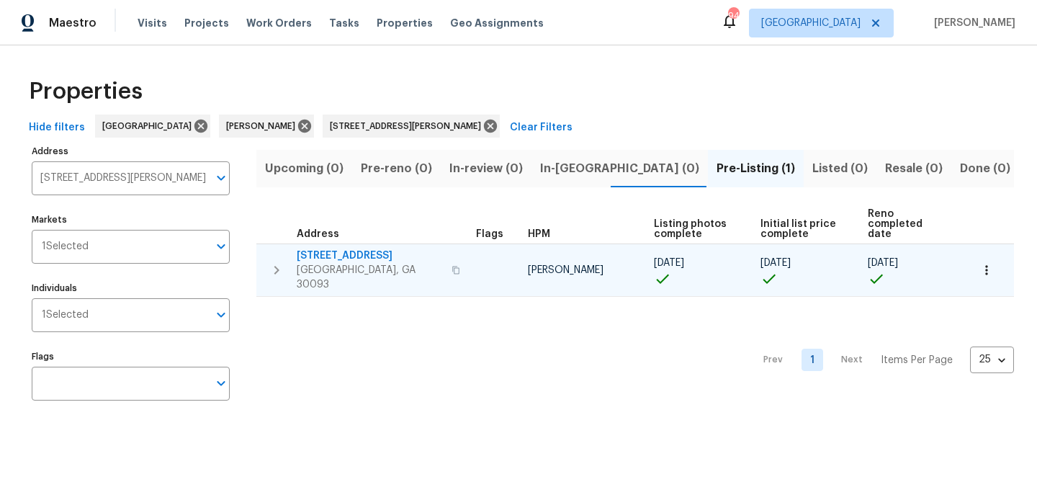
click at [367, 248] on span "1097 Rock Creek Ln" at bounding box center [370, 255] width 146 height 14
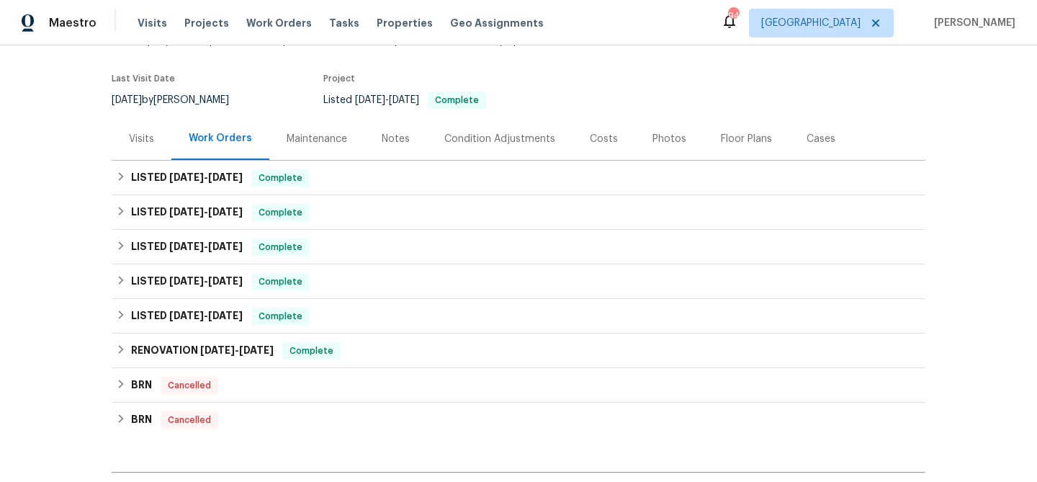
scroll to position [162, 0]
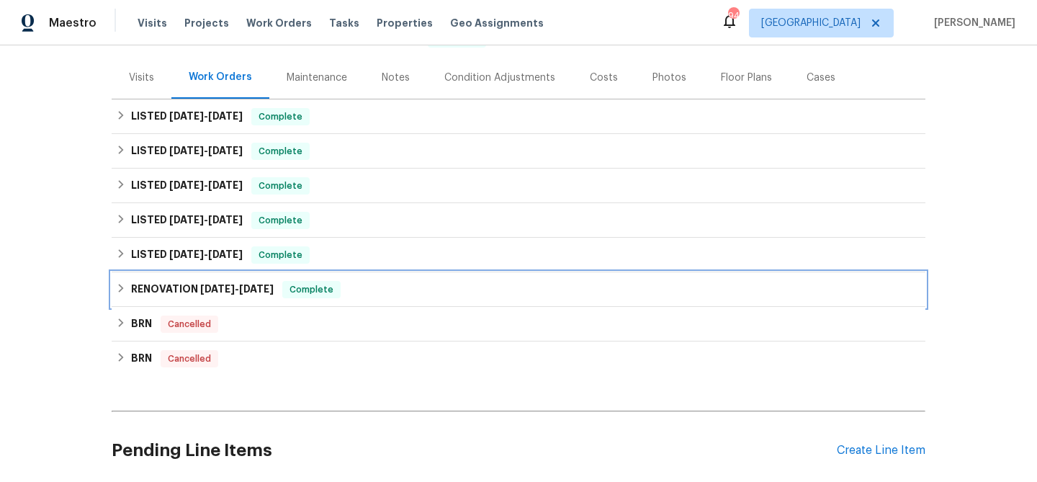
click at [348, 290] on div "RENOVATION 8/9/24 - 8/14/24 Complete" at bounding box center [518, 289] width 805 height 17
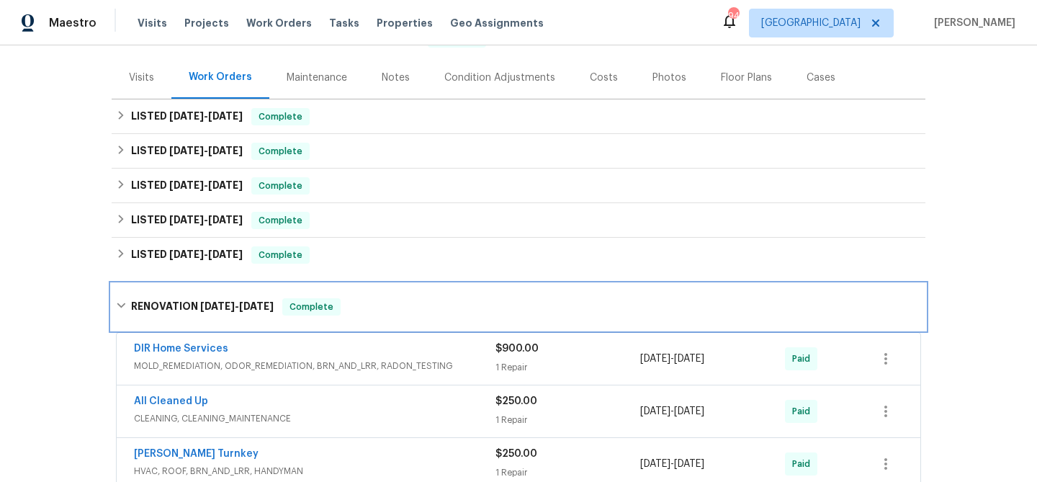
click at [348, 290] on div "RENOVATION 8/9/24 - 8/14/24 Complete" at bounding box center [519, 307] width 814 height 46
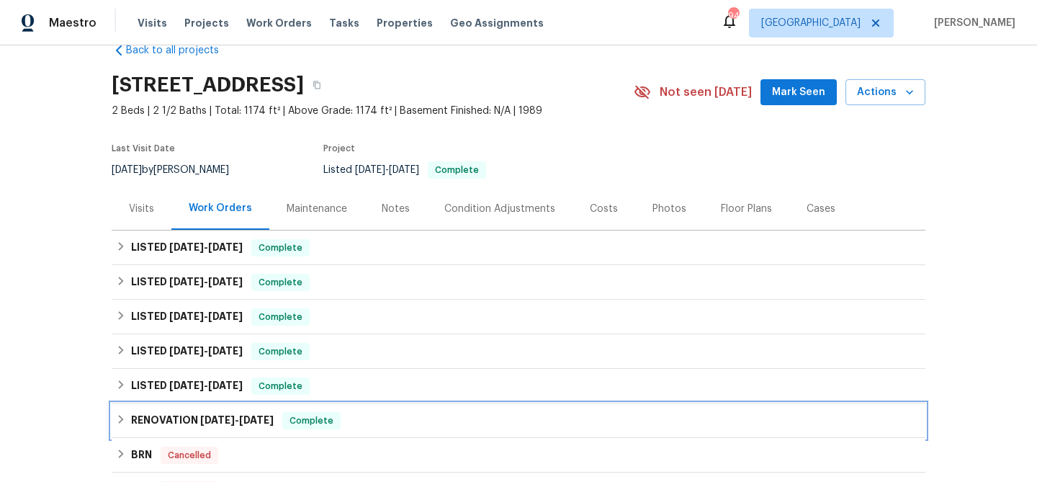
scroll to position [68, 0]
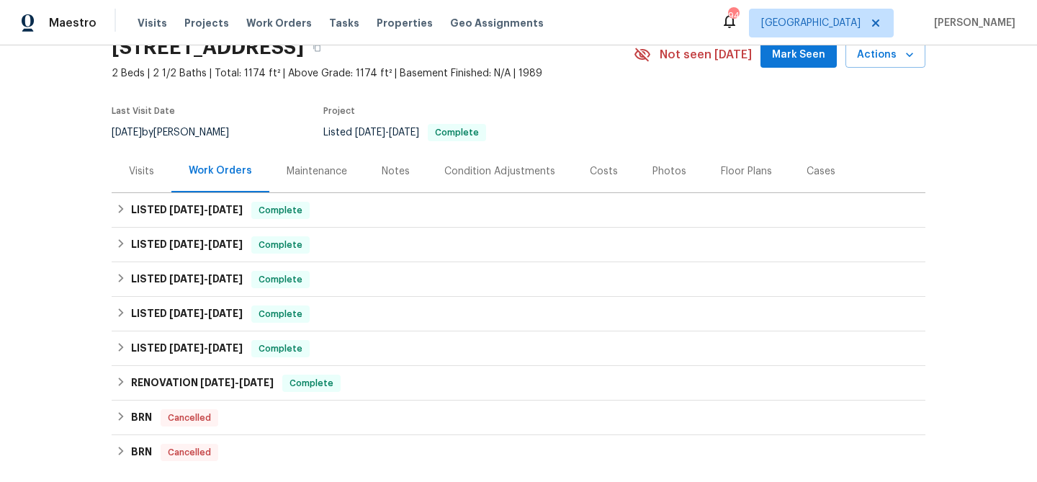
click at [397, 175] on div "Notes" at bounding box center [396, 171] width 28 height 14
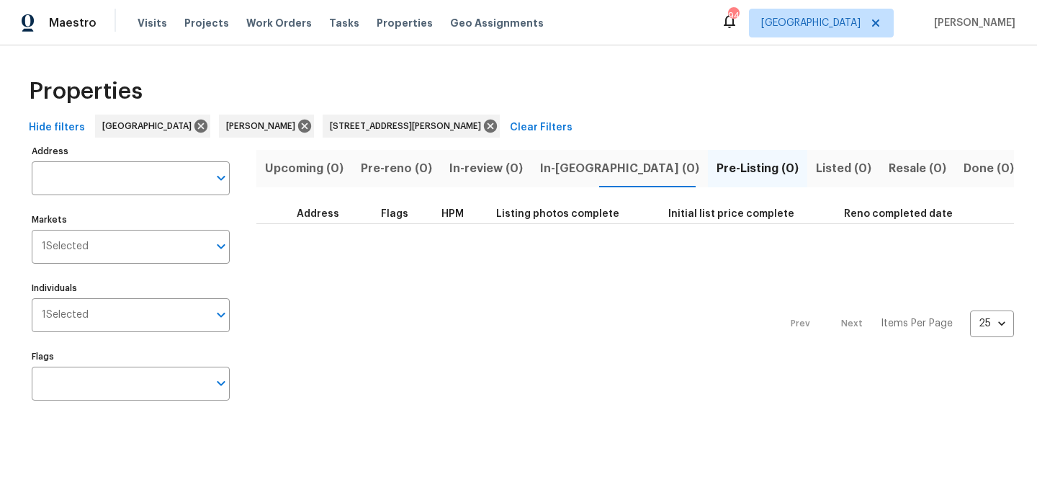
type input "[STREET_ADDRESS][PERSON_NAME]"
click at [298, 125] on icon at bounding box center [304, 126] width 13 height 13
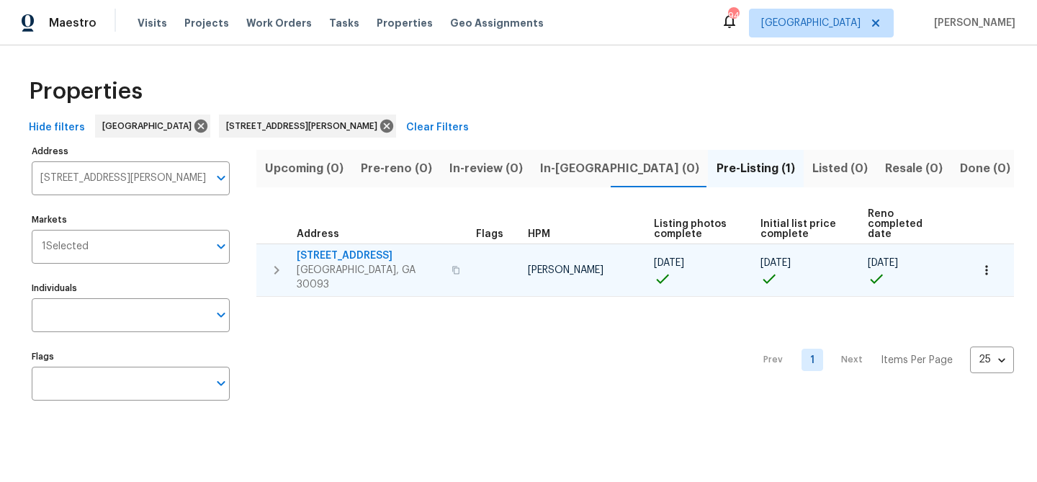
click at [358, 248] on span "1097 Rock Creek Ln" at bounding box center [370, 255] width 146 height 14
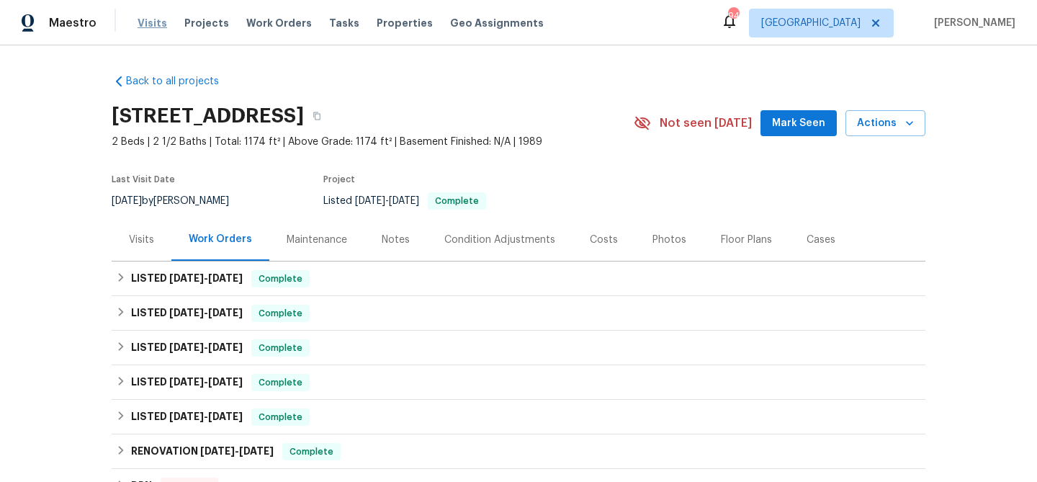
click at [154, 22] on span "Visits" at bounding box center [153, 23] width 30 height 14
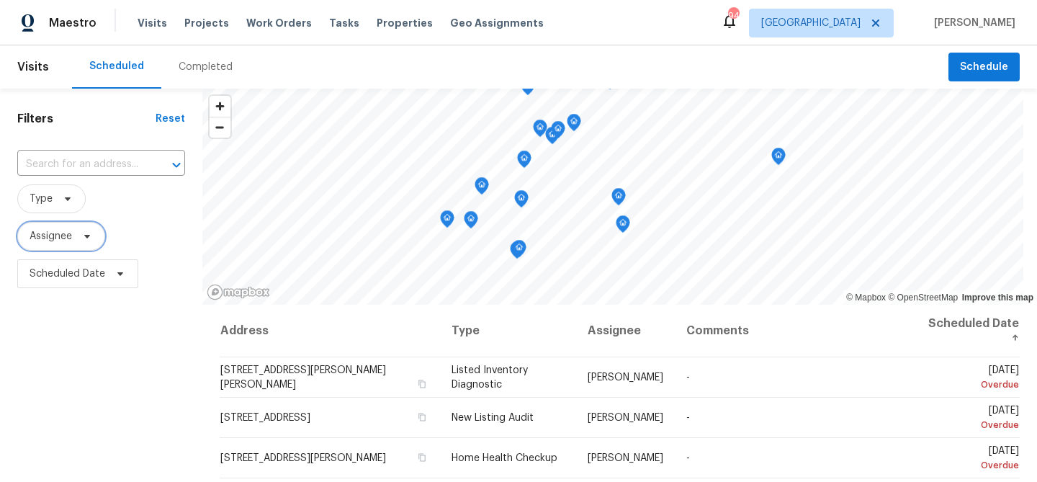
click at [75, 238] on span "Assignee" at bounding box center [61, 236] width 88 height 29
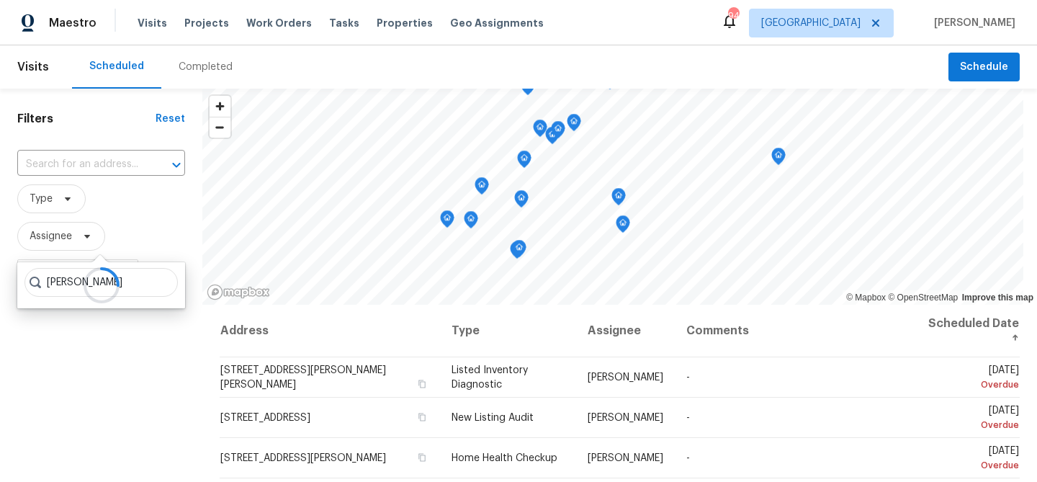
type input "samuel v"
click at [125, 287] on div at bounding box center [101, 285] width 168 height 46
click at [117, 282] on div at bounding box center [101, 285] width 168 height 46
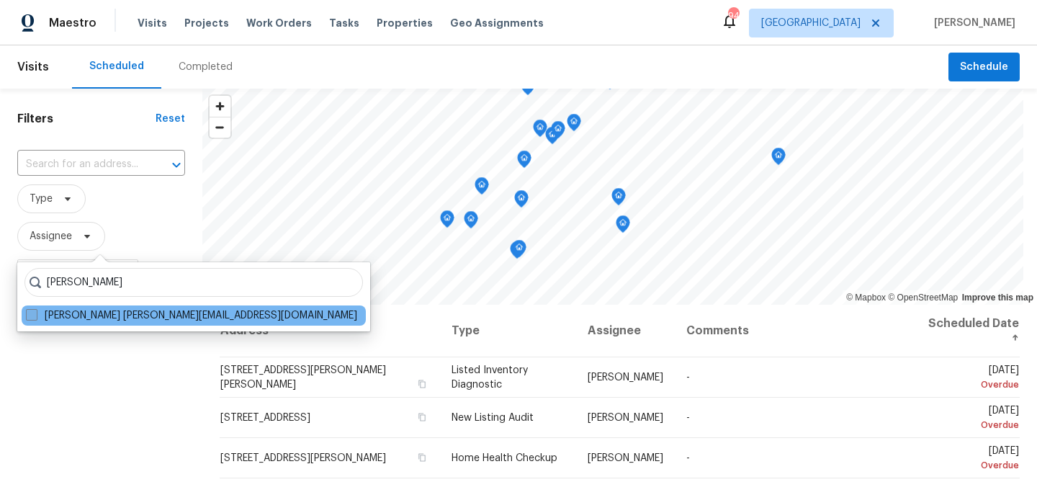
click at [102, 312] on label "Samuel Vetrik samuel.vetrik@opendoor.com" at bounding box center [191, 315] width 331 height 14
click at [35, 312] on input "Samuel Vetrik samuel.vetrik@opendoor.com" at bounding box center [30, 312] width 9 height 9
checkbox input "true"
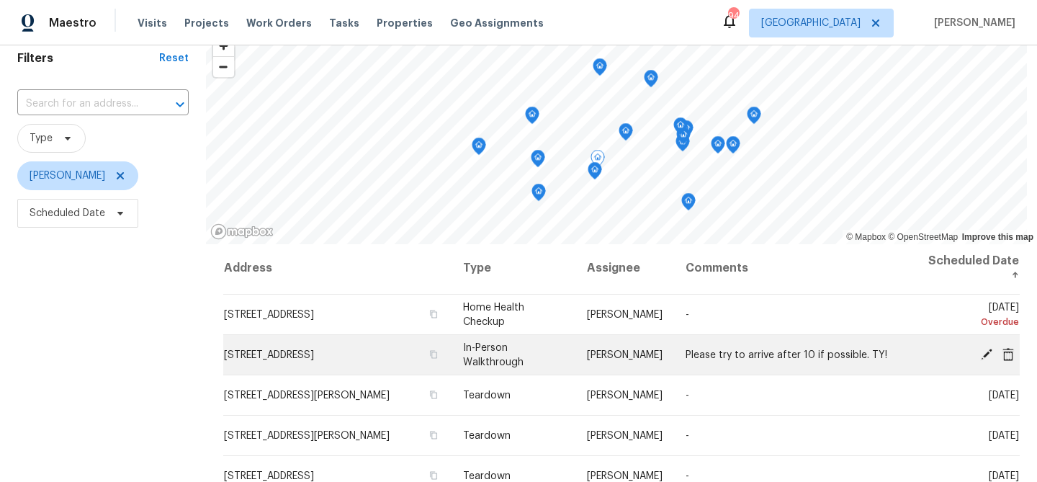
scroll to position [1, 0]
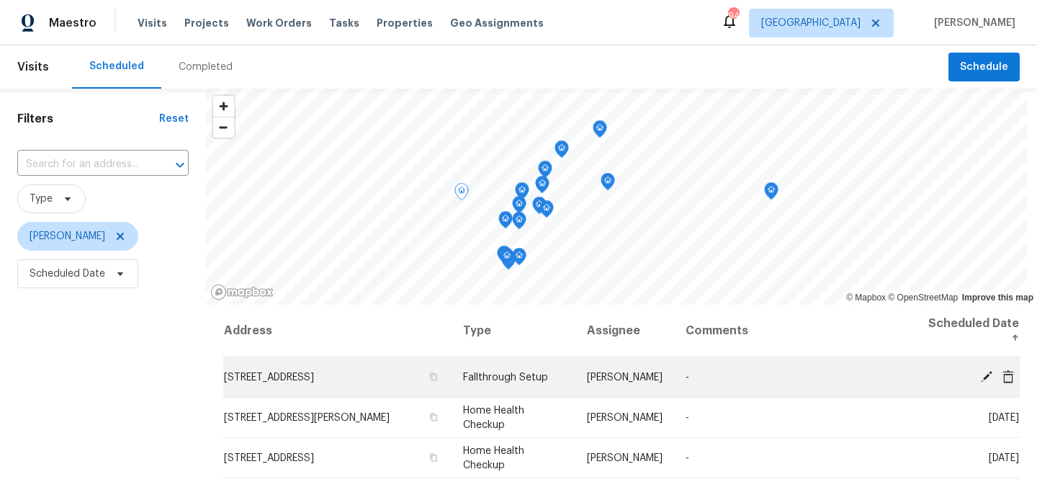
click at [979, 374] on span at bounding box center [987, 375] width 22 height 13
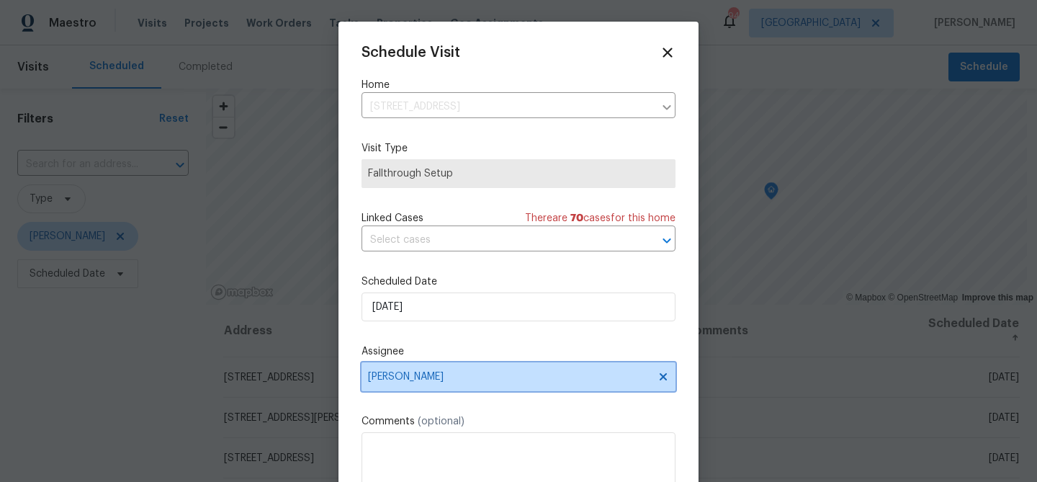
click at [468, 384] on span "[PERSON_NAME]" at bounding box center [518, 376] width 314 height 29
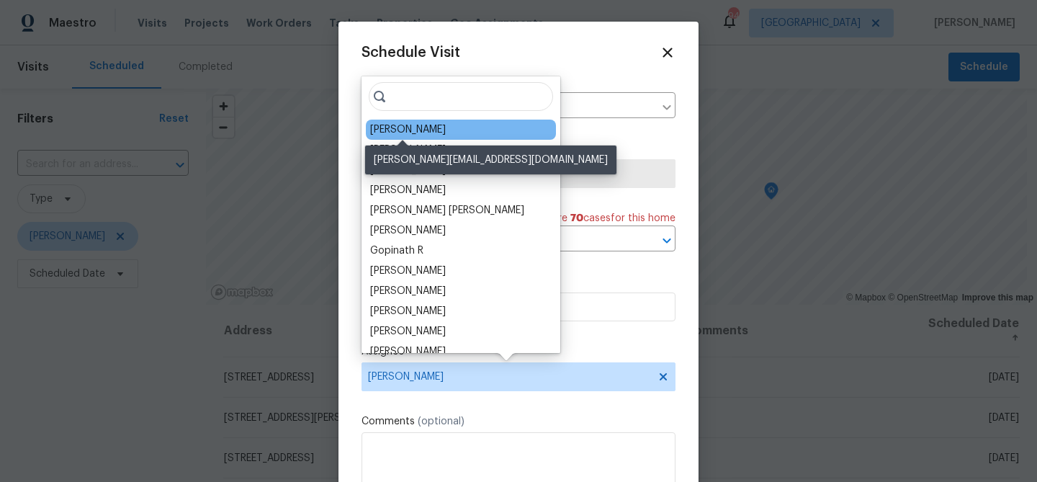
click at [431, 131] on div "Samuel Vetrik" at bounding box center [408, 129] width 76 height 14
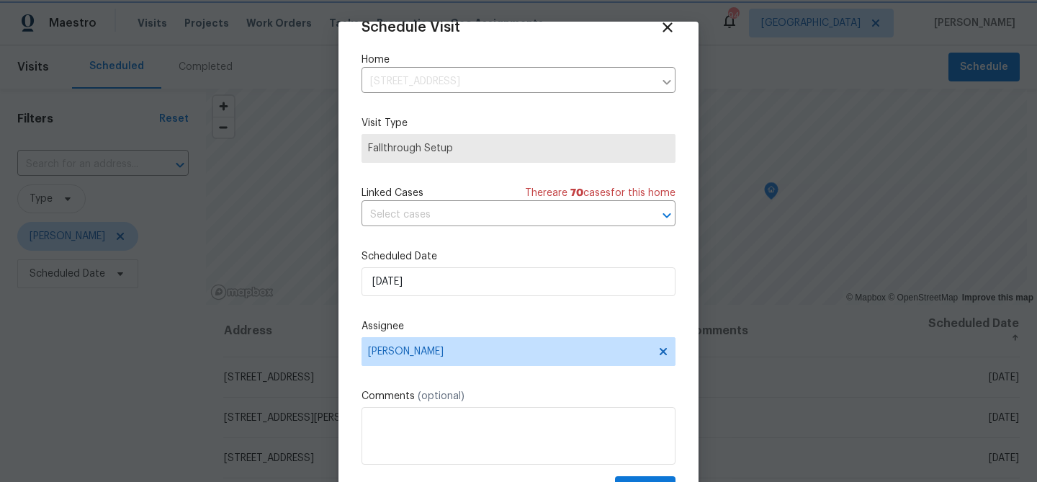
scroll to position [66, 0]
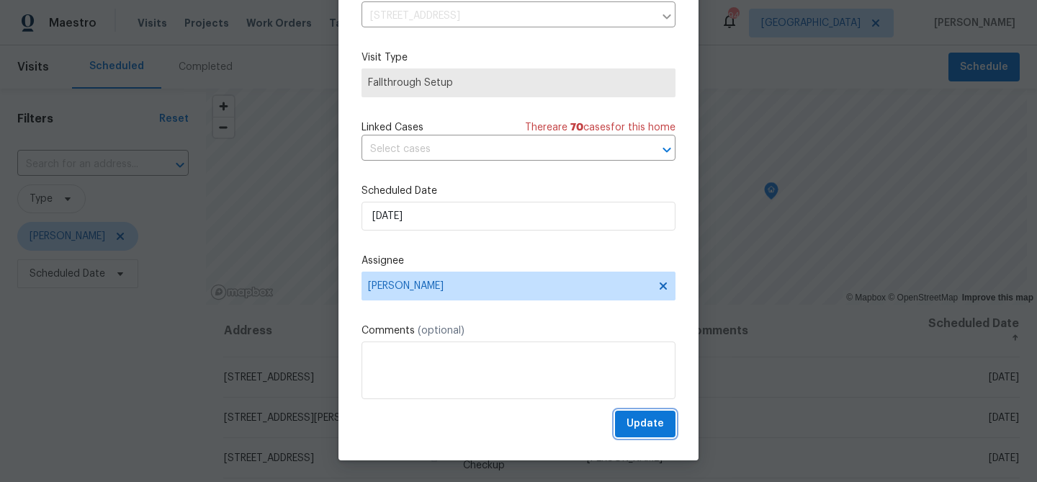
click at [631, 423] on span "Update" at bounding box center [644, 424] width 37 height 18
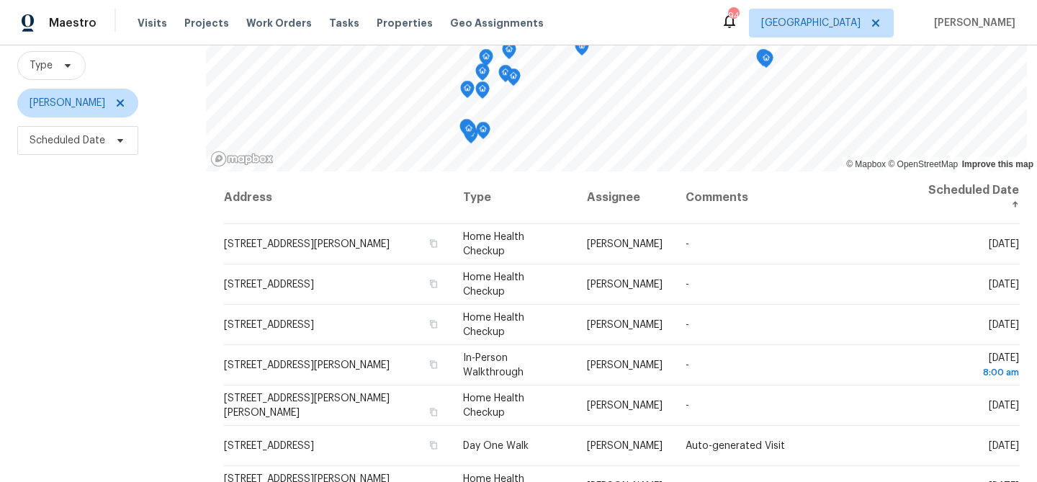
scroll to position [137, 0]
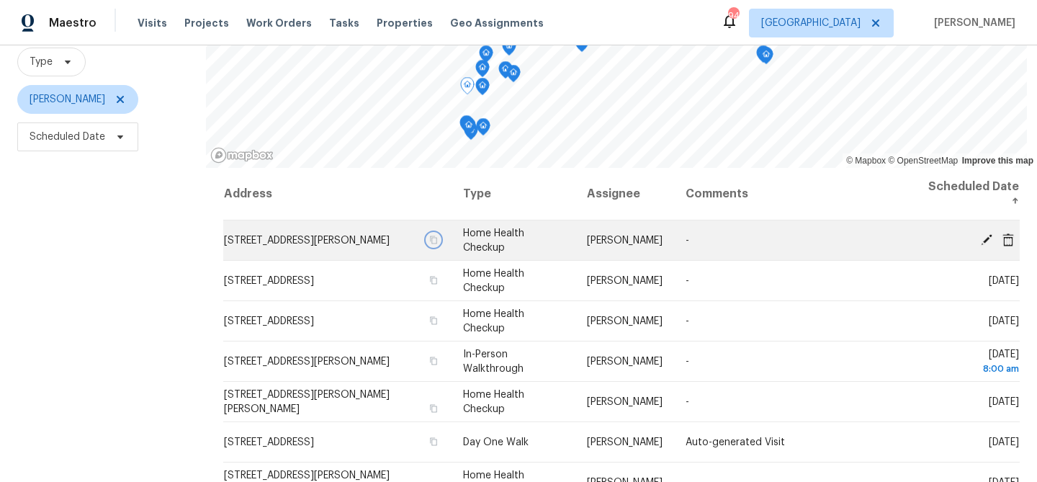
click at [438, 238] on icon "button" at bounding box center [433, 239] width 9 height 9
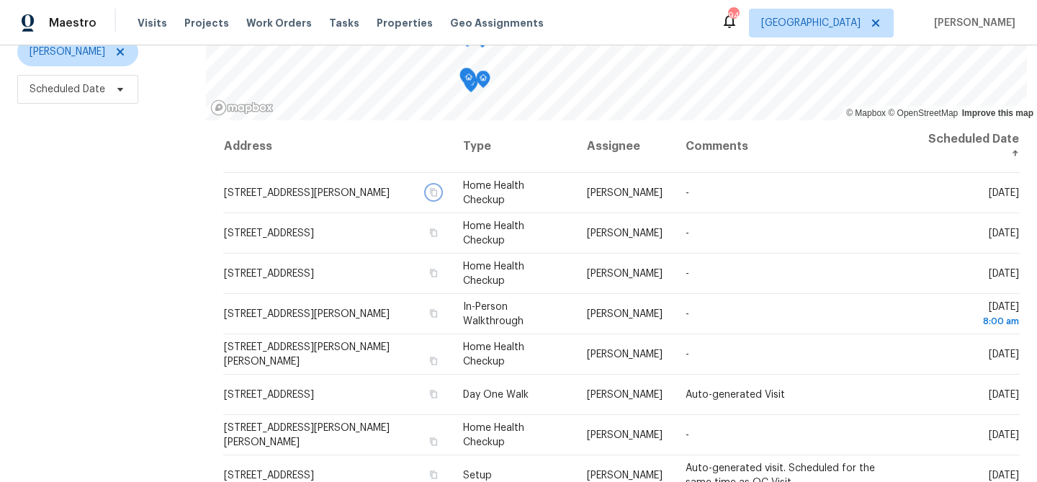
scroll to position [208, 0]
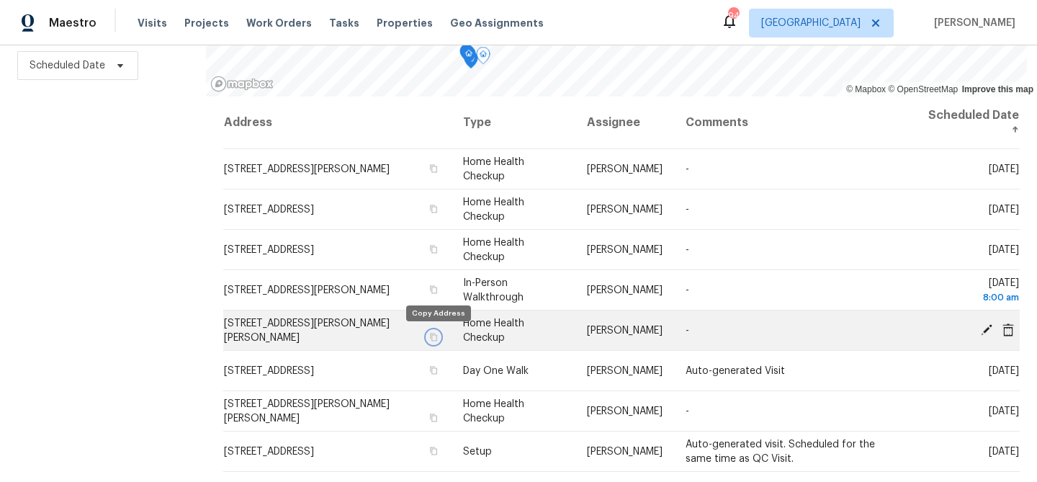
click at [436, 339] on icon "button" at bounding box center [433, 337] width 9 height 9
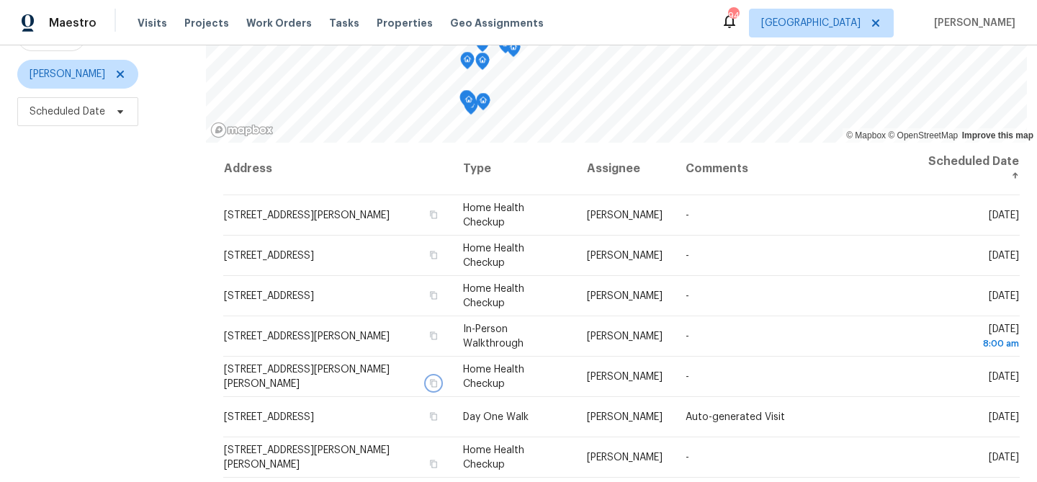
scroll to position [166, 0]
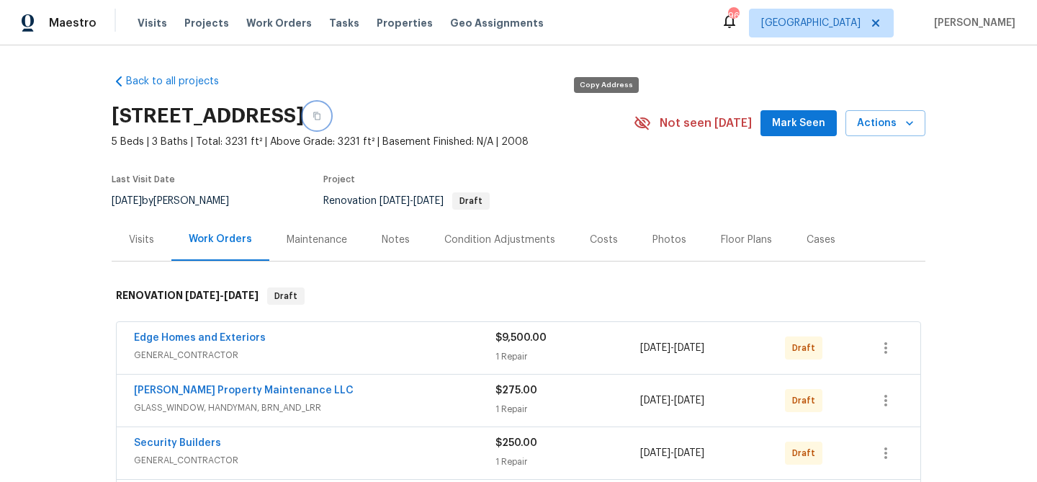
click at [321, 117] on icon "button" at bounding box center [316, 116] width 9 height 9
click at [787, 128] on span "Mark Seen" at bounding box center [798, 123] width 53 height 18
click at [320, 114] on icon "button" at bounding box center [316, 116] width 7 height 8
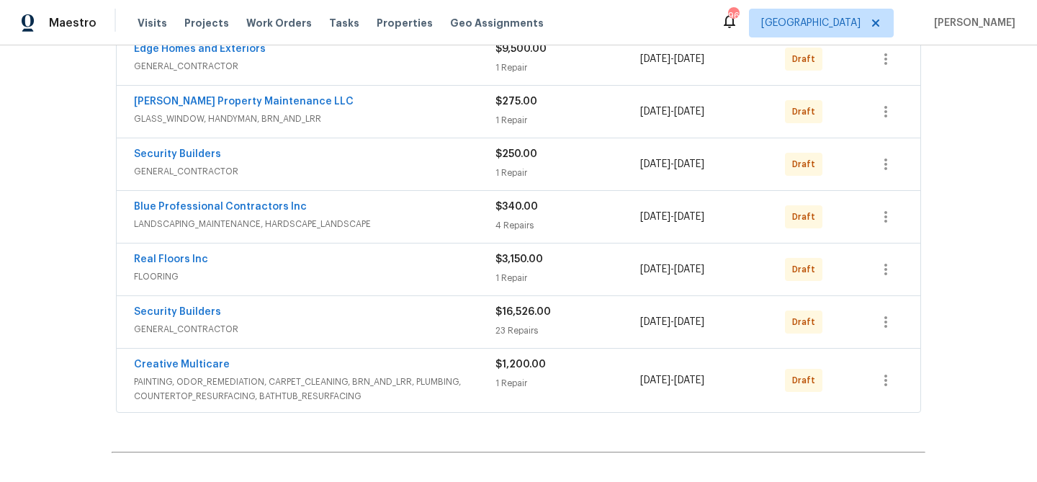
scroll to position [292, 0]
